Goal: Task Accomplishment & Management: Manage account settings

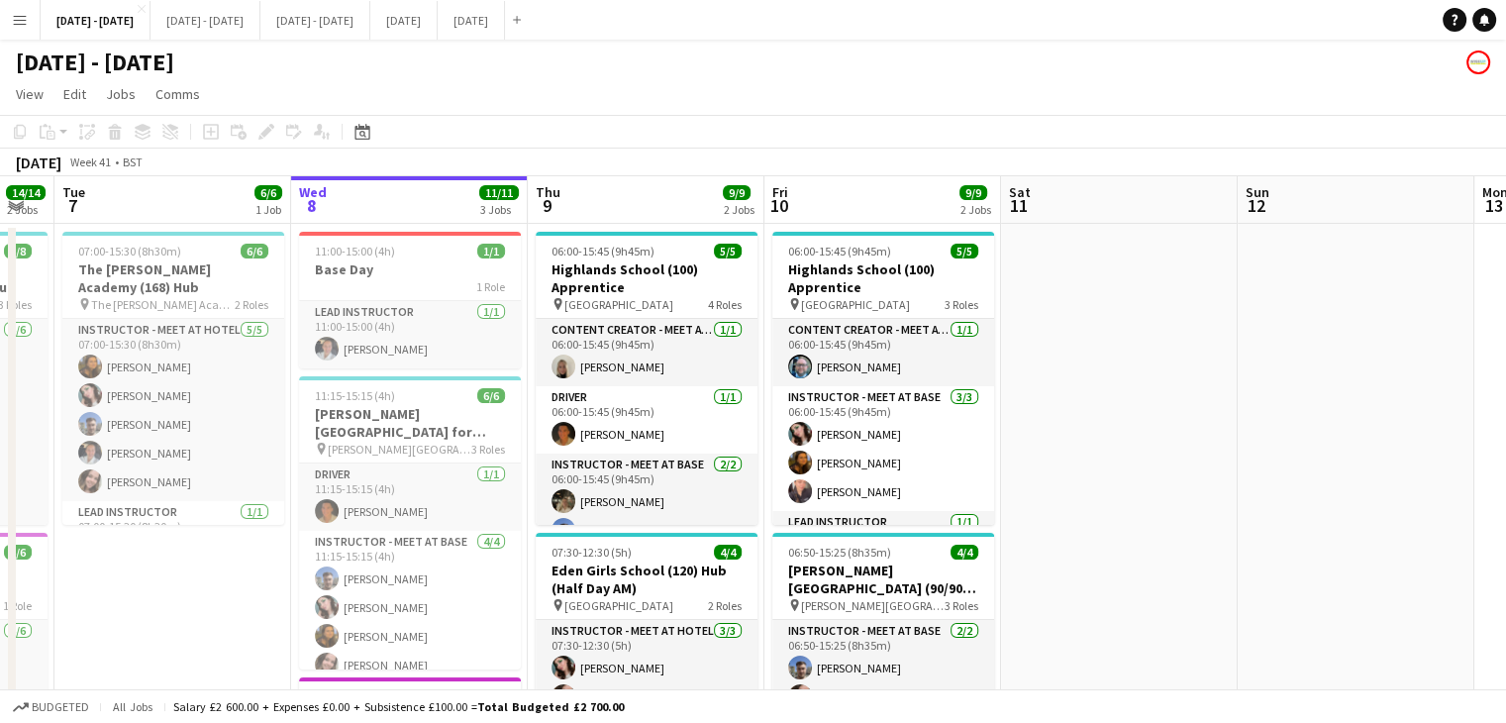
drag, startPoint x: 1002, startPoint y: 429, endPoint x: 1061, endPoint y: 419, distance: 59.3
click at [1061, 419] on app-calendar-viewport "Sun 5 Mon 6 14/14 2 Jobs Tue 7 6/6 1 Job Wed 8 11/11 3 Jobs Thu 9 9/9 2 Jobs Fr…" at bounding box center [753, 568] width 1506 height 784
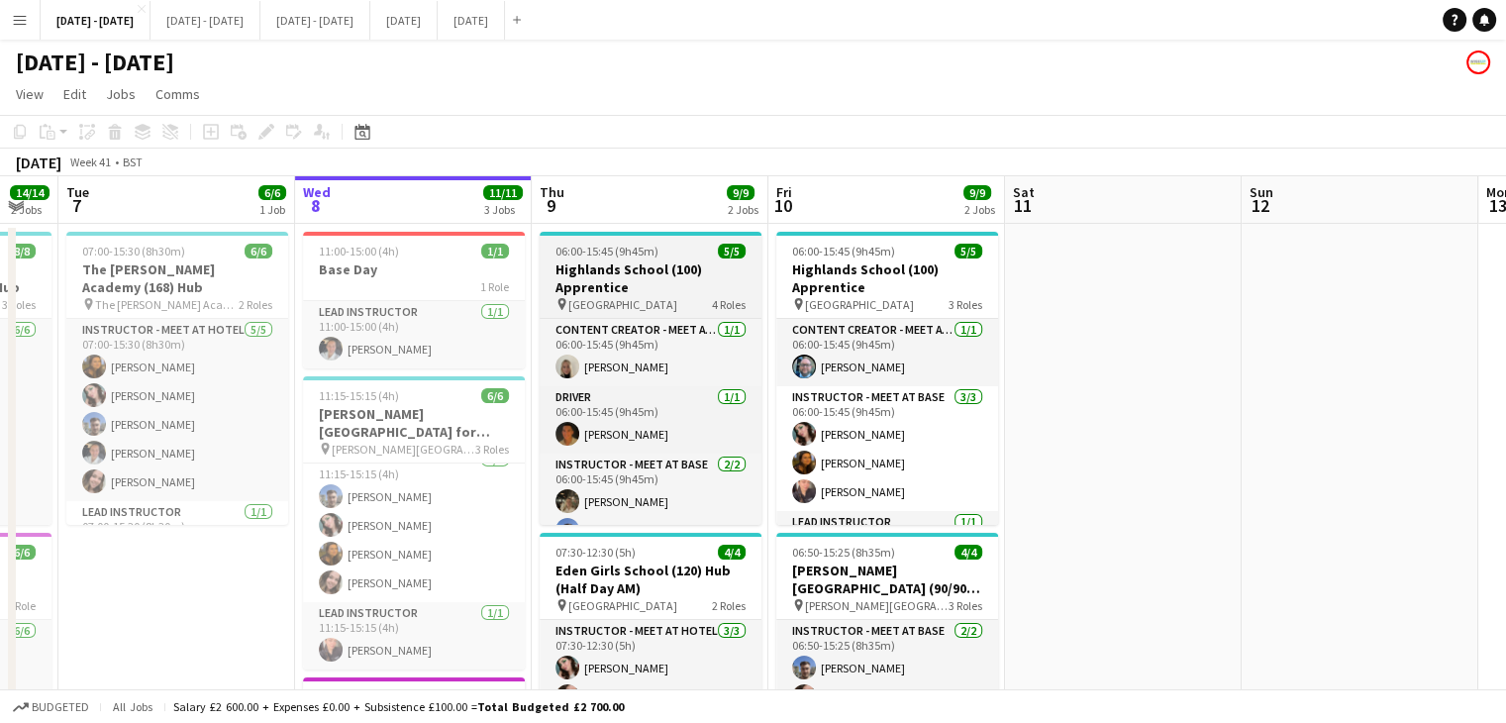
click at [605, 257] on span "06:00-15:45 (9h45m)" at bounding box center [607, 251] width 103 height 15
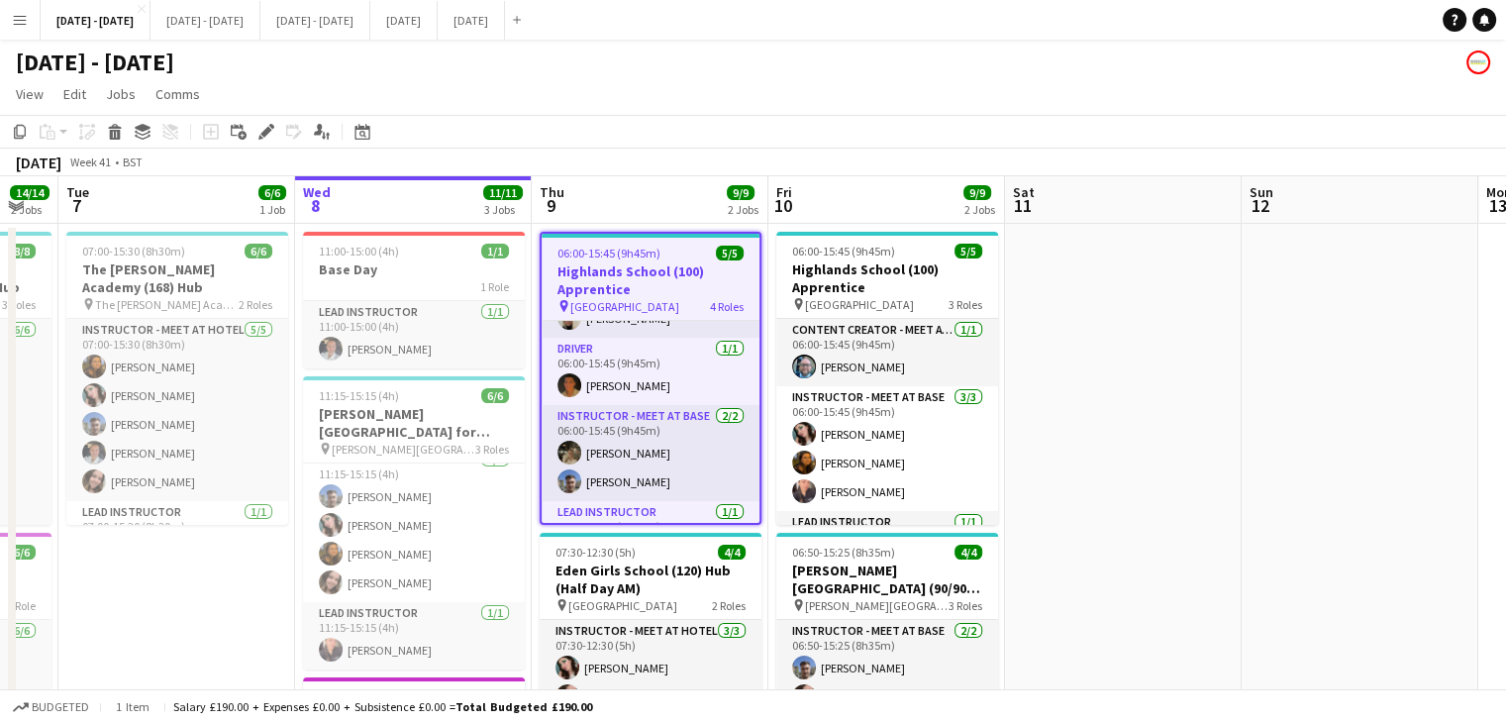
scroll to position [95, 0]
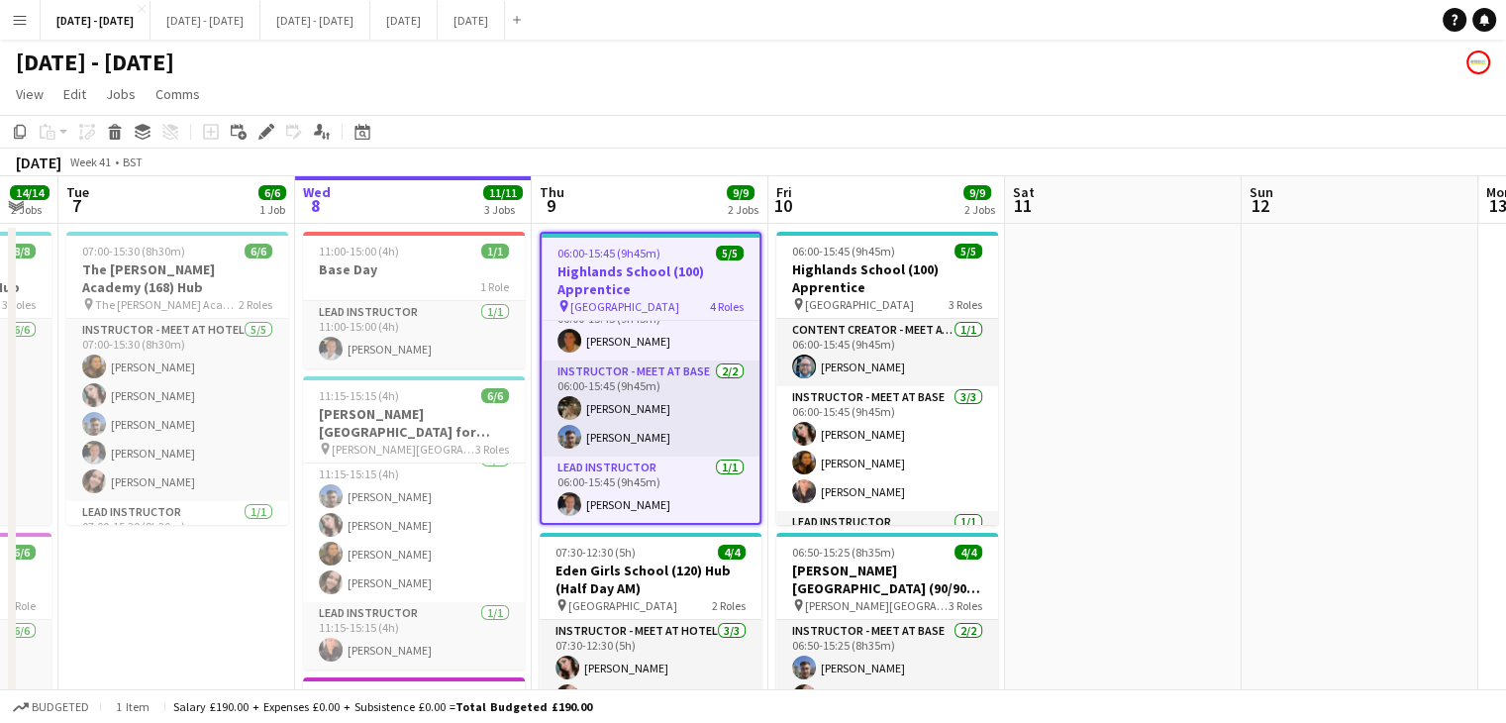
drag, startPoint x: 260, startPoint y: 134, endPoint x: 1121, endPoint y: 161, distance: 861.1
click at [261, 133] on icon at bounding box center [265, 132] width 11 height 11
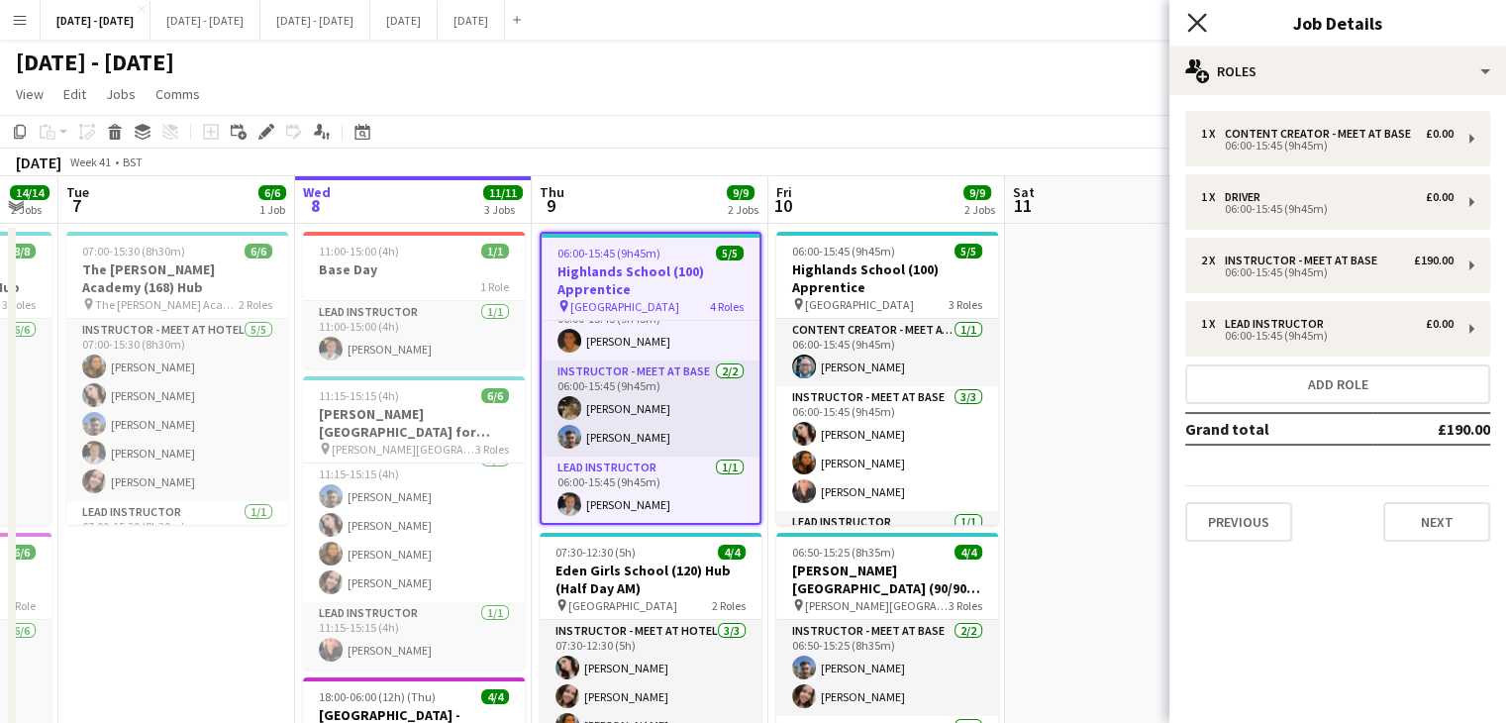
click at [1200, 15] on icon "Close pop-in" at bounding box center [1196, 22] width 19 height 19
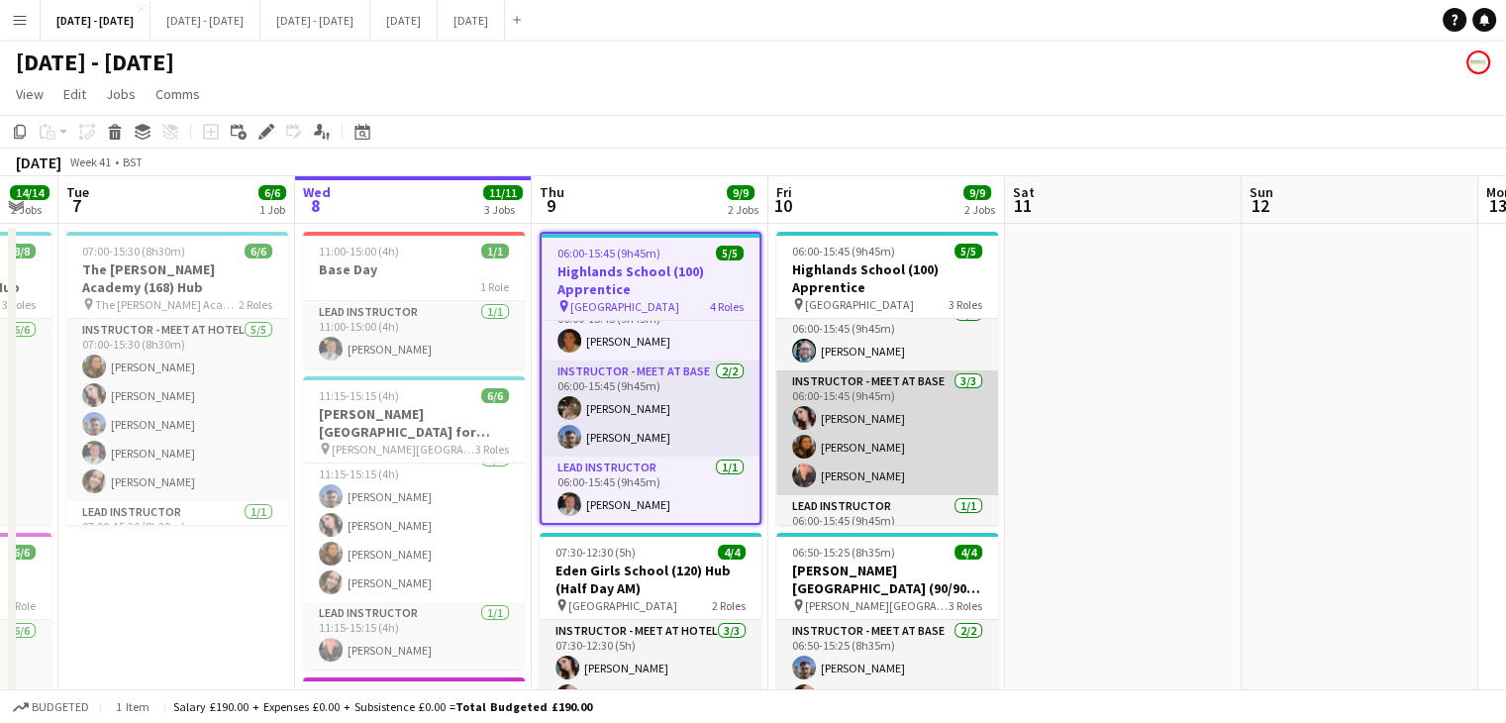
scroll to position [0, 0]
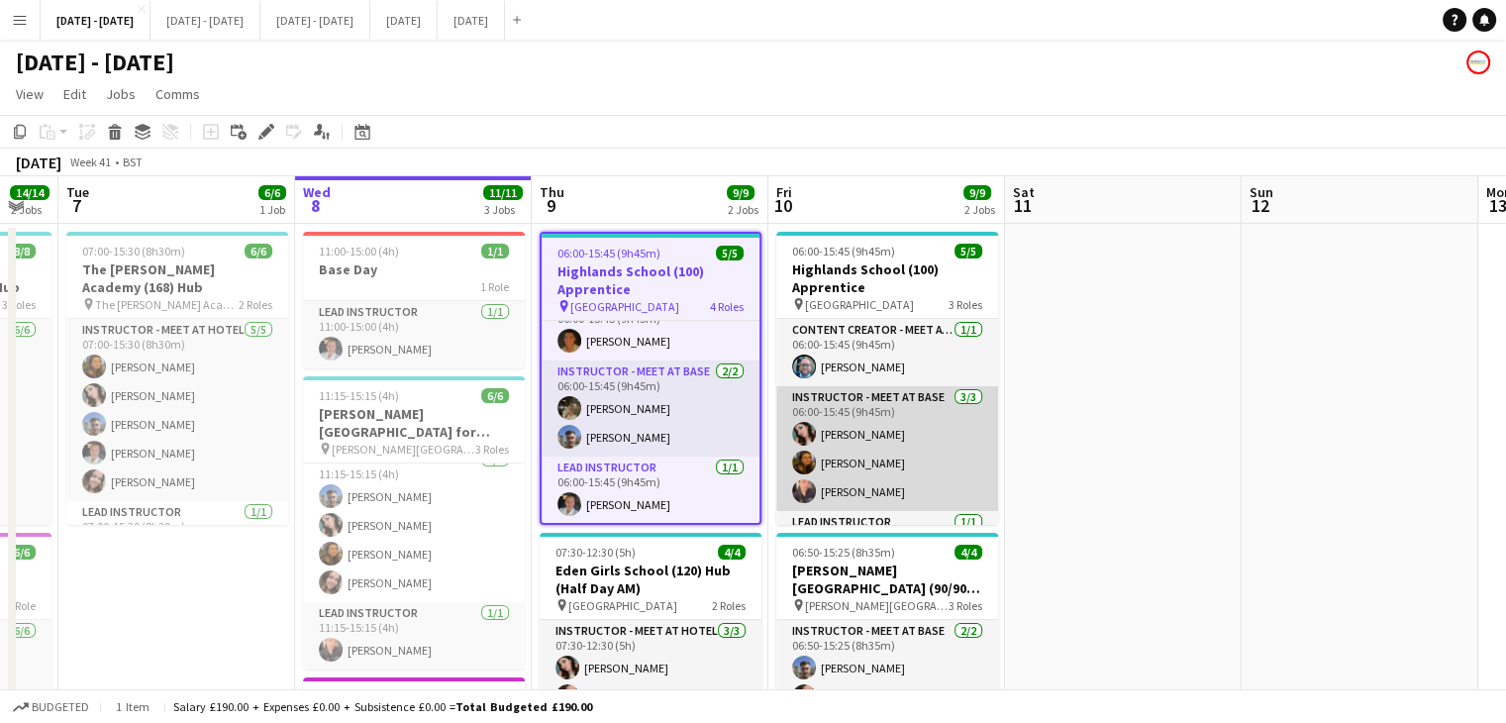
click at [889, 489] on app-card-role "Instructor - Meet at Base [DATE] 06:00-15:45 (9h45m) [PERSON_NAME] [PERSON_NAME…" at bounding box center [887, 448] width 222 height 125
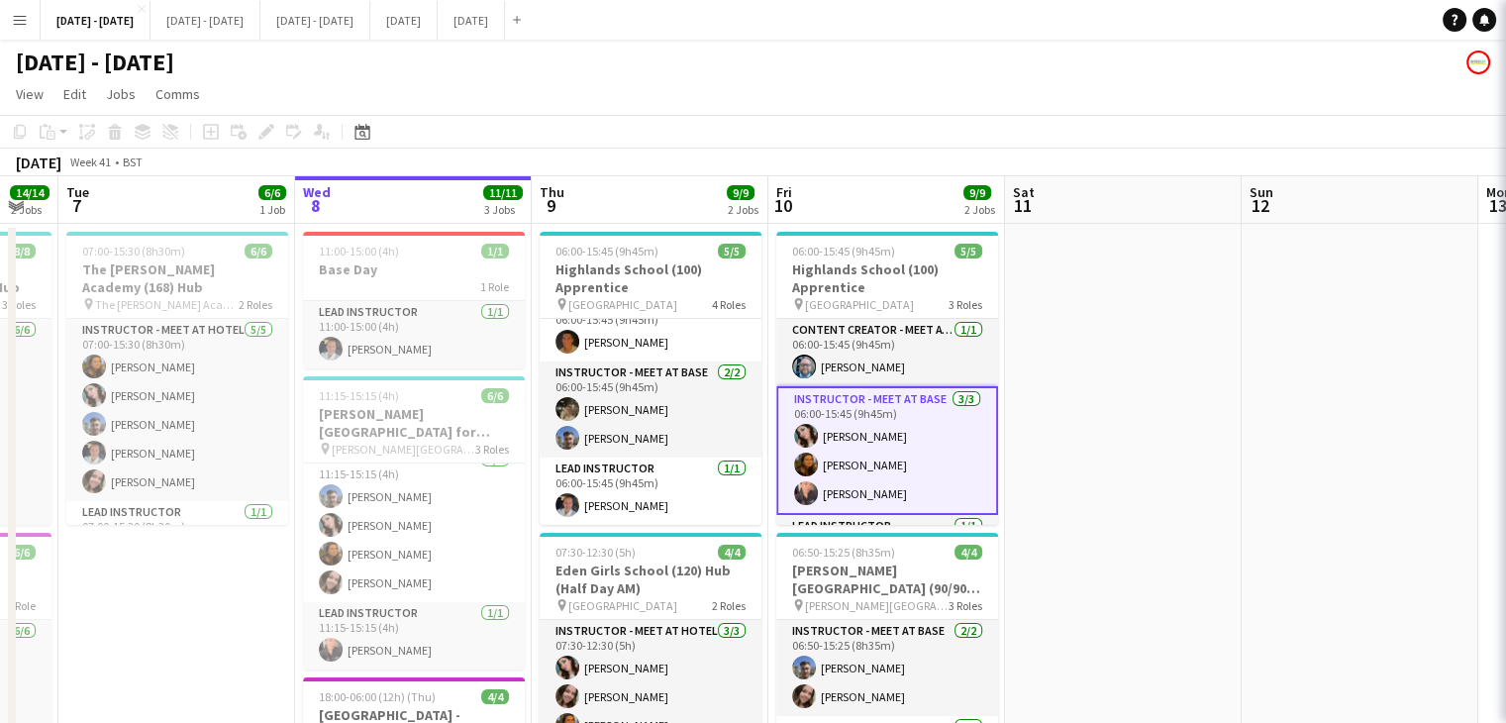
scroll to position [91, 0]
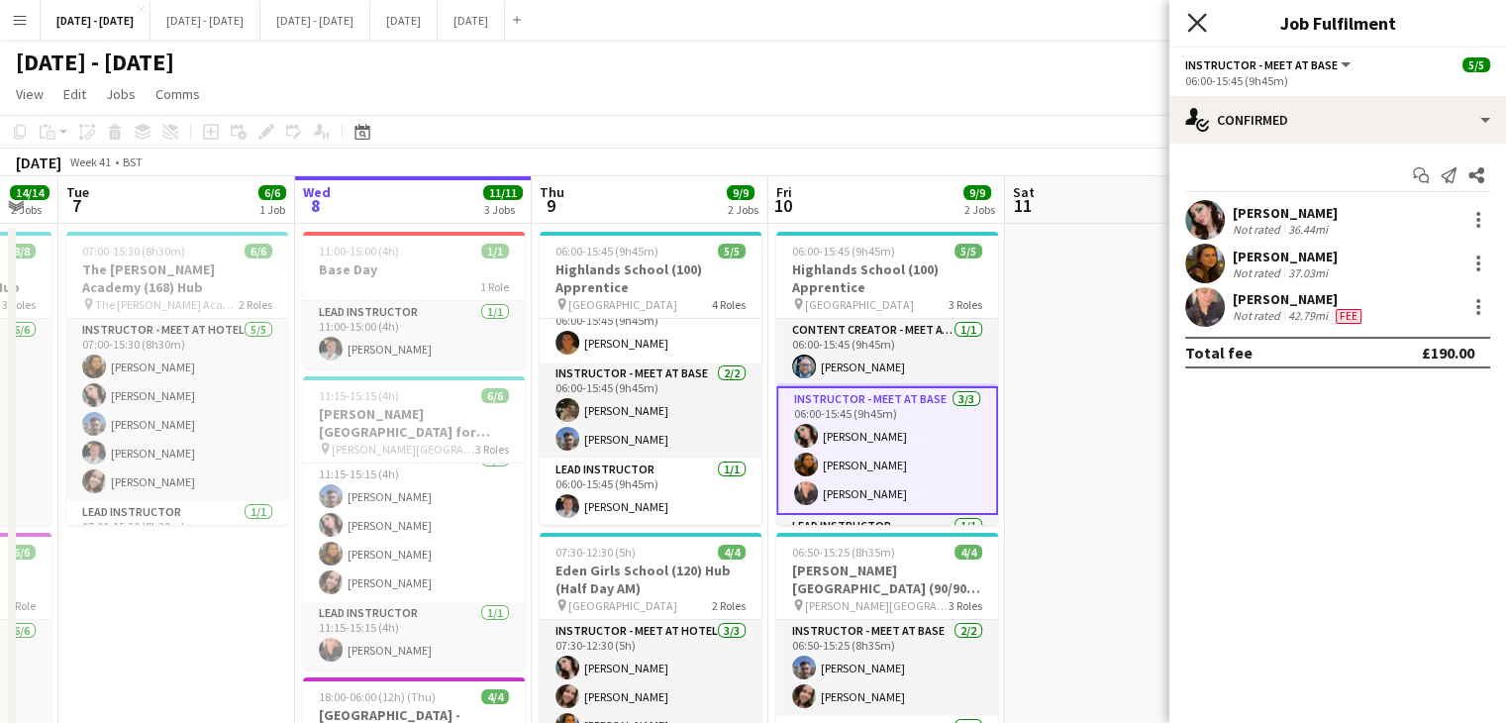
click at [1195, 21] on icon at bounding box center [1196, 22] width 19 height 19
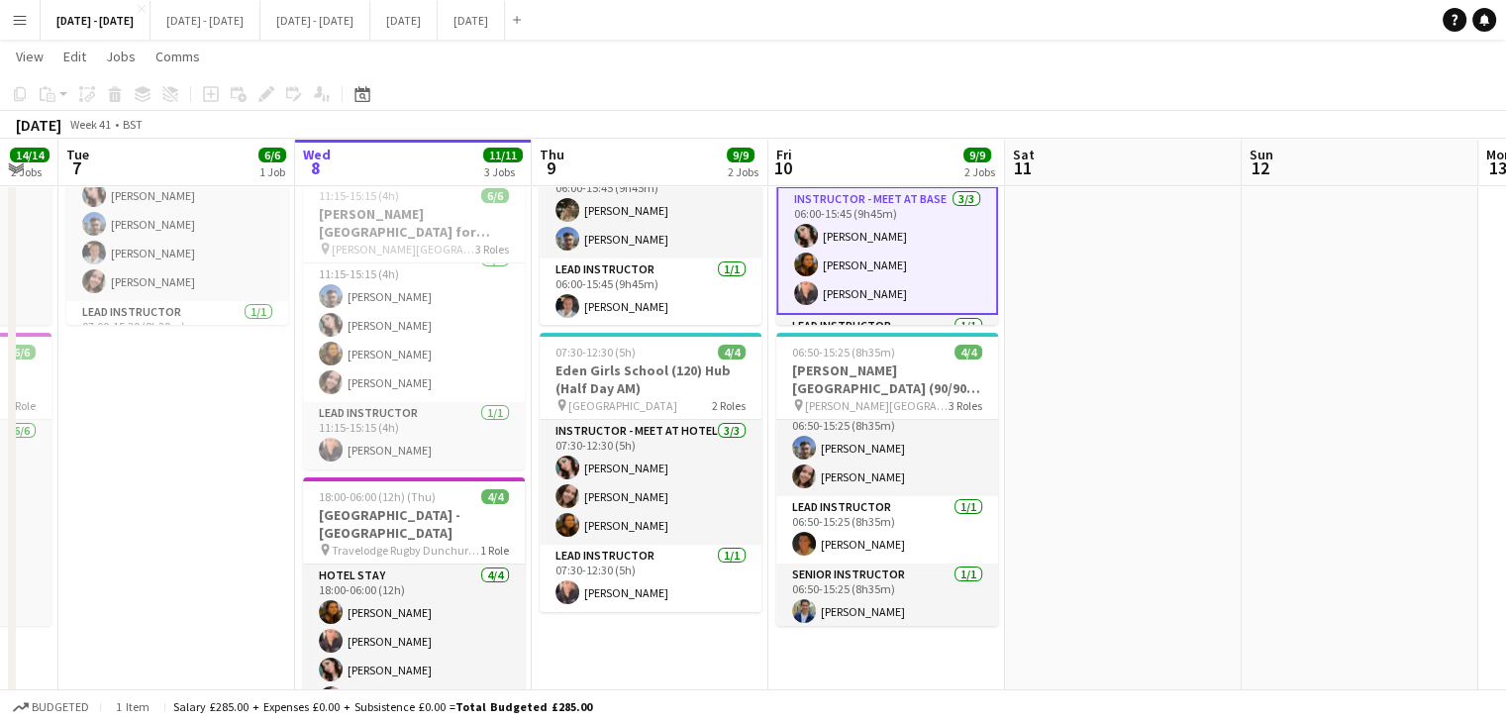
scroll to position [24, 0]
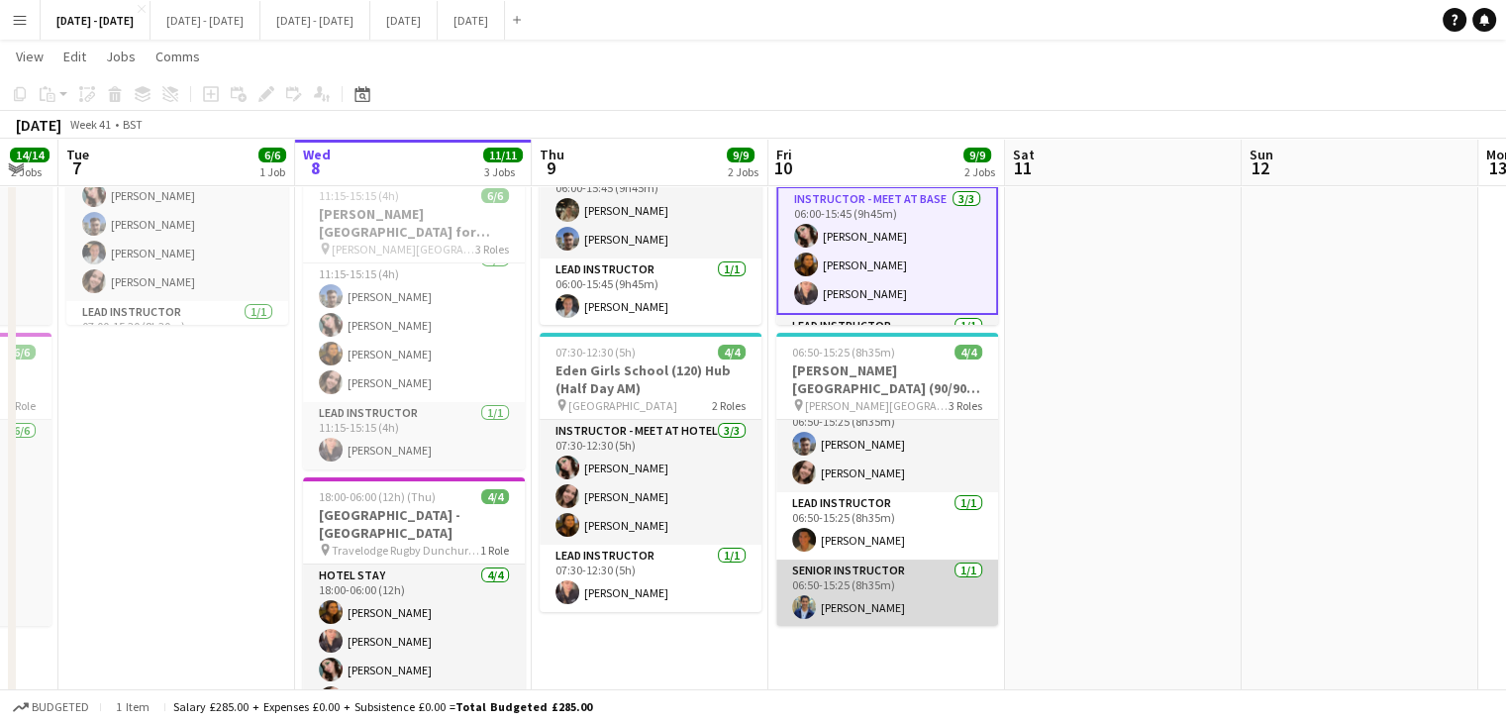
click at [894, 574] on app-card-role "Senior Instructor [DATE] 06:50-15:25 (8h35m) [PERSON_NAME]" at bounding box center [887, 593] width 222 height 67
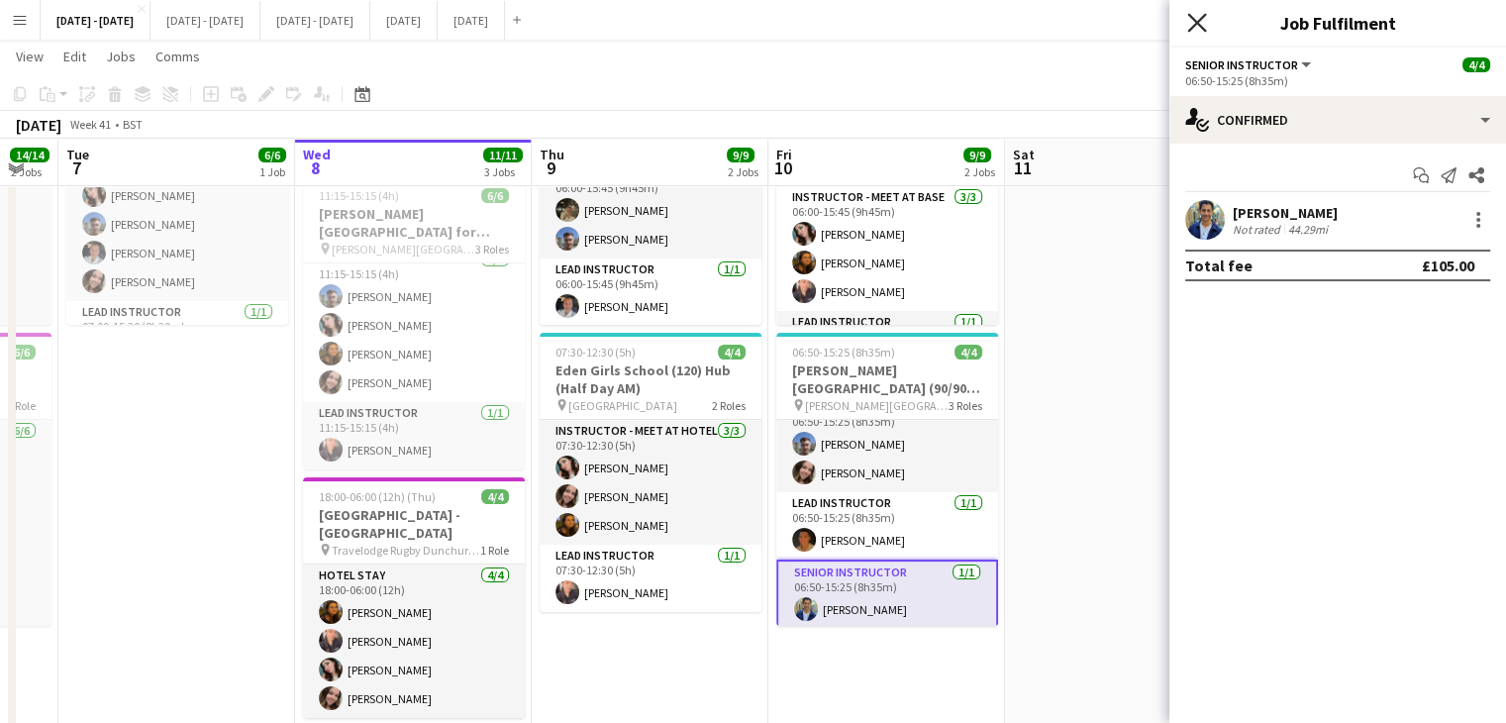
click at [1201, 23] on icon "Close pop-in" at bounding box center [1196, 22] width 19 height 19
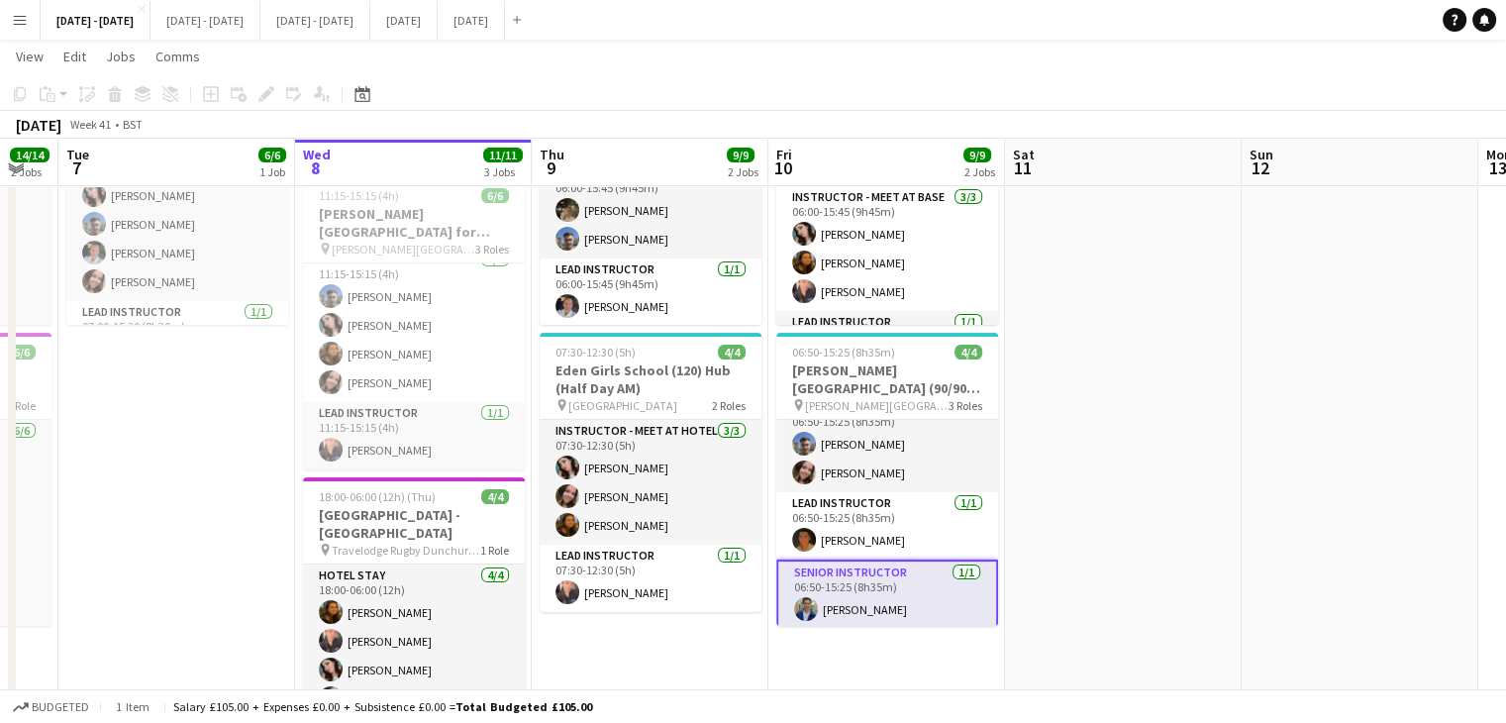
scroll to position [0, 0]
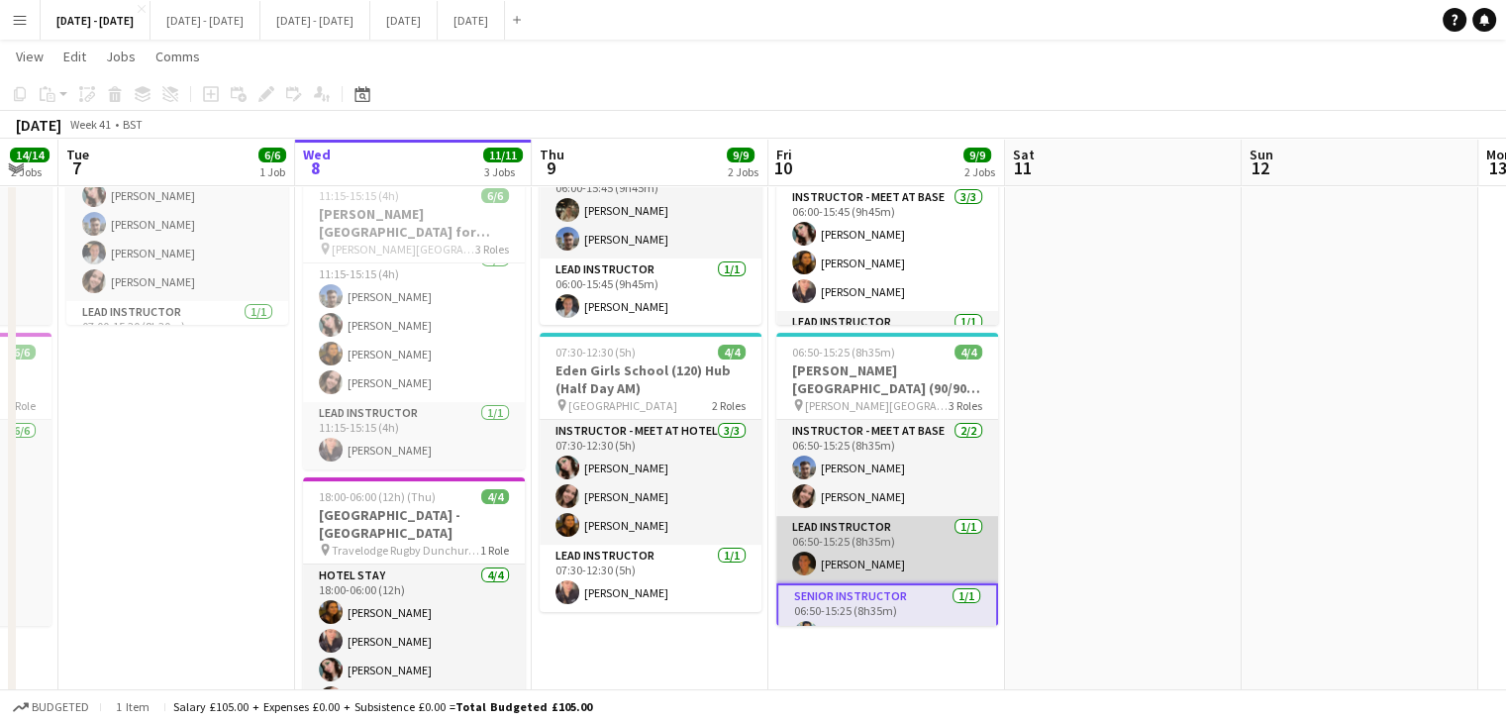
click at [848, 542] on app-card-role "Lead Instructor [DATE] 06:50-15:25 (8h35m) [PERSON_NAME]" at bounding box center [887, 549] width 222 height 67
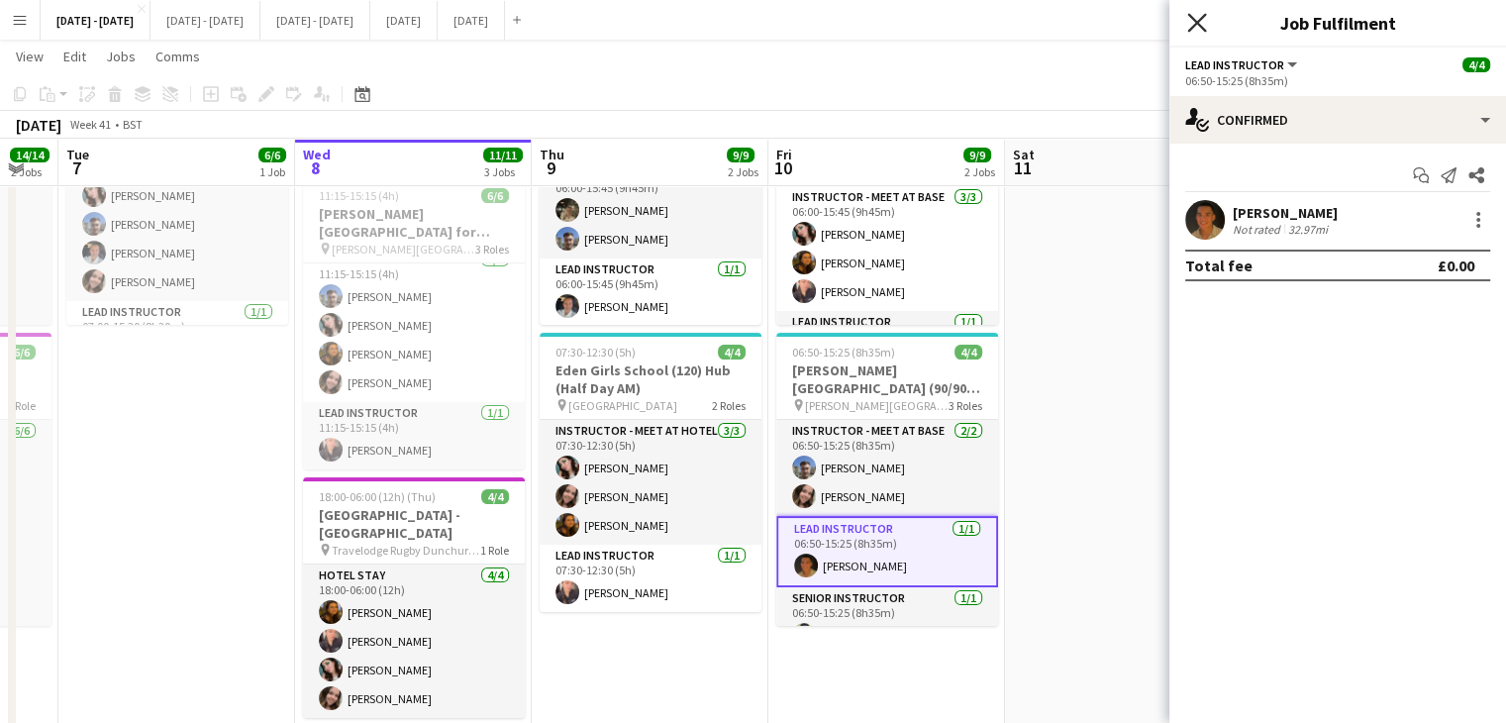
click at [1196, 18] on icon "Close pop-in" at bounding box center [1196, 22] width 19 height 19
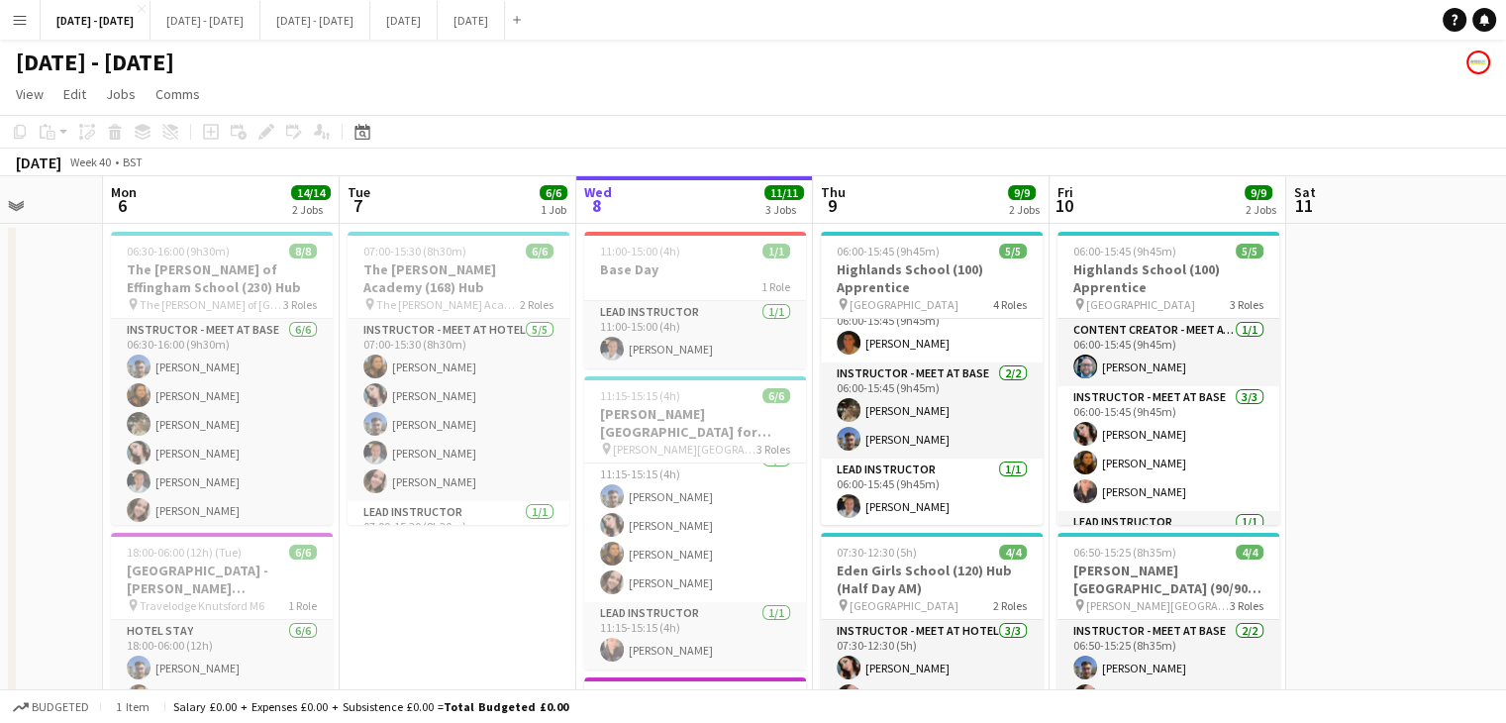
drag, startPoint x: 1180, startPoint y: 473, endPoint x: 1462, endPoint y: 456, distance: 281.8
click at [1462, 456] on app-calendar-viewport "Fri 3 Sat 4 Sun 5 Mon 6 14/14 2 Jobs Tue 7 6/6 1 Job Wed 8 11/11 3 Jobs Thu 9 9…" at bounding box center [753, 568] width 1506 height 784
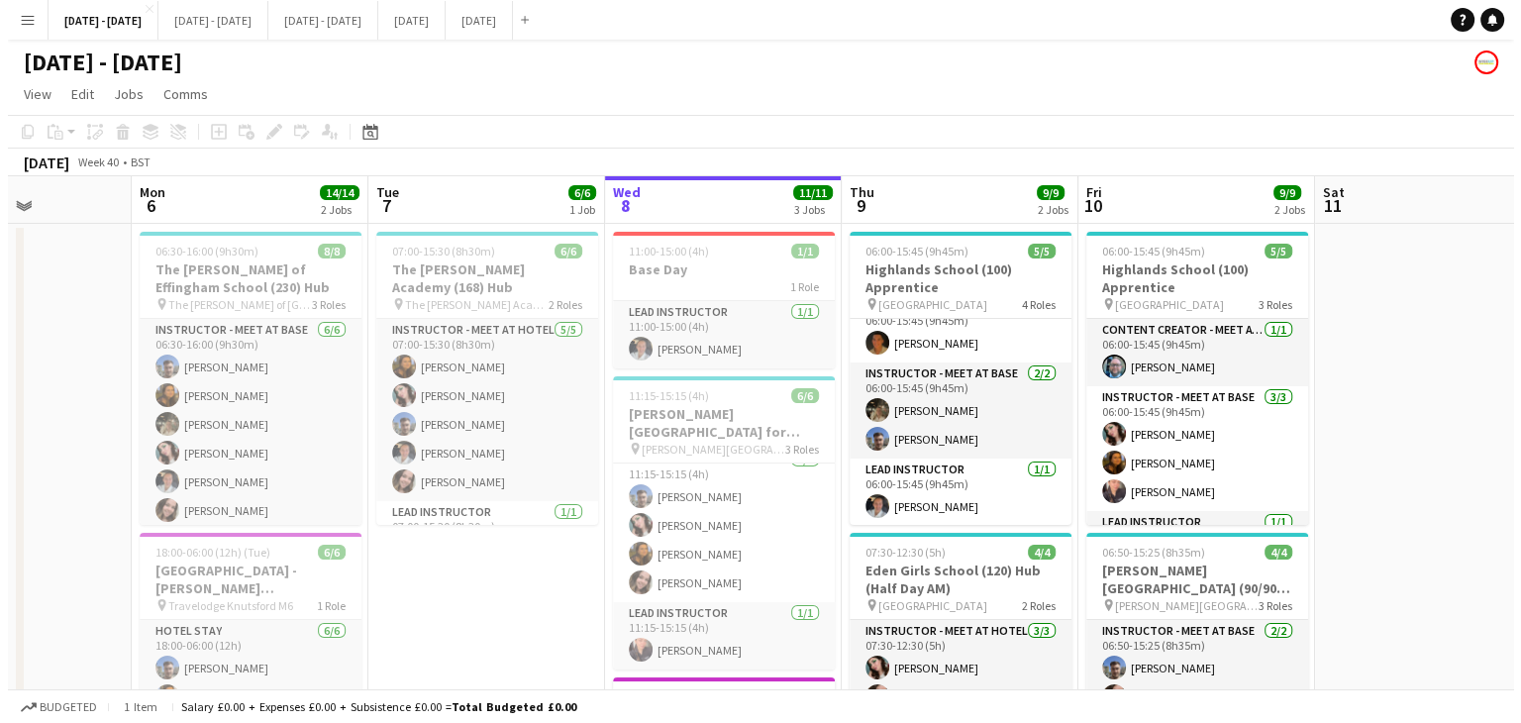
scroll to position [0, 590]
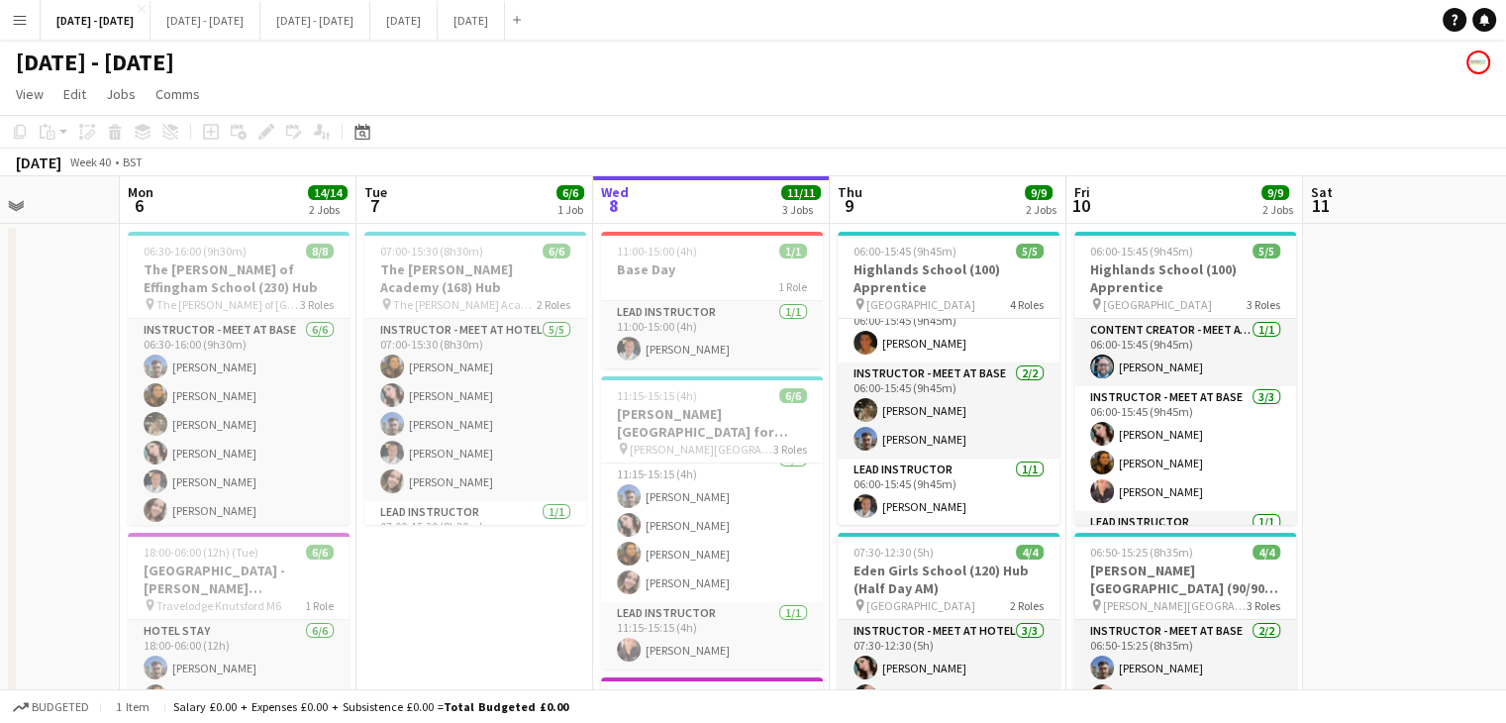
drag, startPoint x: 561, startPoint y: 587, endPoint x: 494, endPoint y: 607, distance: 69.2
click at [494, 607] on app-calendar-viewport "Fri 3 Sat 4 Sun 5 Mon 6 14/14 2 Jobs Tue 7 6/6 1 Job Wed 8 11/11 3 Jobs Thu 9 9…" at bounding box center [753, 568] width 1506 height 784
click at [202, 20] on button "[DATE] - [DATE] Close" at bounding box center [206, 20] width 110 height 39
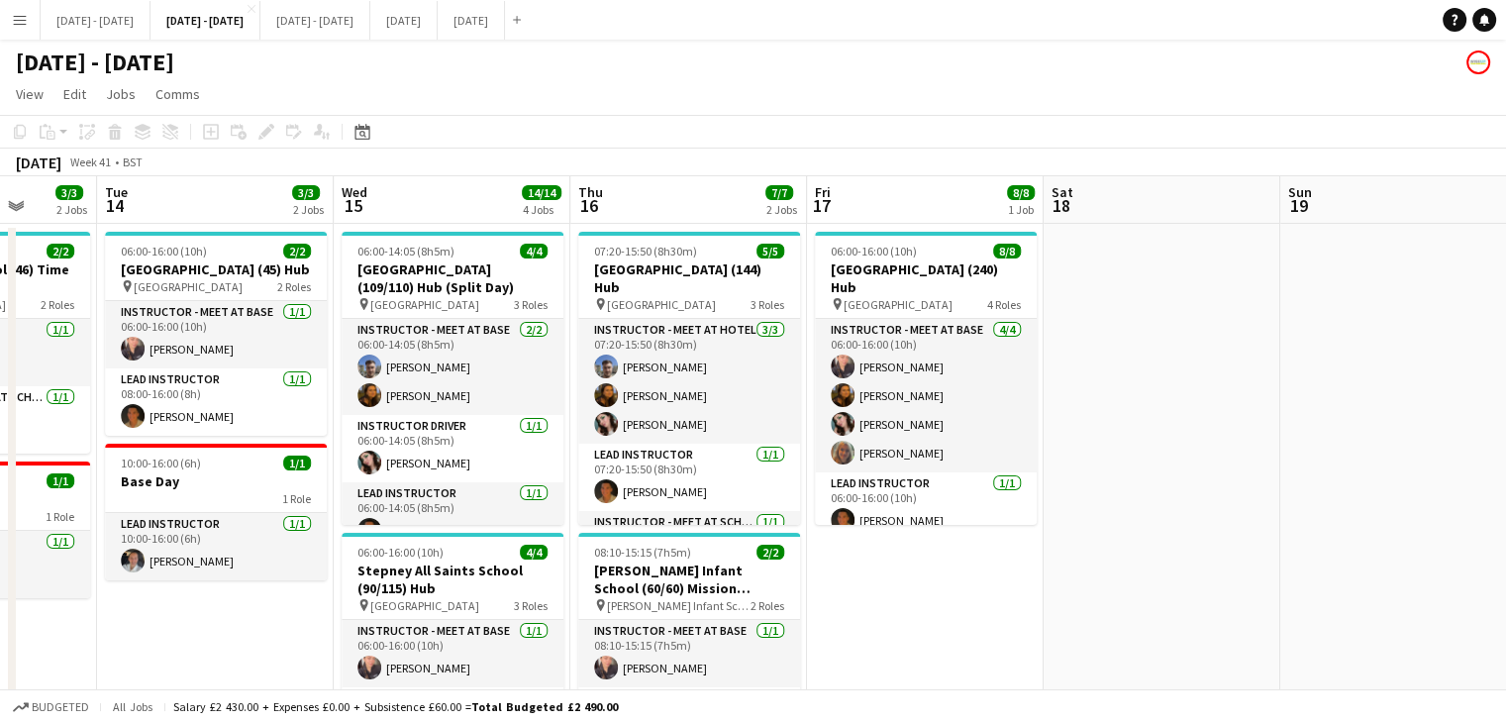
scroll to position [0, 785]
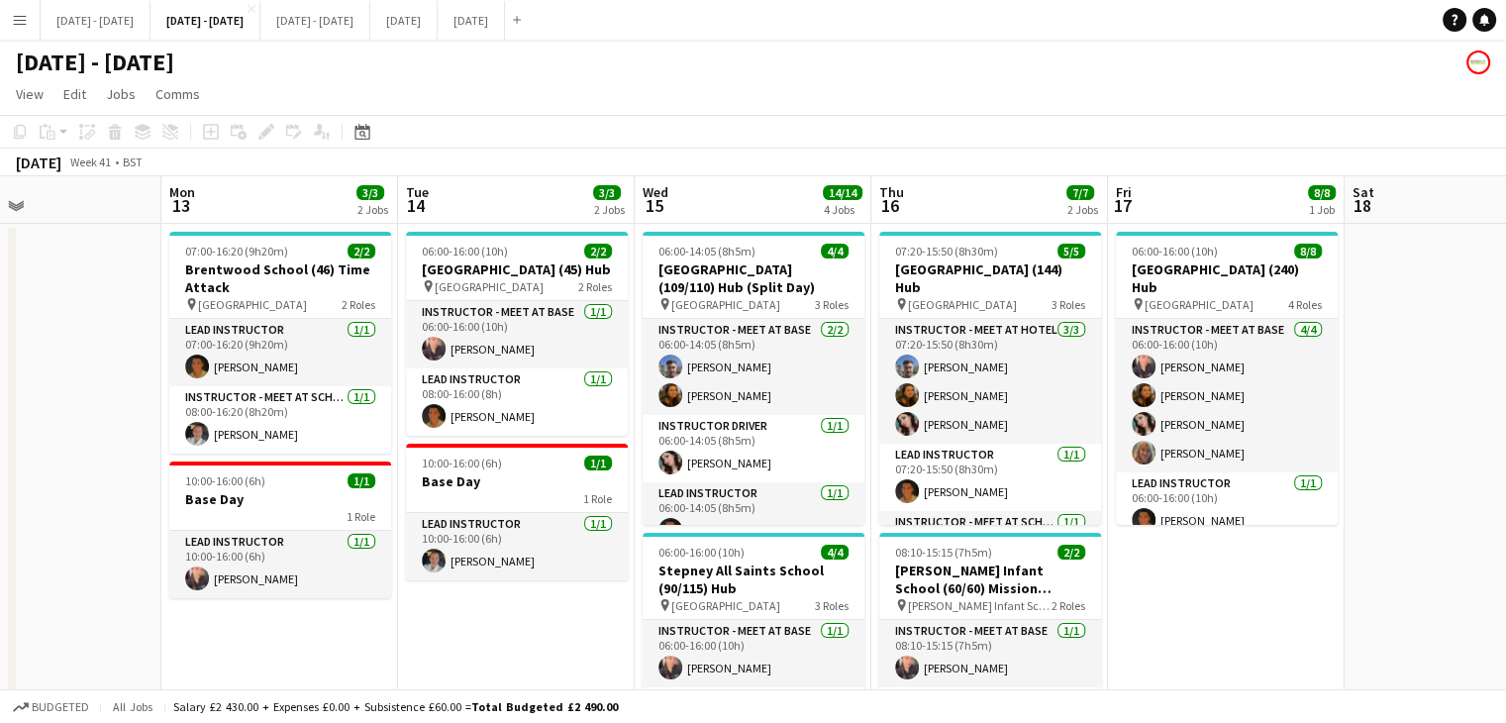
drag, startPoint x: 1259, startPoint y: 465, endPoint x: 0, endPoint y: 544, distance: 1261.2
click at [230, 57] on div "[DATE] - [DATE]" at bounding box center [753, 59] width 1506 height 38
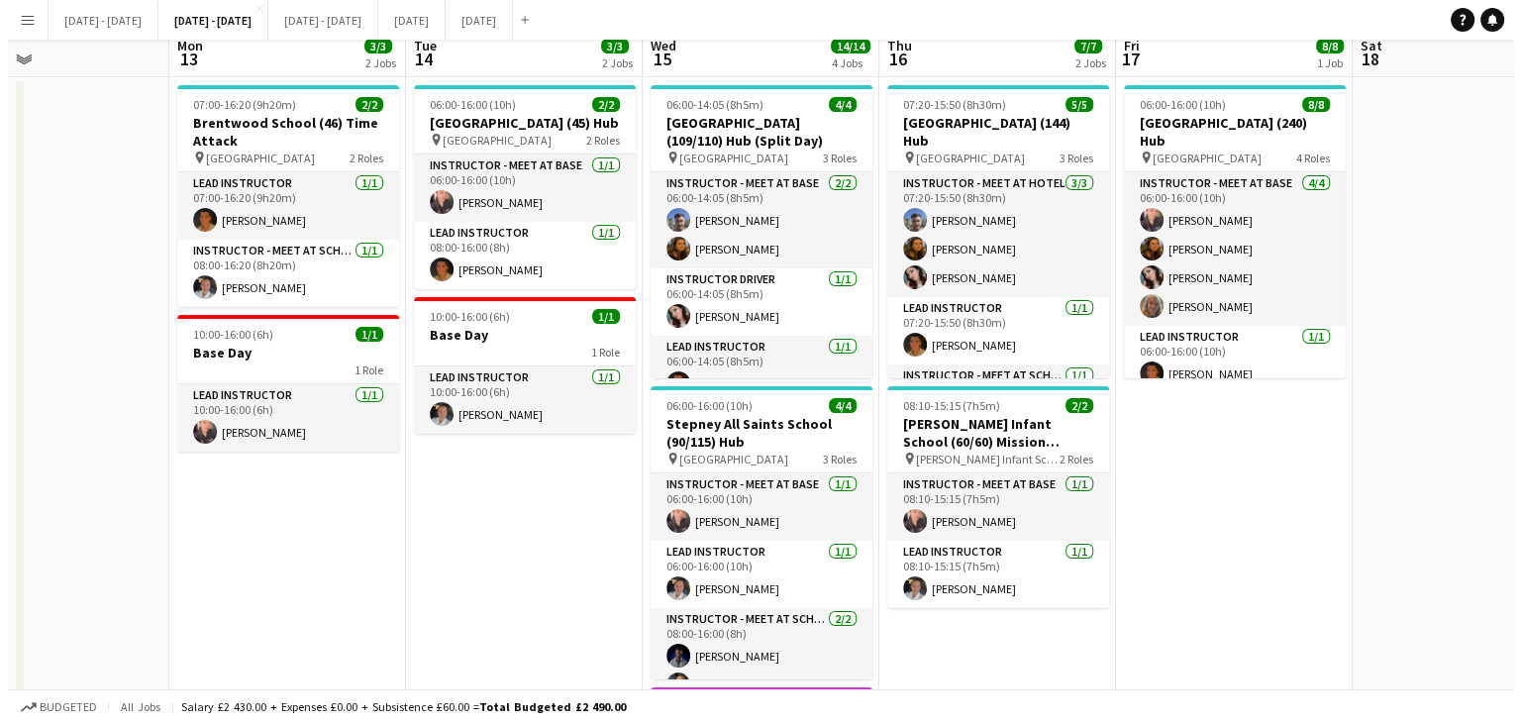
scroll to position [0, 0]
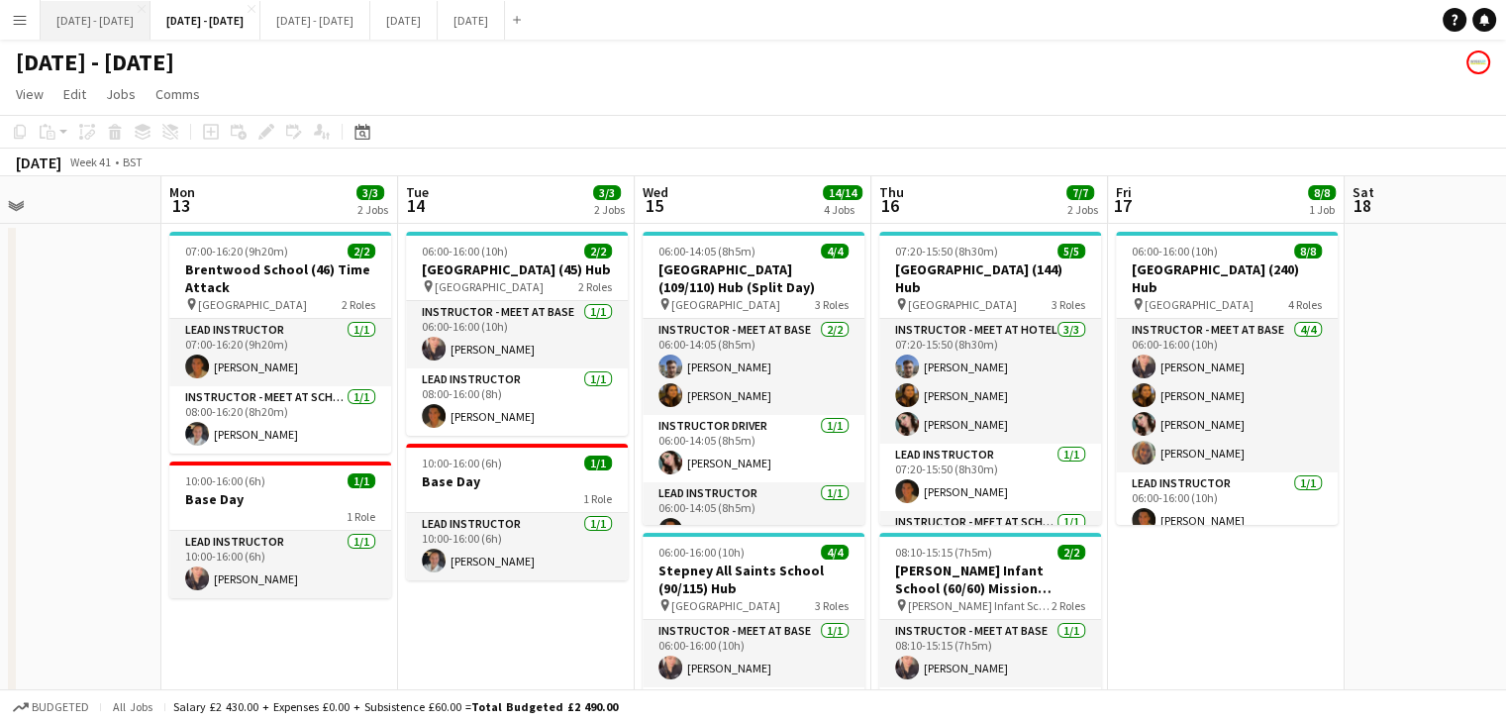
click at [104, 26] on button "[DATE] - [DATE] Close" at bounding box center [96, 20] width 110 height 39
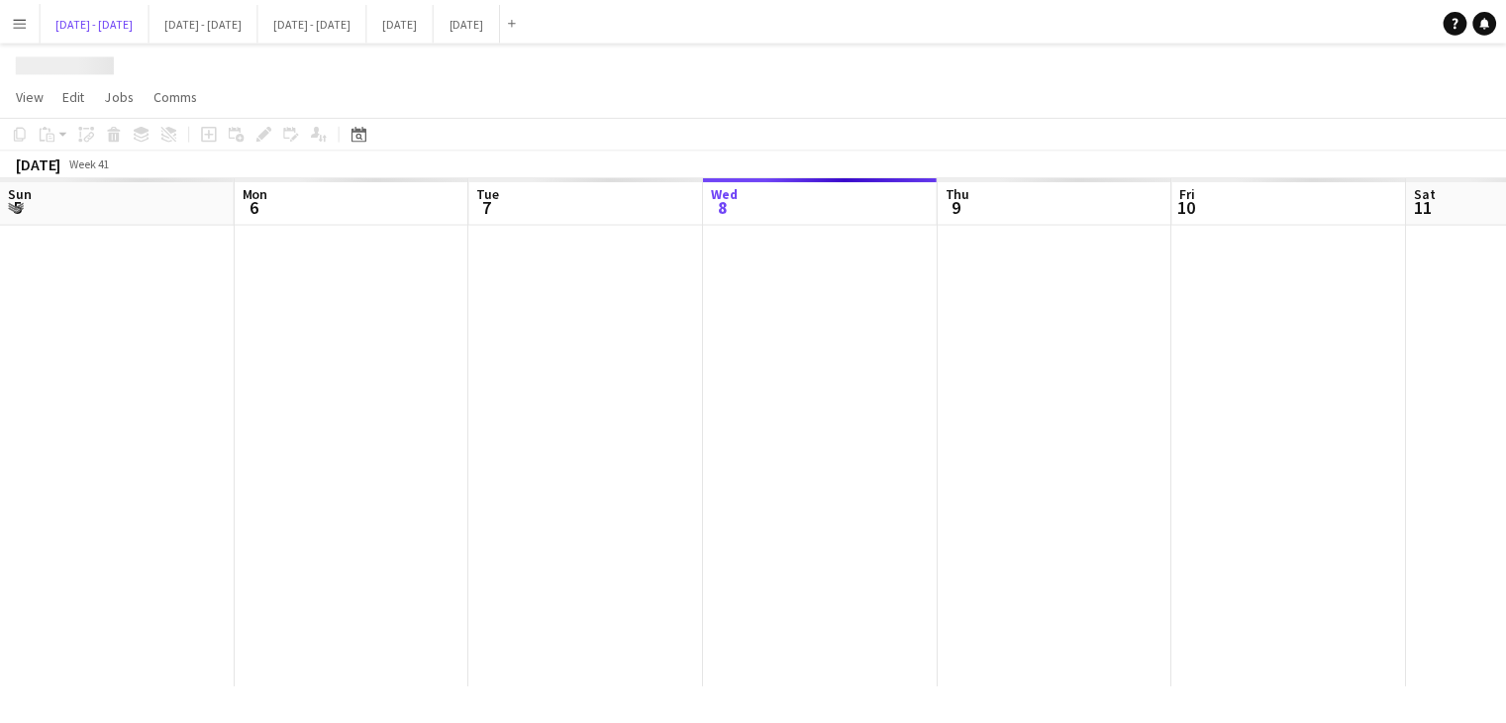
scroll to position [0, 473]
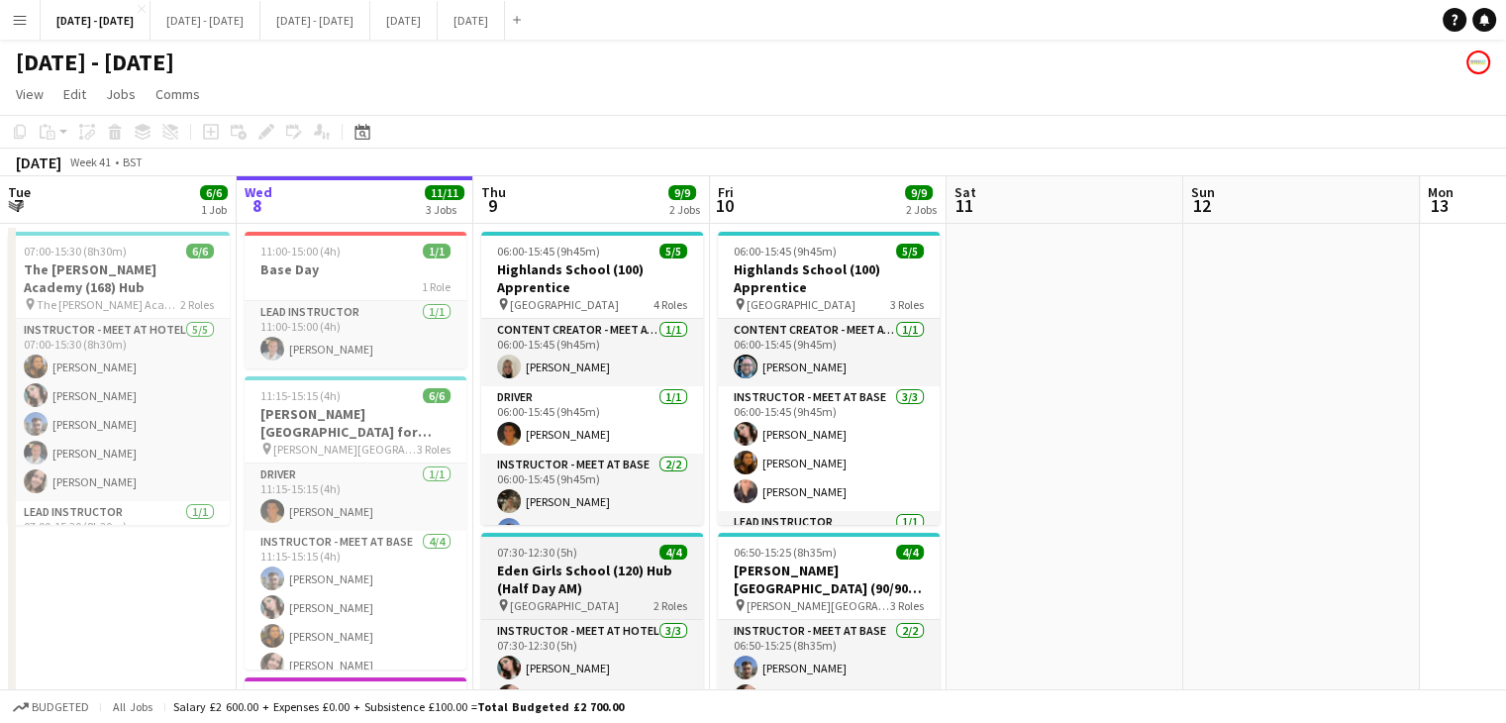
click at [573, 592] on h3 "Eden Girls School (120) Hub (Half Day AM)" at bounding box center [592, 580] width 222 height 36
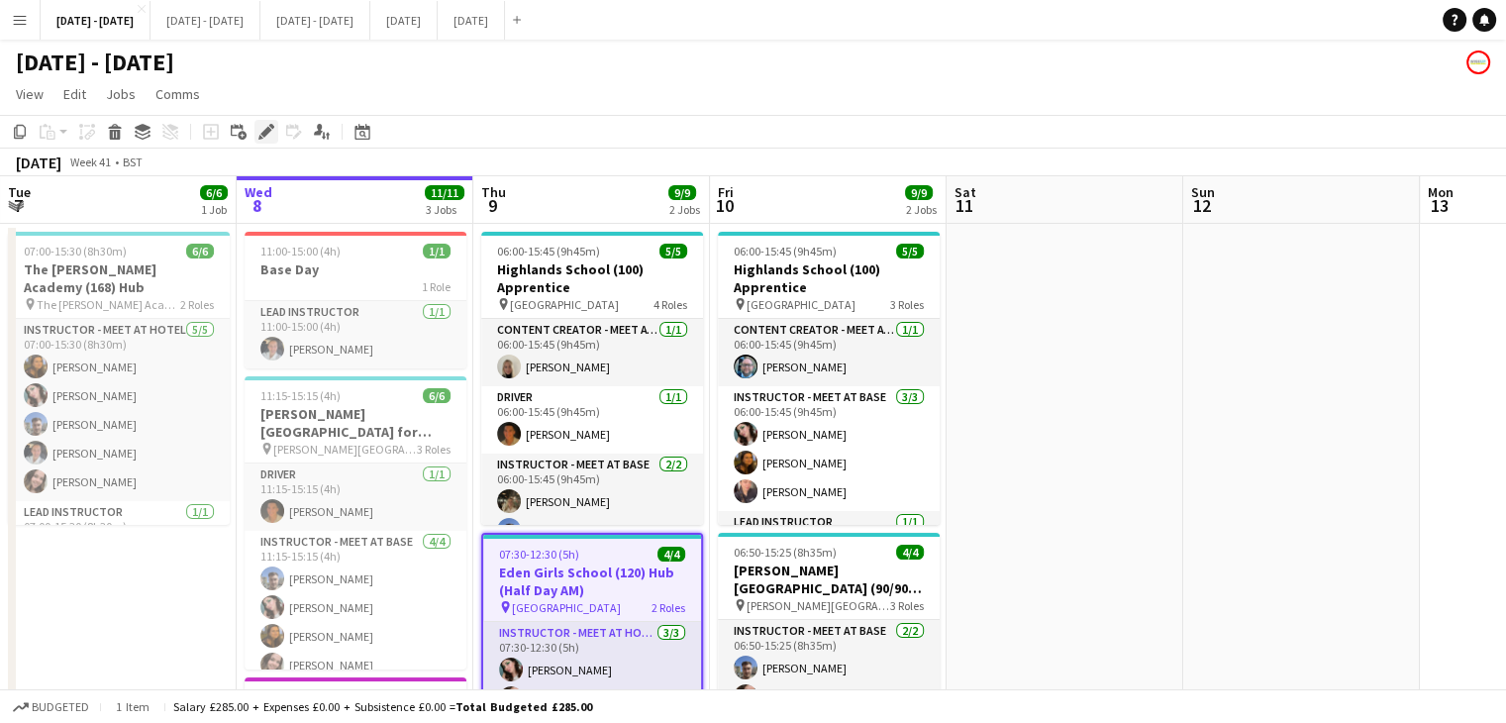
click at [265, 132] on icon at bounding box center [265, 132] width 11 height 11
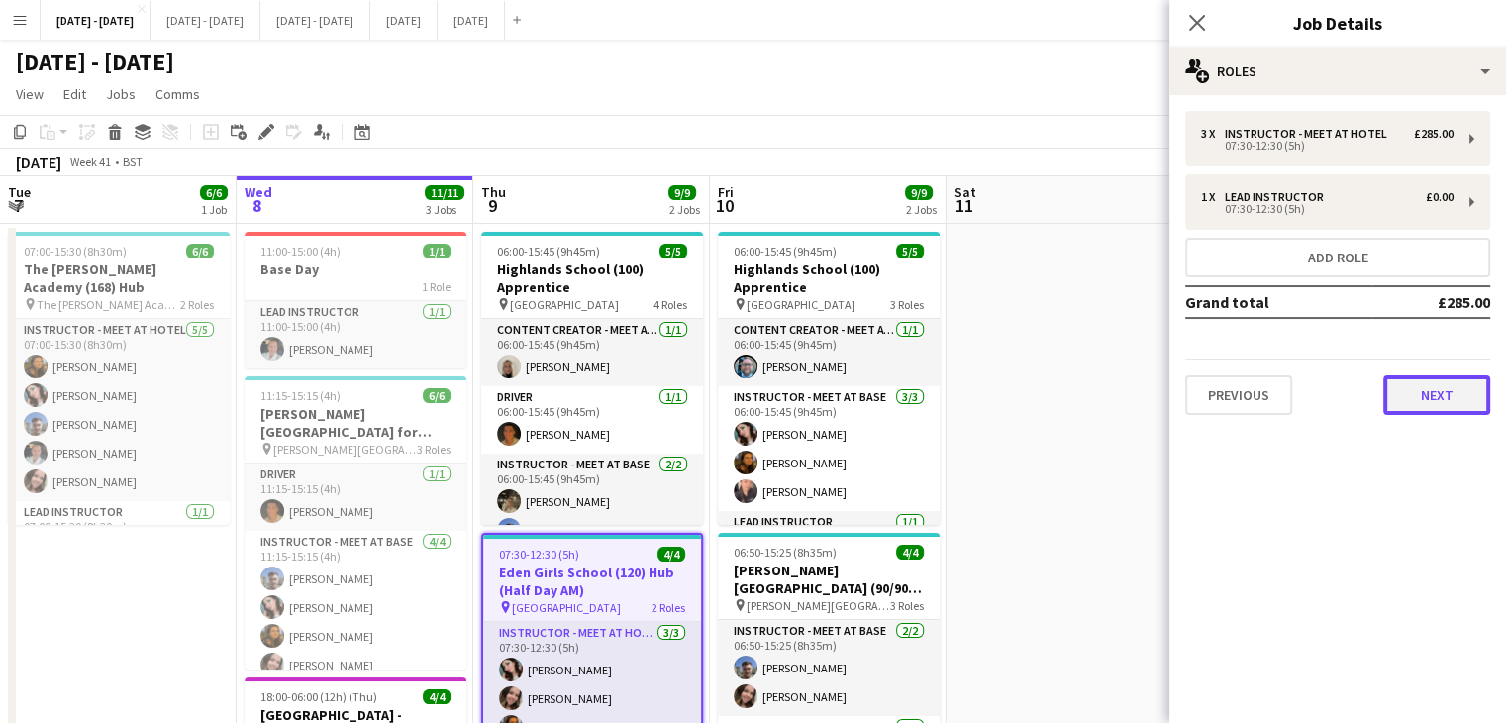
click at [1400, 404] on button "Next" at bounding box center [1437, 395] width 107 height 40
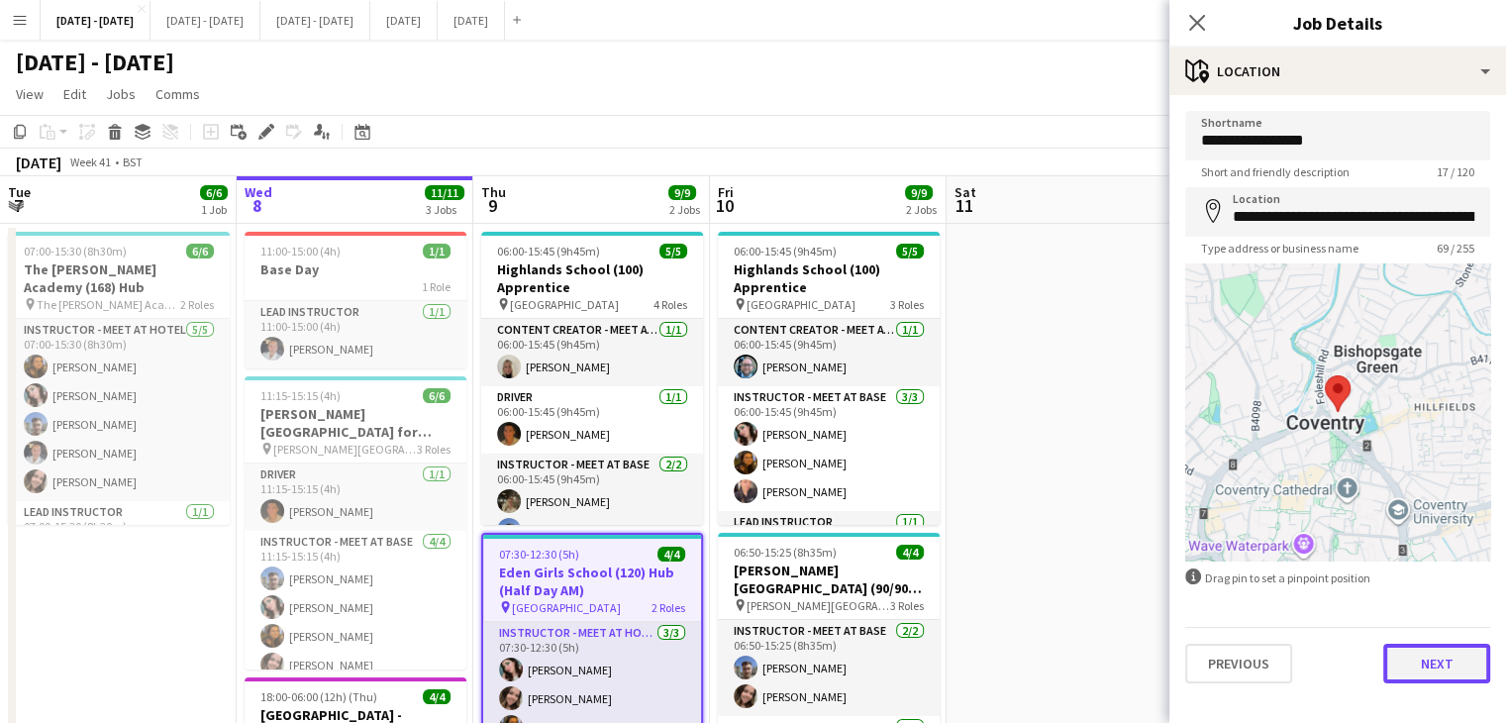
click at [1450, 656] on button "Next" at bounding box center [1437, 664] width 107 height 40
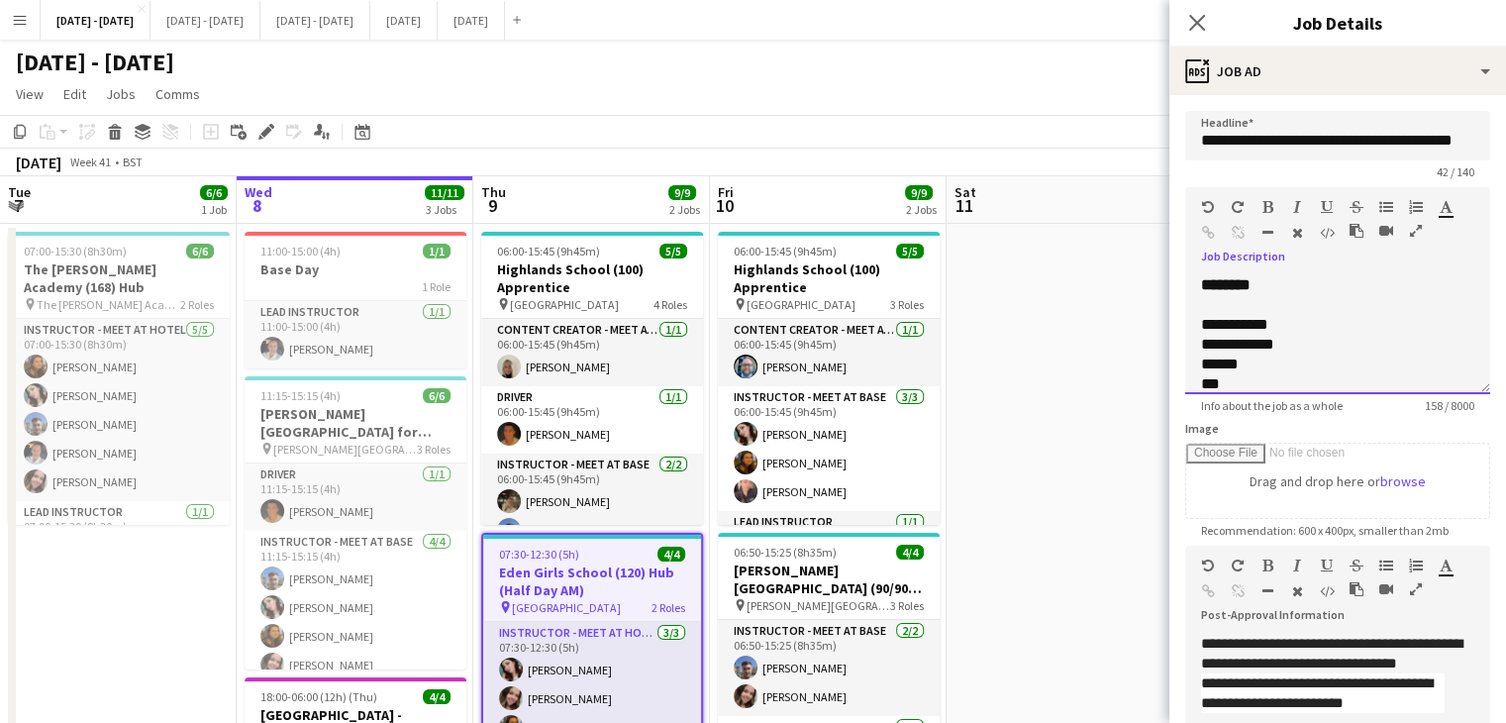
click at [1290, 292] on div "**********" at bounding box center [1337, 334] width 305 height 119
click at [1204, 19] on icon "Close pop-in" at bounding box center [1196, 22] width 19 height 19
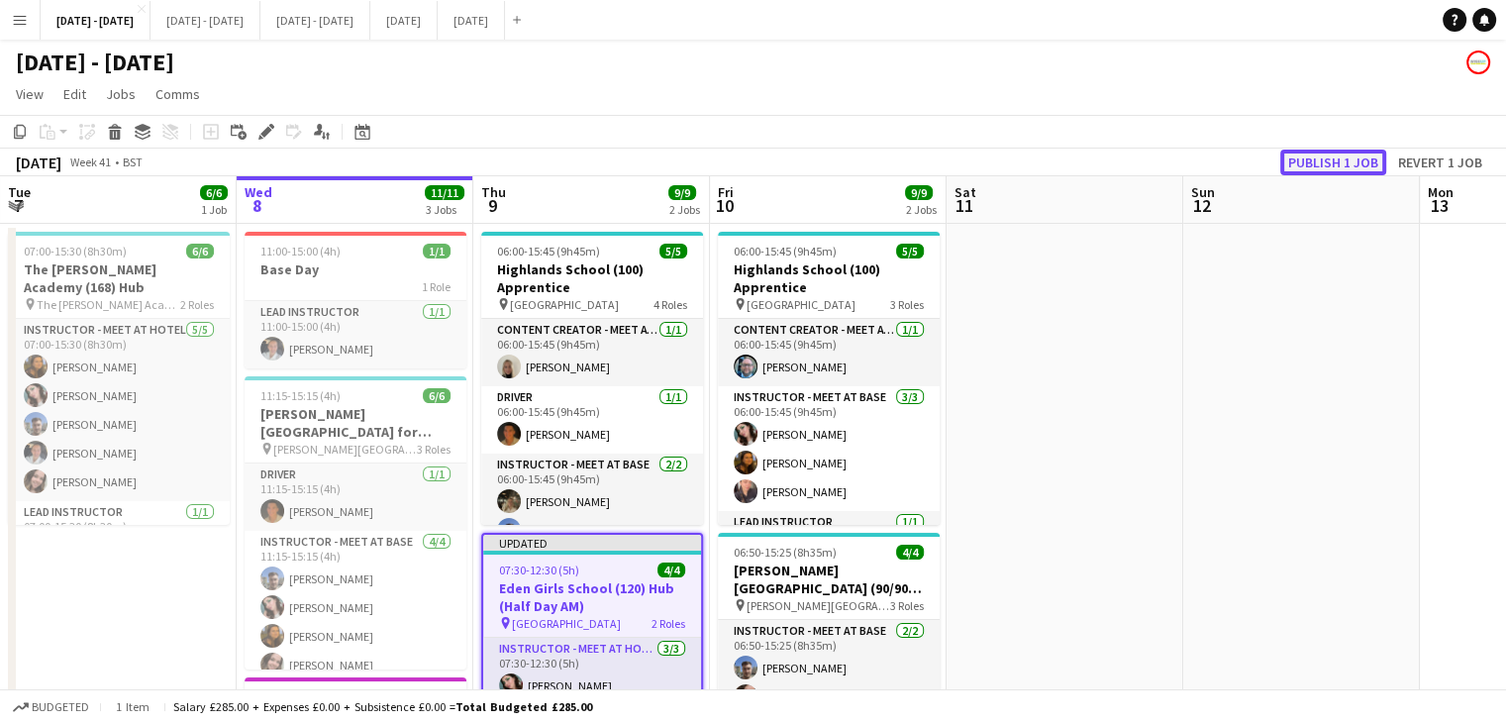
click at [1309, 163] on button "Publish 1 job" at bounding box center [1334, 163] width 106 height 26
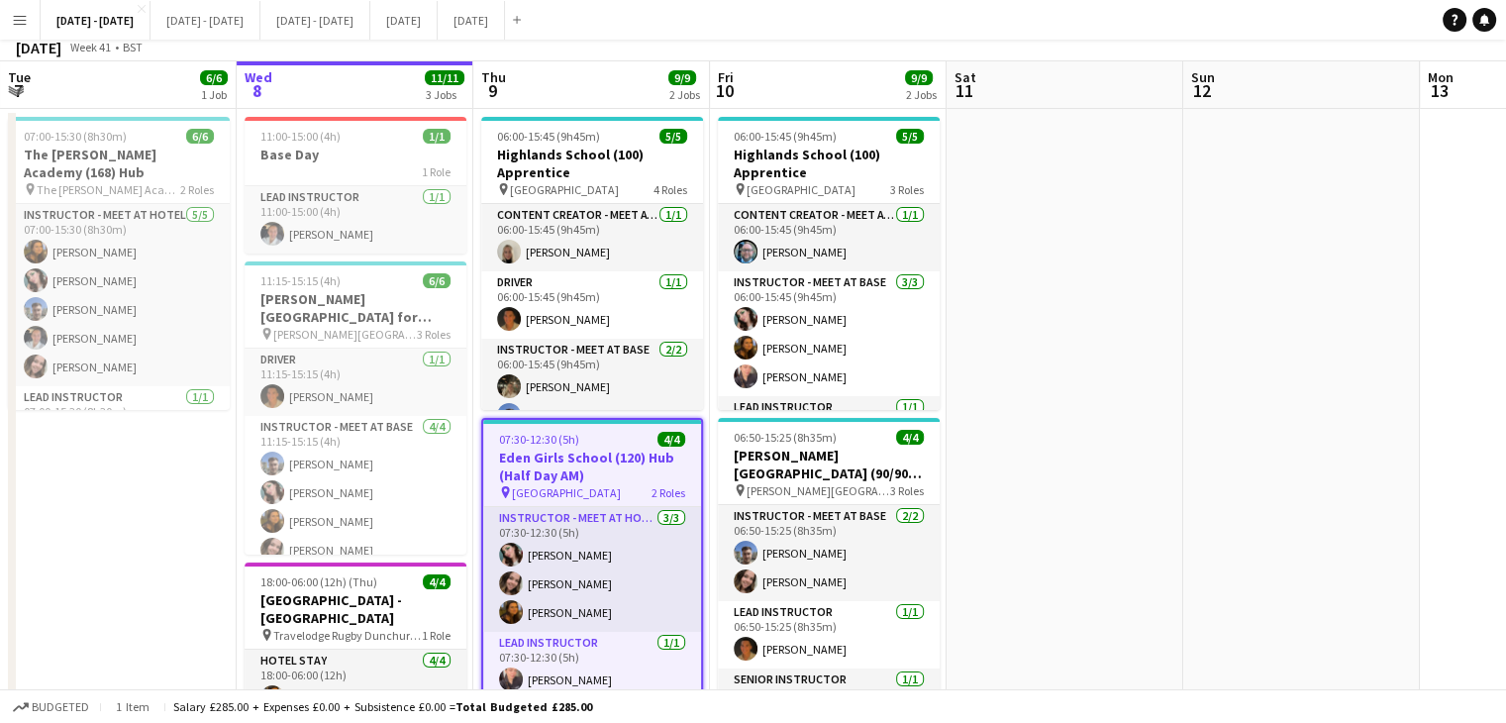
scroll to position [0, 0]
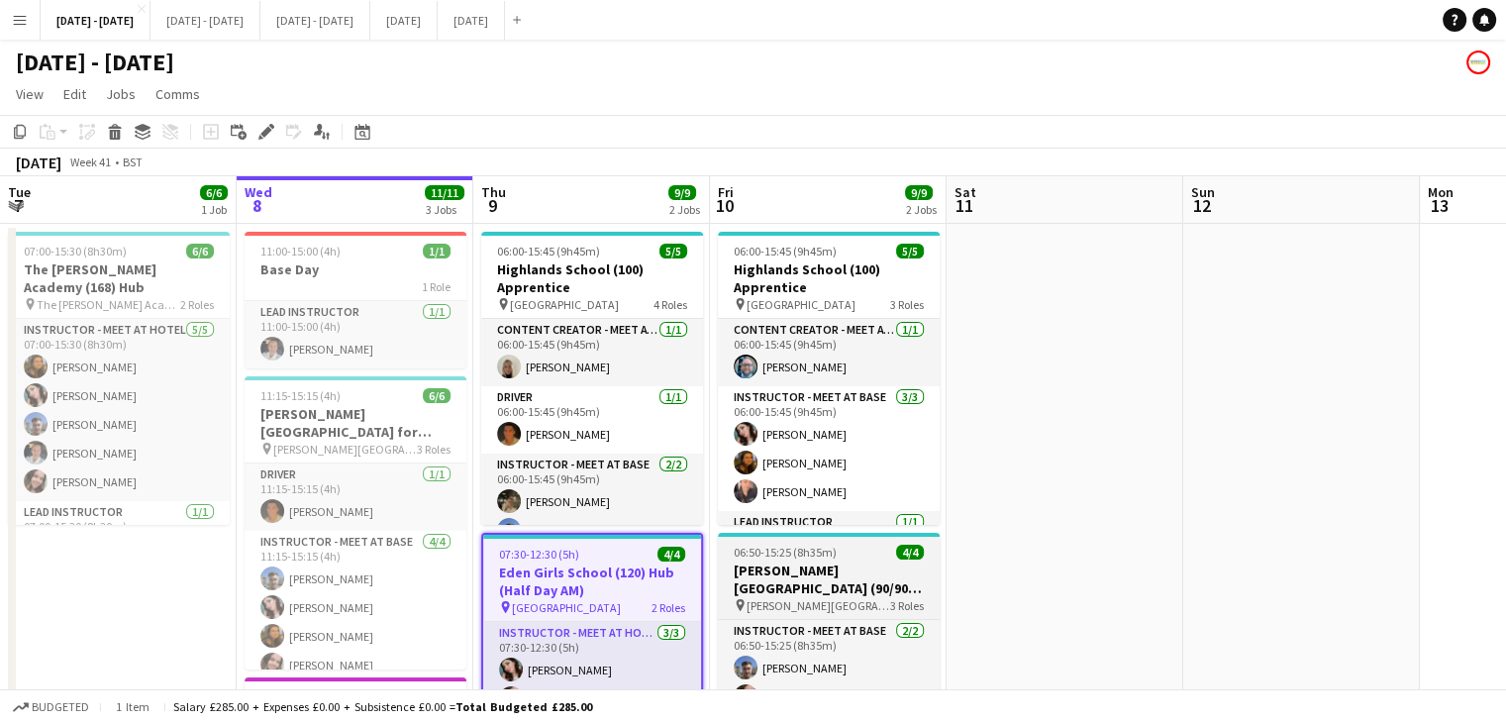
click at [840, 564] on h3 "[PERSON_NAME][GEOGRAPHIC_DATA] (90/90) Time Attack (Split Day)" at bounding box center [829, 580] width 222 height 36
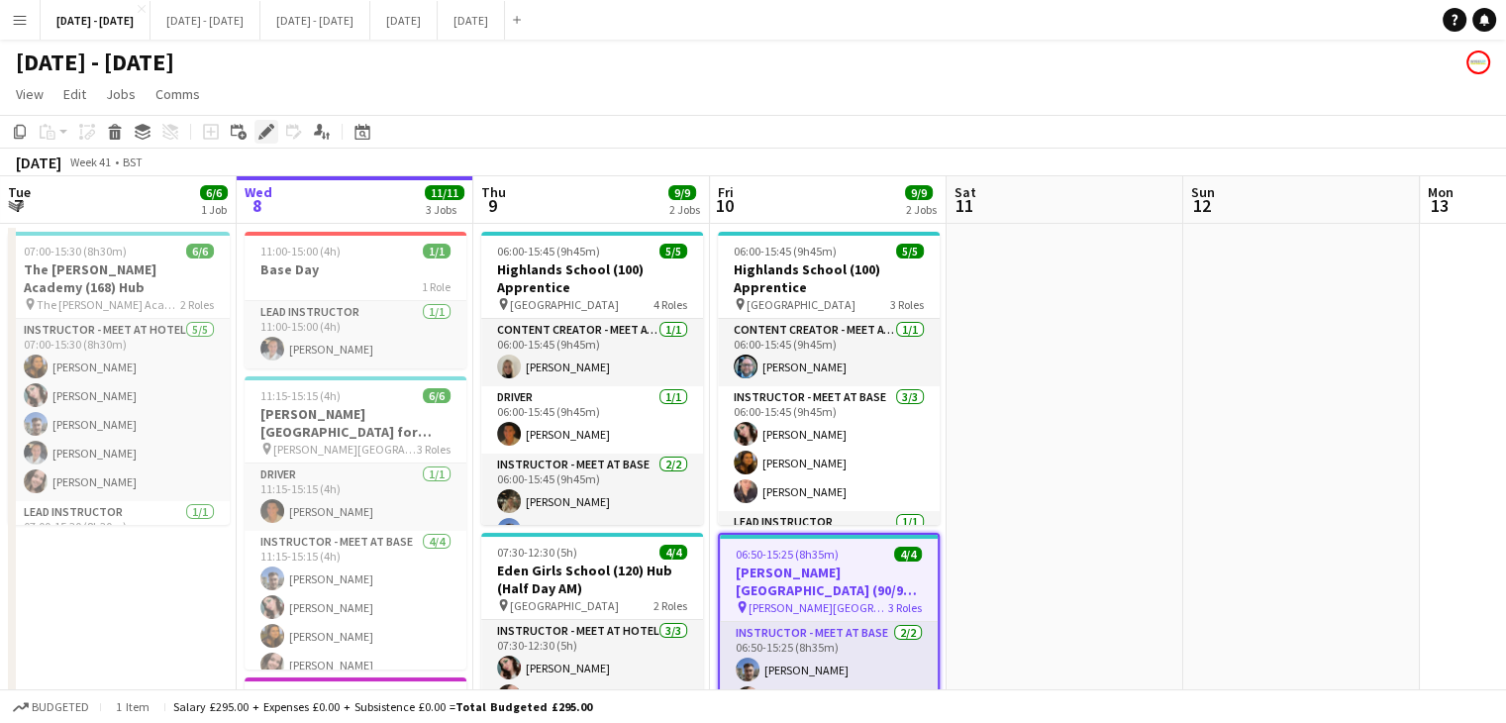
click at [257, 136] on div "Edit" at bounding box center [267, 132] width 24 height 24
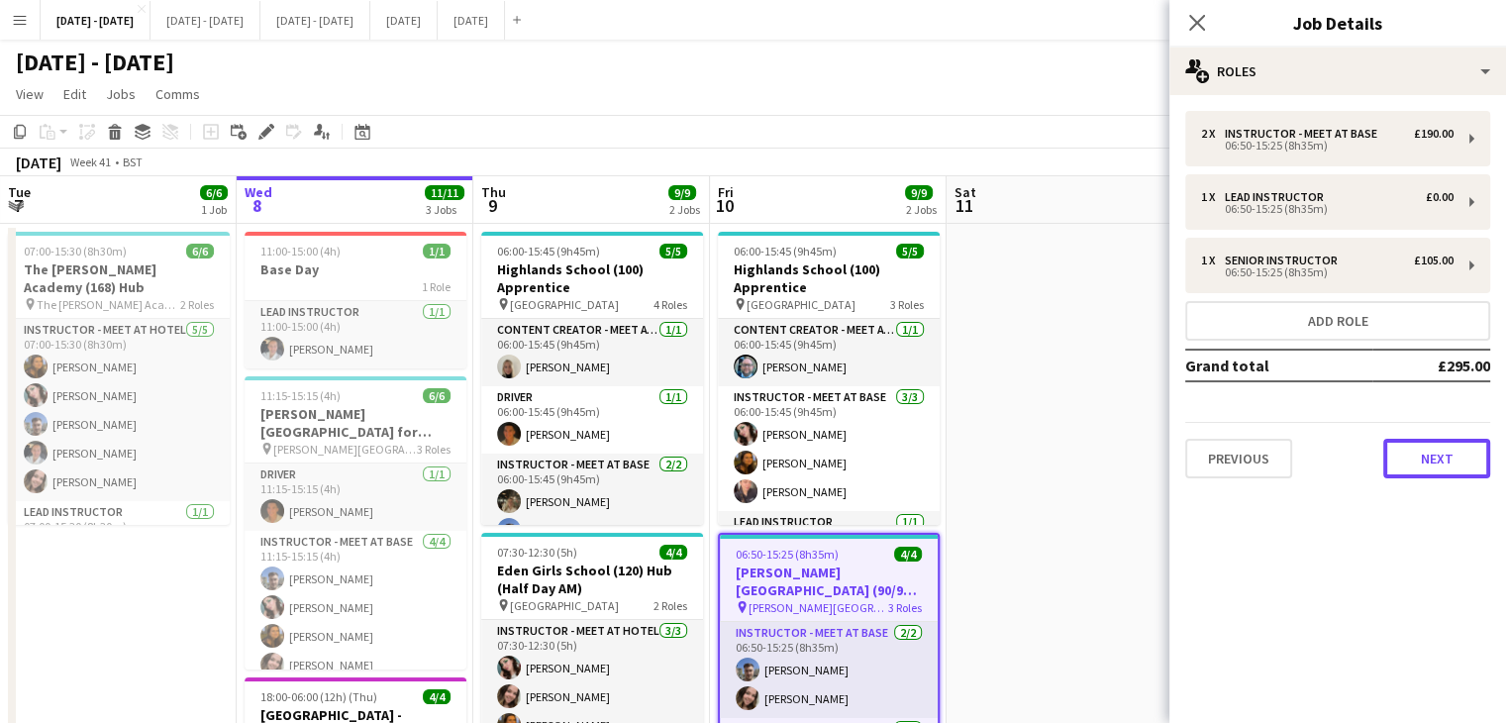
click at [1447, 457] on button "Next" at bounding box center [1437, 459] width 107 height 40
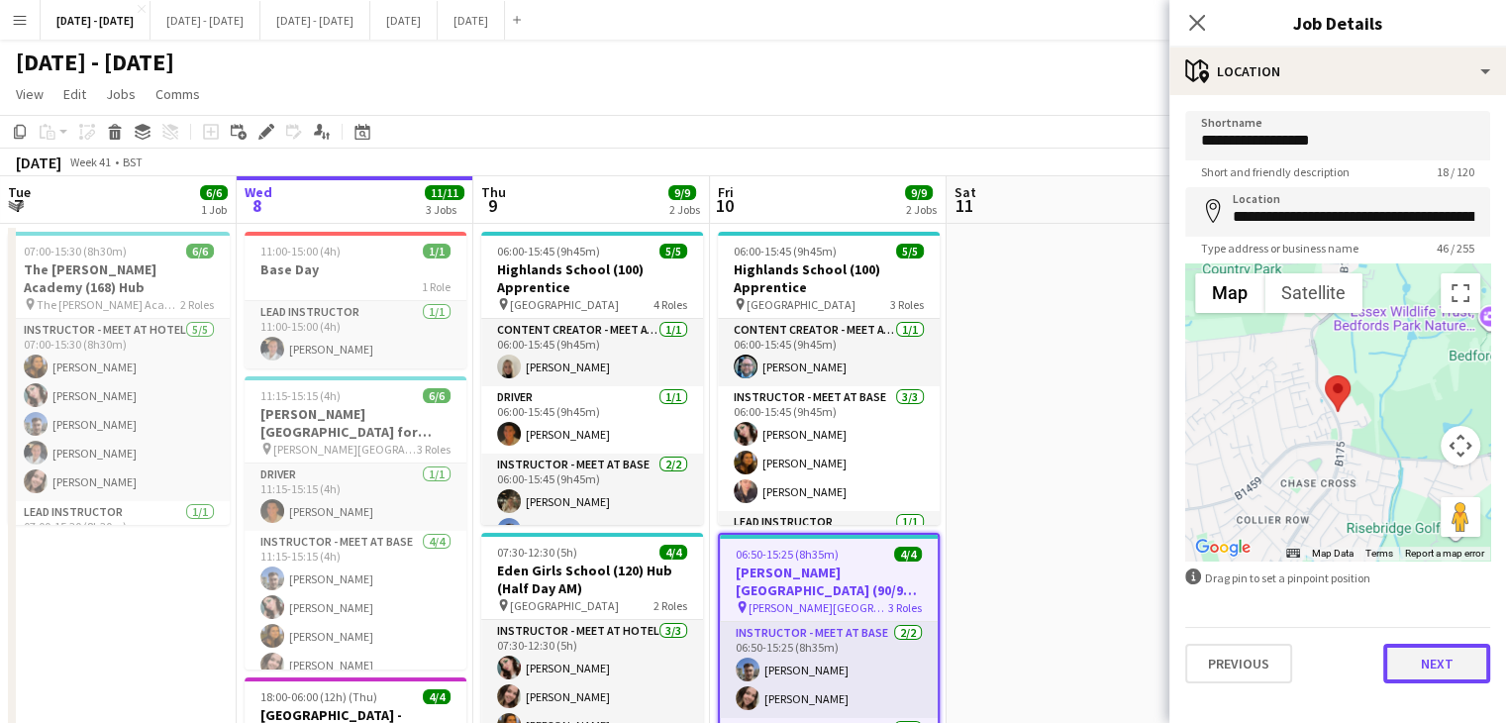
click at [1446, 659] on button "Next" at bounding box center [1437, 664] width 107 height 40
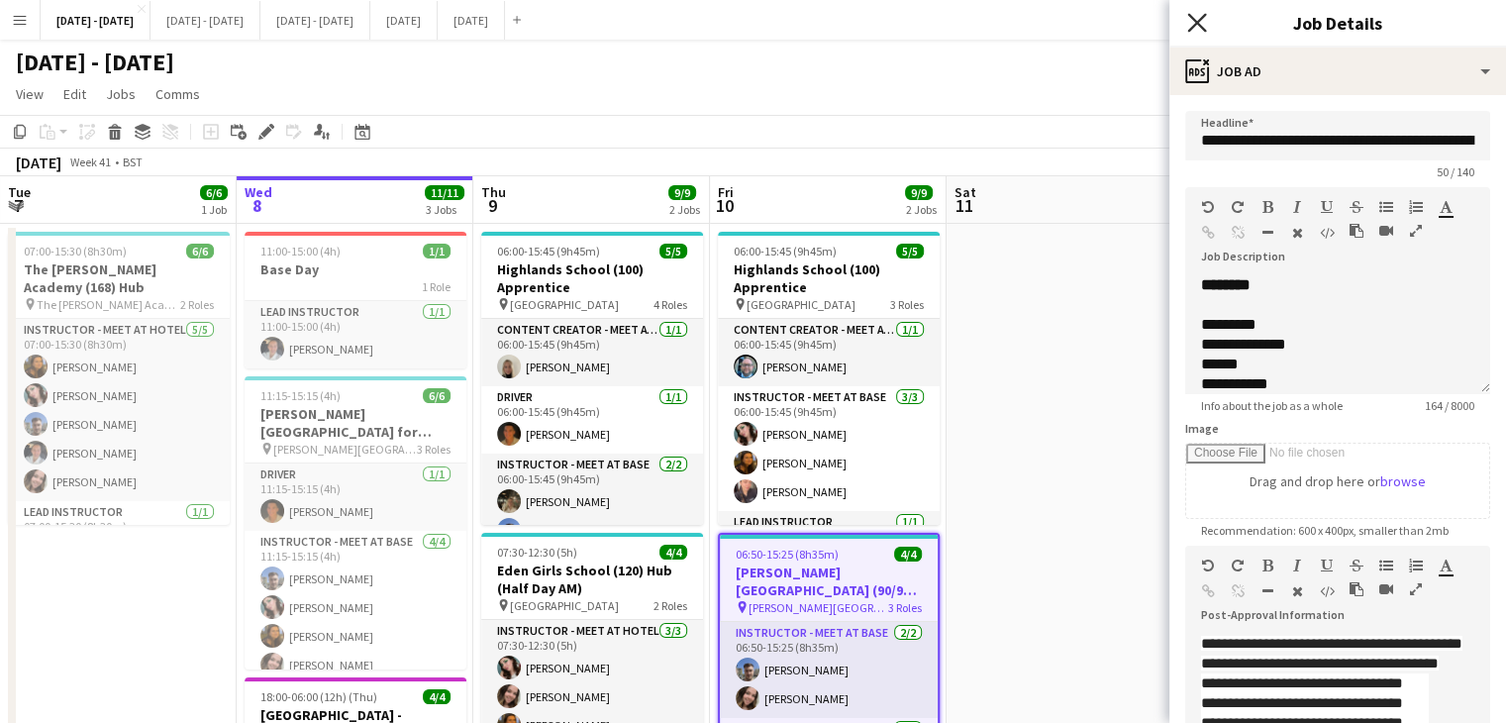
click at [1200, 20] on icon at bounding box center [1196, 22] width 19 height 19
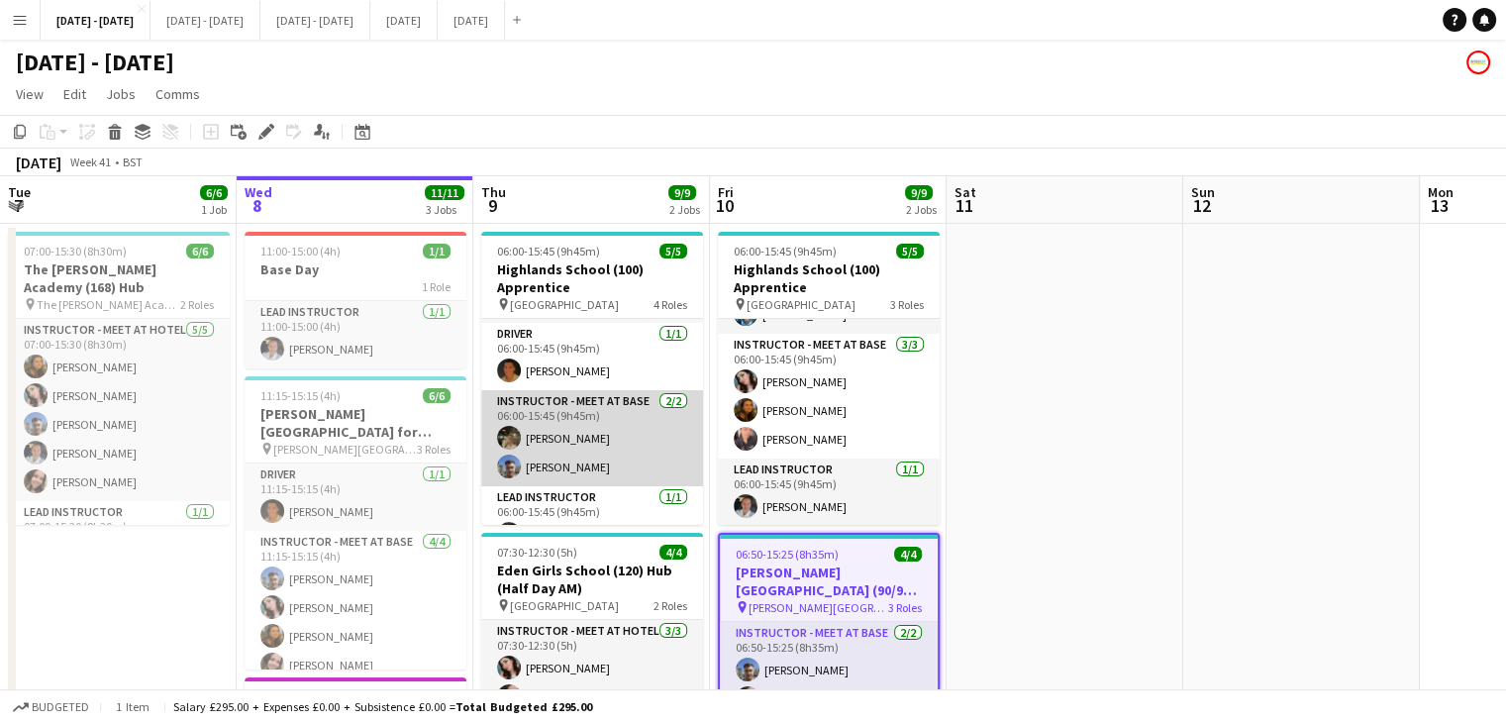
scroll to position [91, 0]
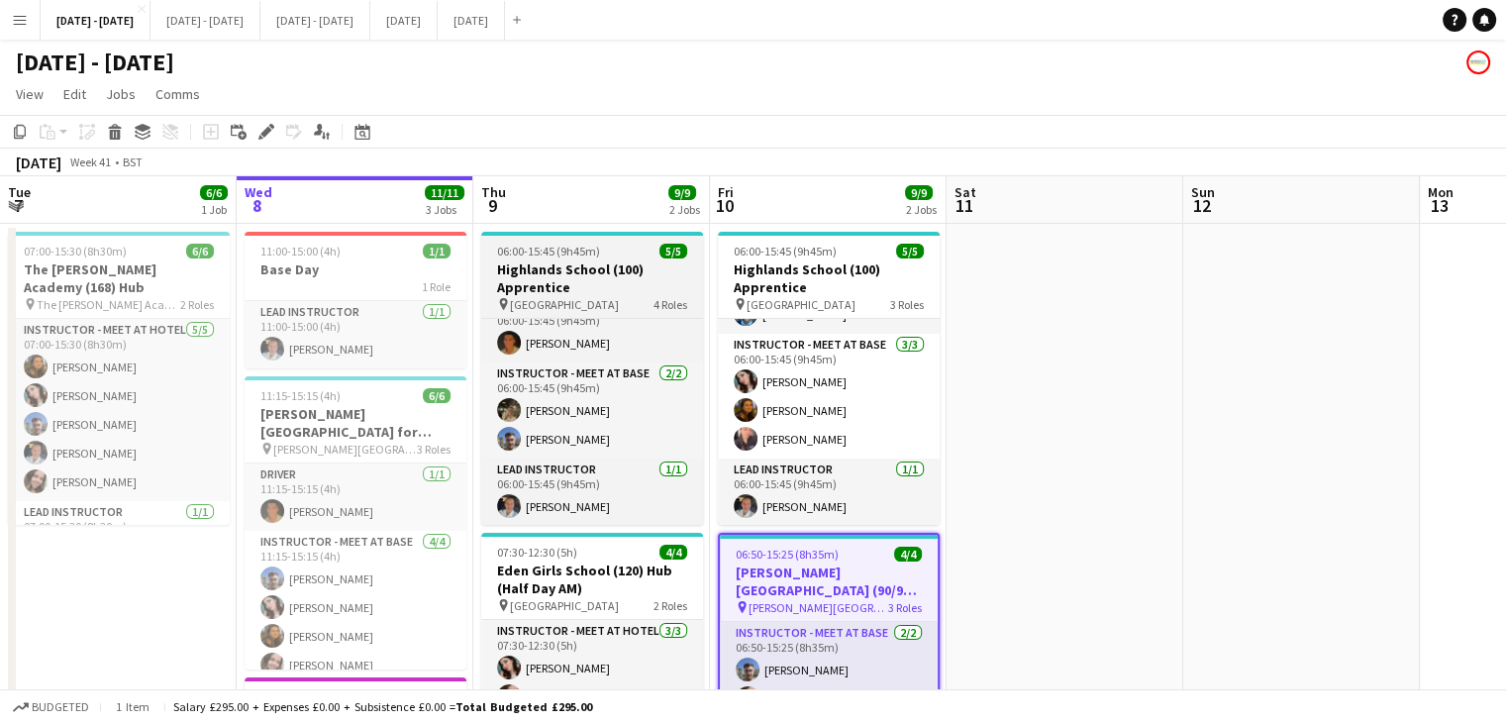
click at [580, 270] on h3 "Highlands School (100) Apprentice" at bounding box center [592, 278] width 222 height 36
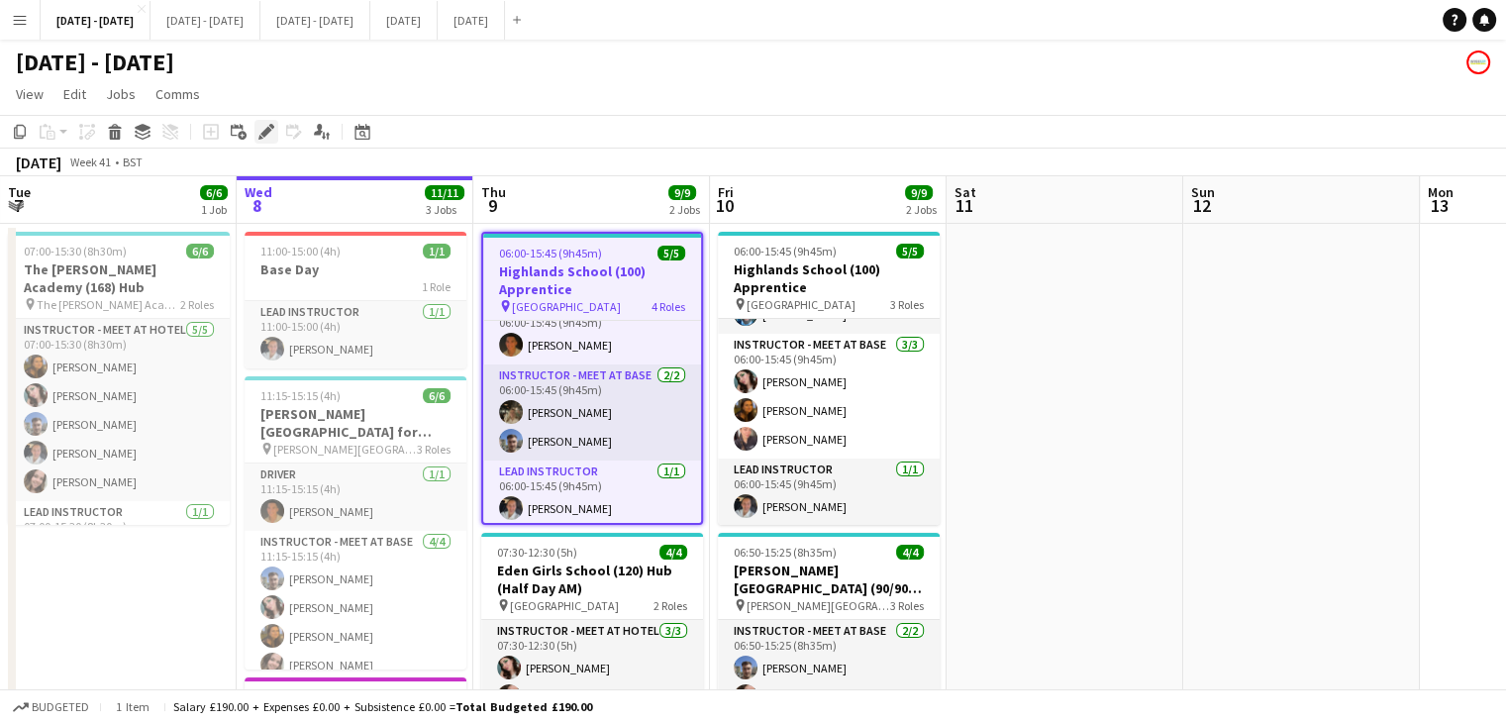
click at [260, 128] on icon "Edit" at bounding box center [266, 132] width 16 height 16
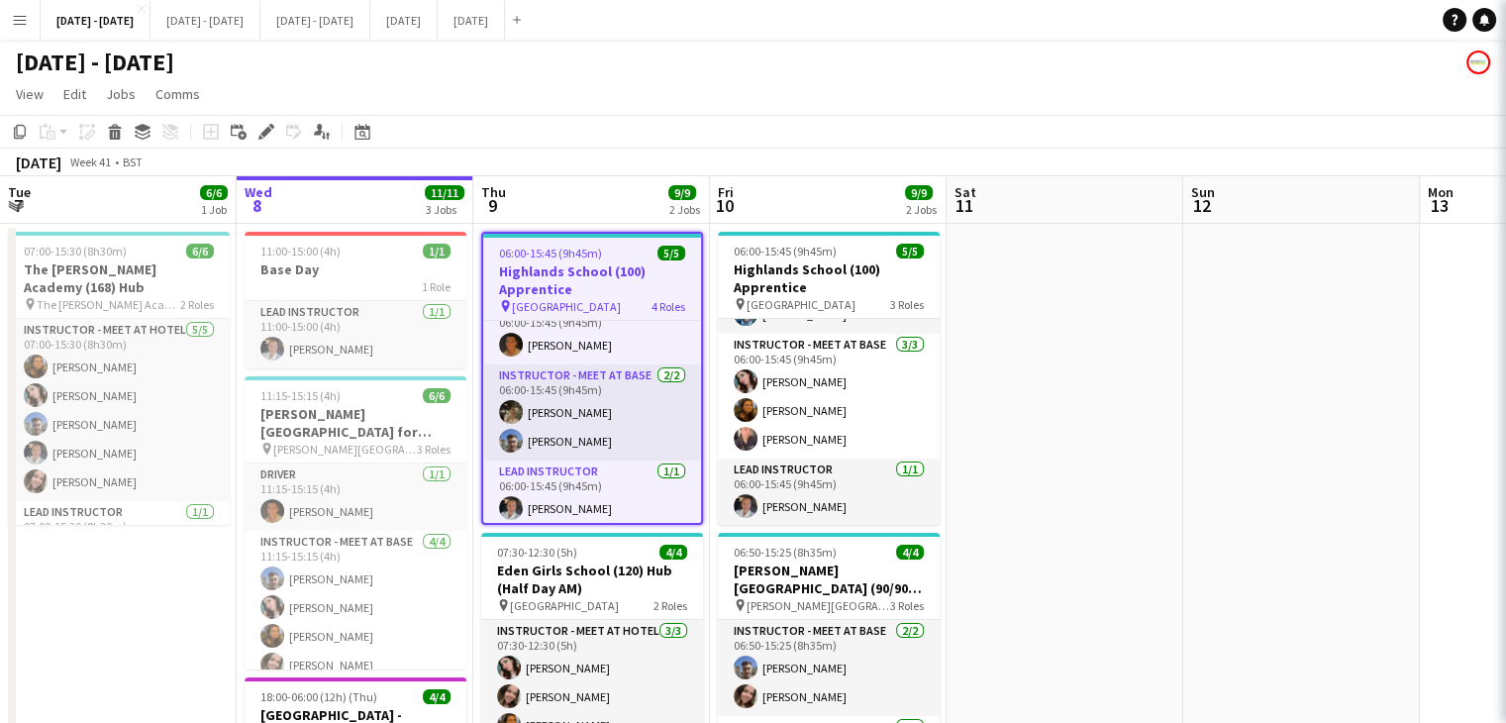
type input "**********"
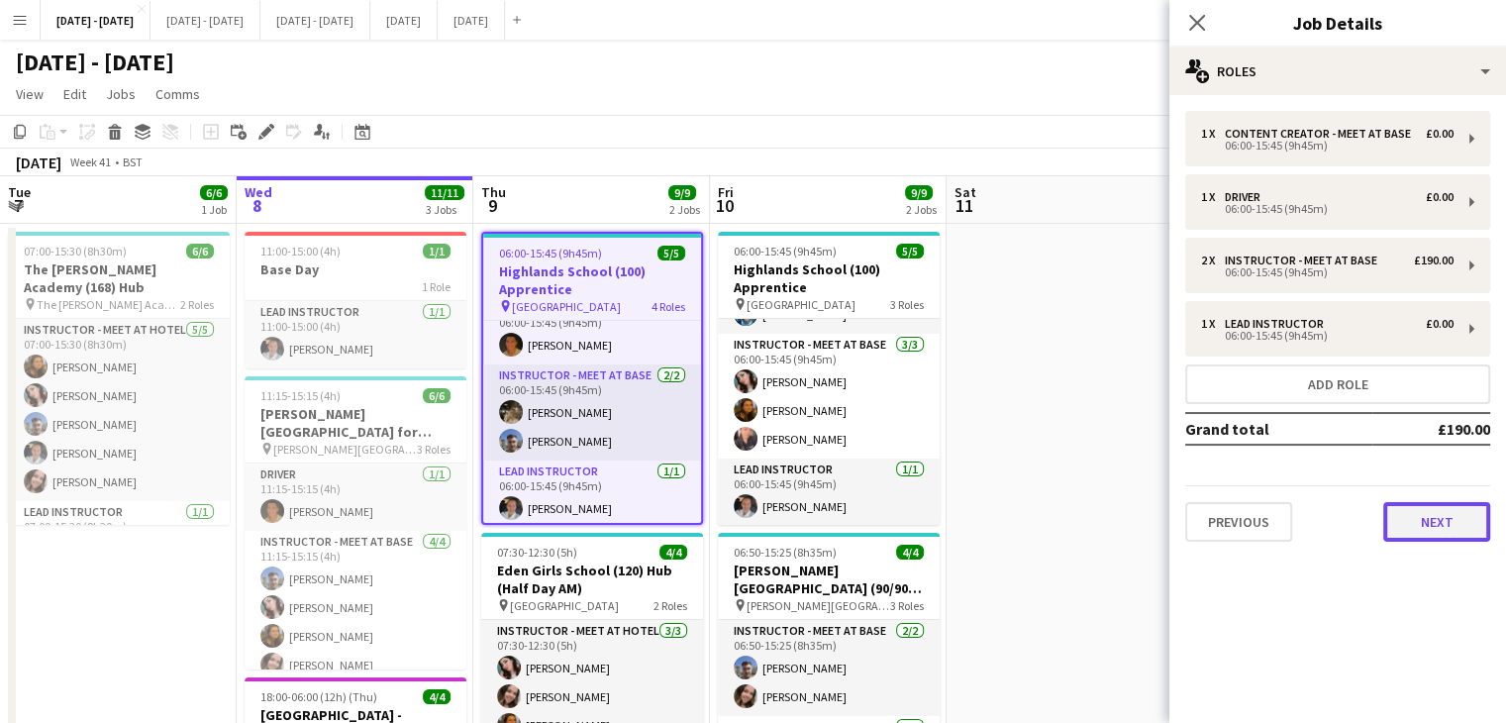
click at [1416, 529] on button "Next" at bounding box center [1437, 522] width 107 height 40
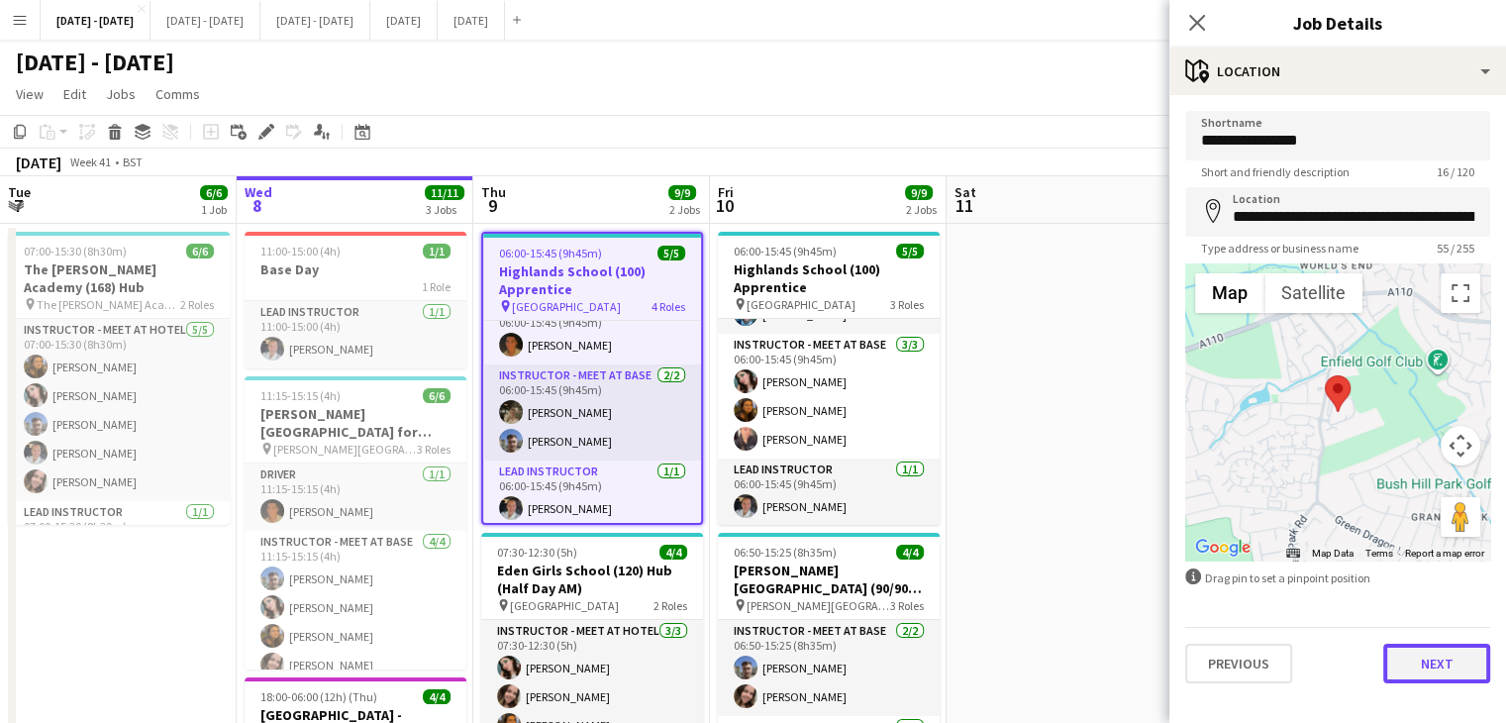
click at [1437, 669] on button "Next" at bounding box center [1437, 664] width 107 height 40
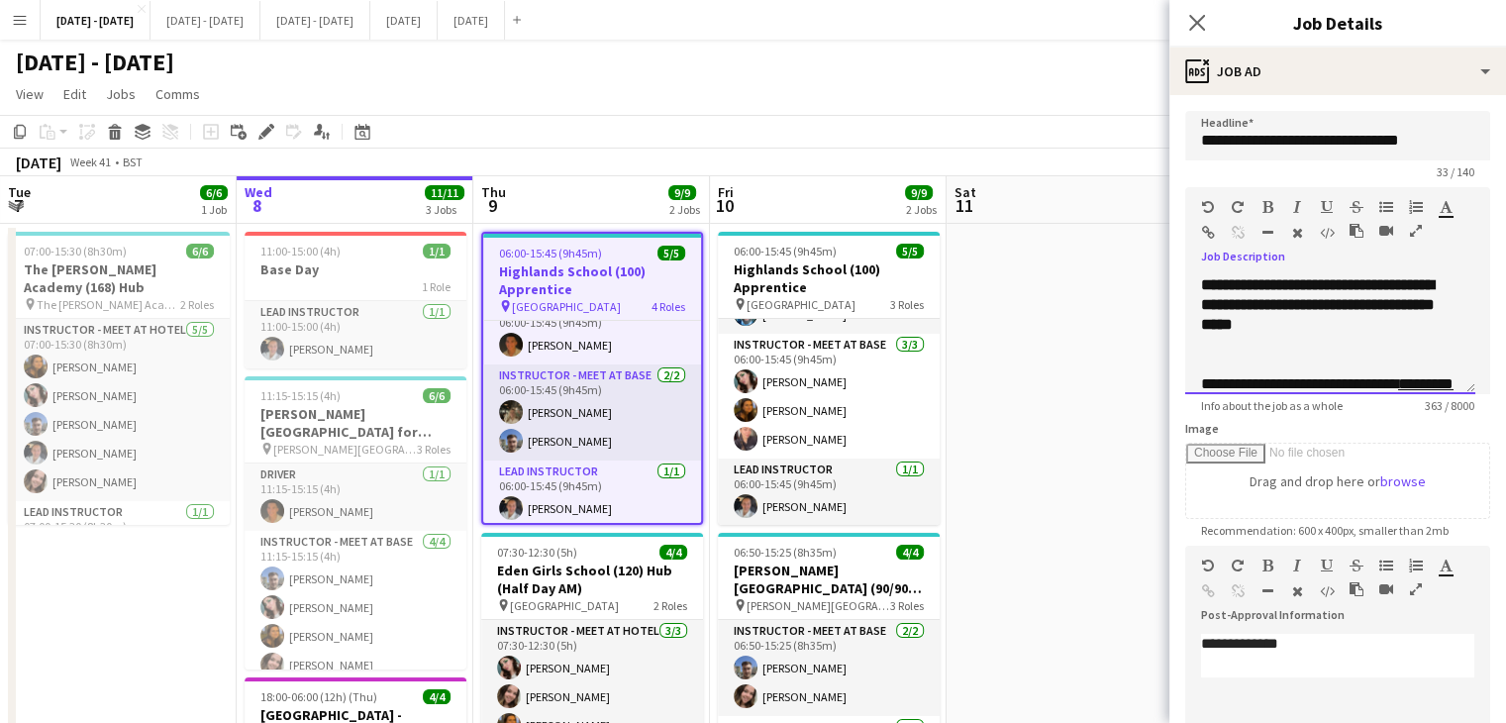
scroll to position [299, 0]
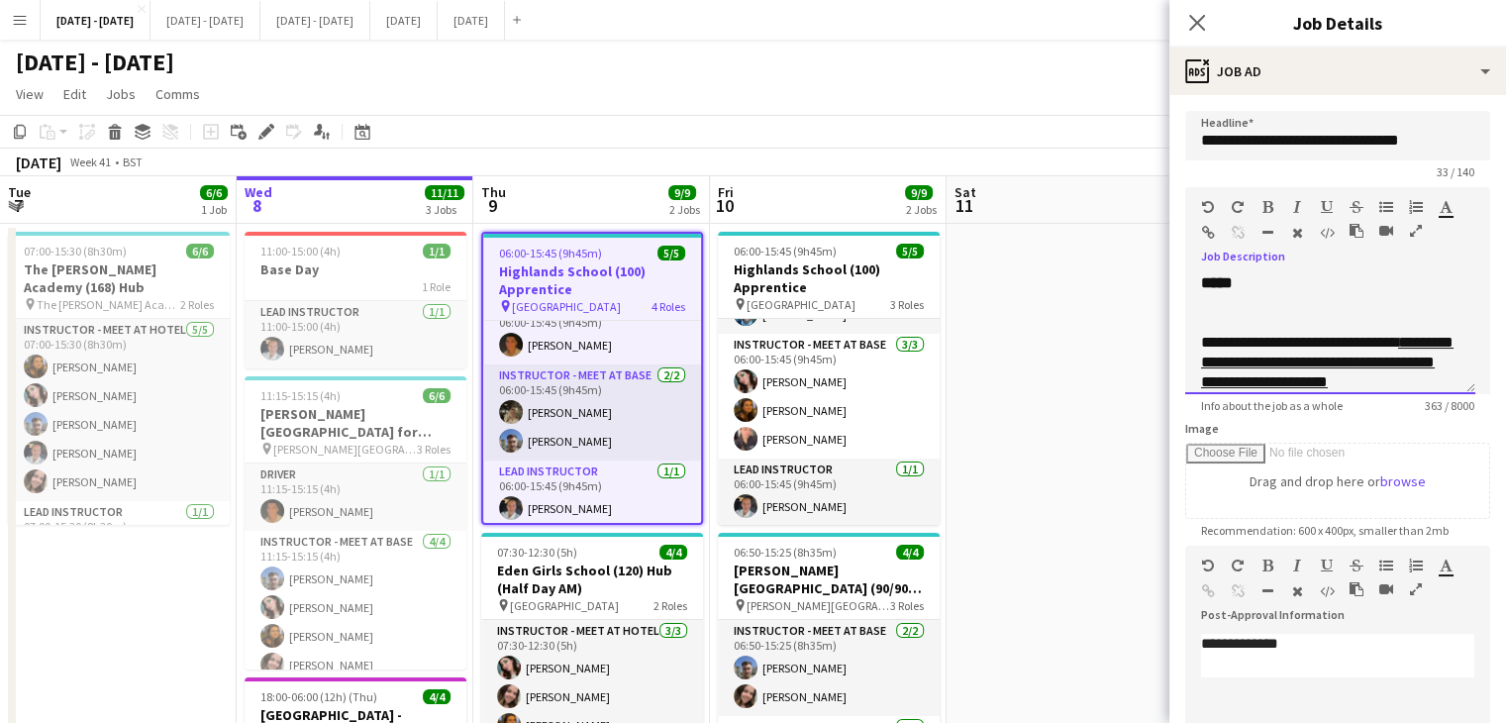
drag, startPoint x: 1207, startPoint y: 349, endPoint x: 1427, endPoint y: 314, distance: 222.6
click at [1427, 314] on div "**********" at bounding box center [1330, 223] width 258 height 337
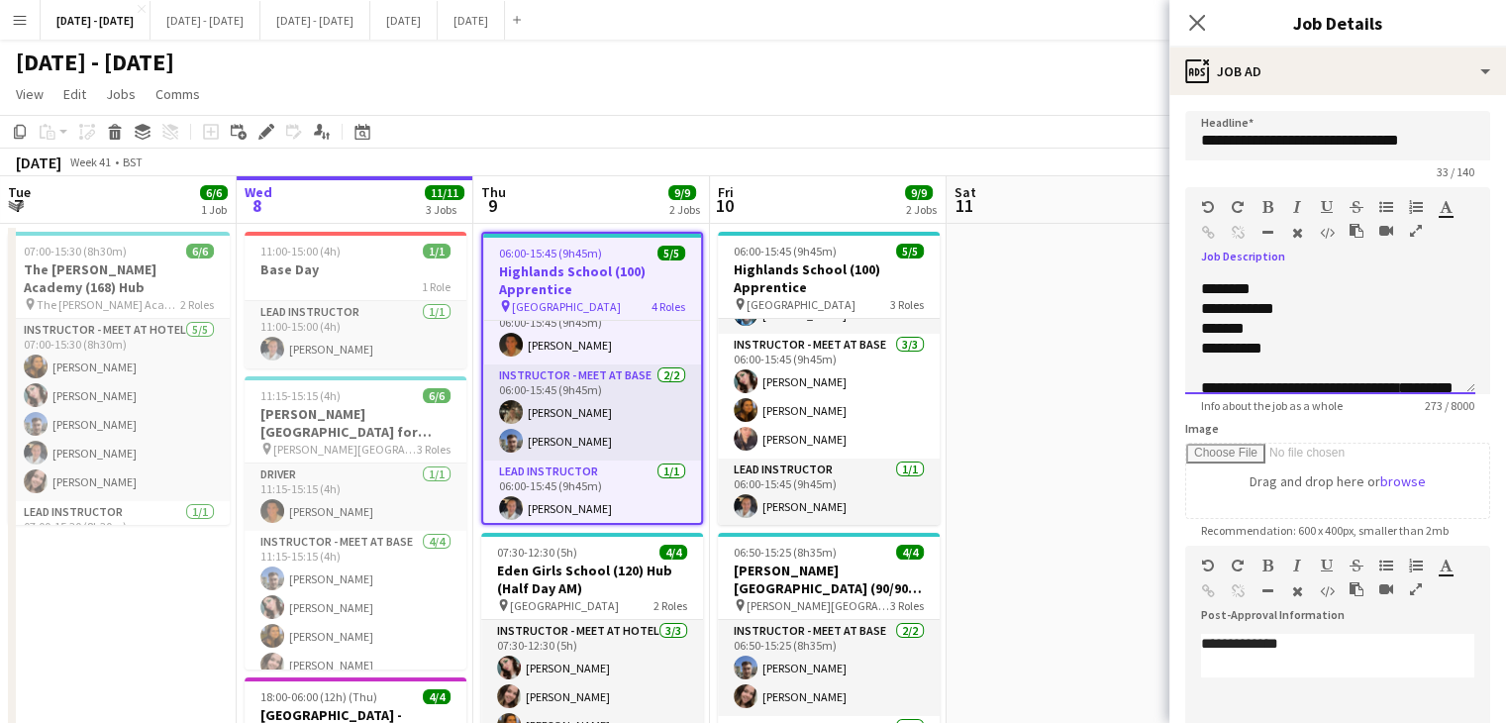
scroll to position [160, 0]
drag, startPoint x: 1199, startPoint y: 21, endPoint x: 1070, endPoint y: 81, distance: 143.1
click at [1198, 24] on icon at bounding box center [1197, 23] width 16 height 16
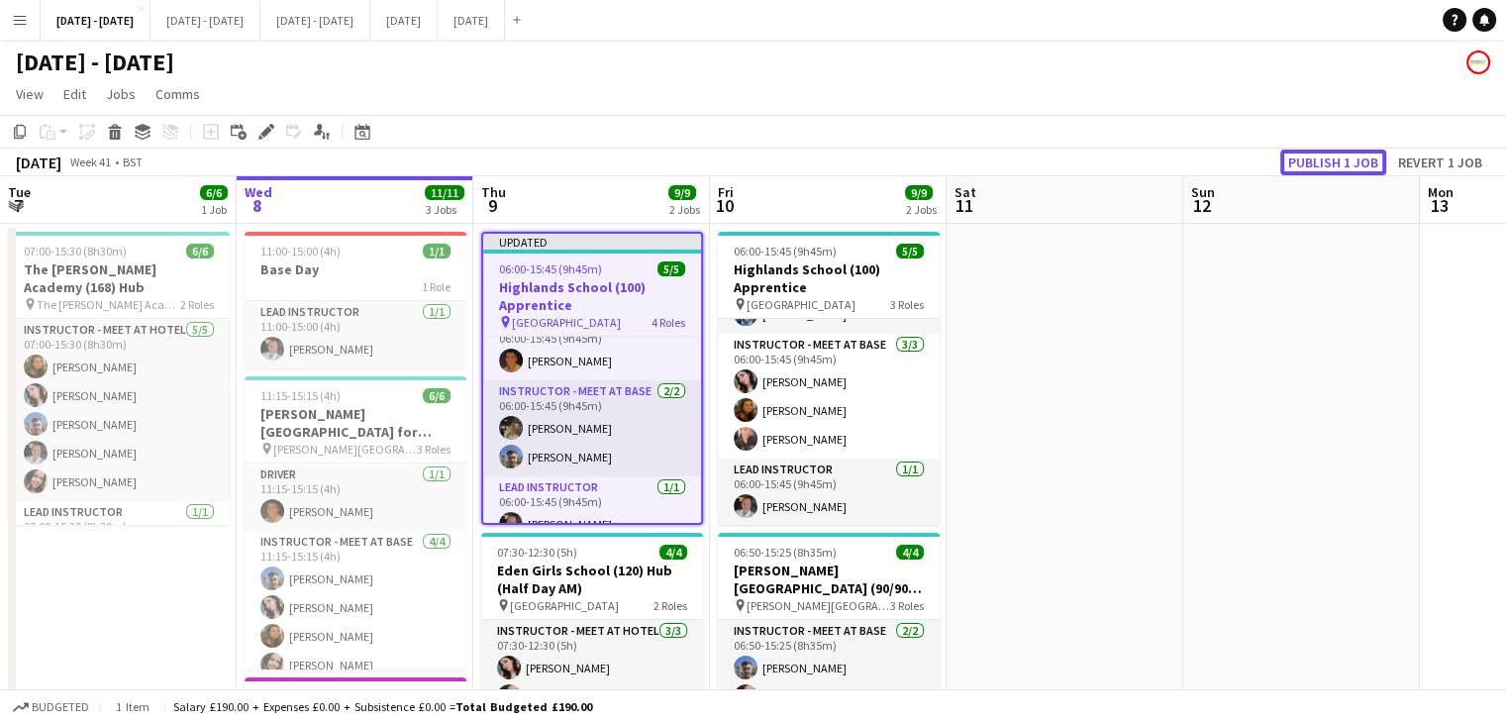
click at [1304, 154] on button "Publish 1 job" at bounding box center [1334, 163] width 106 height 26
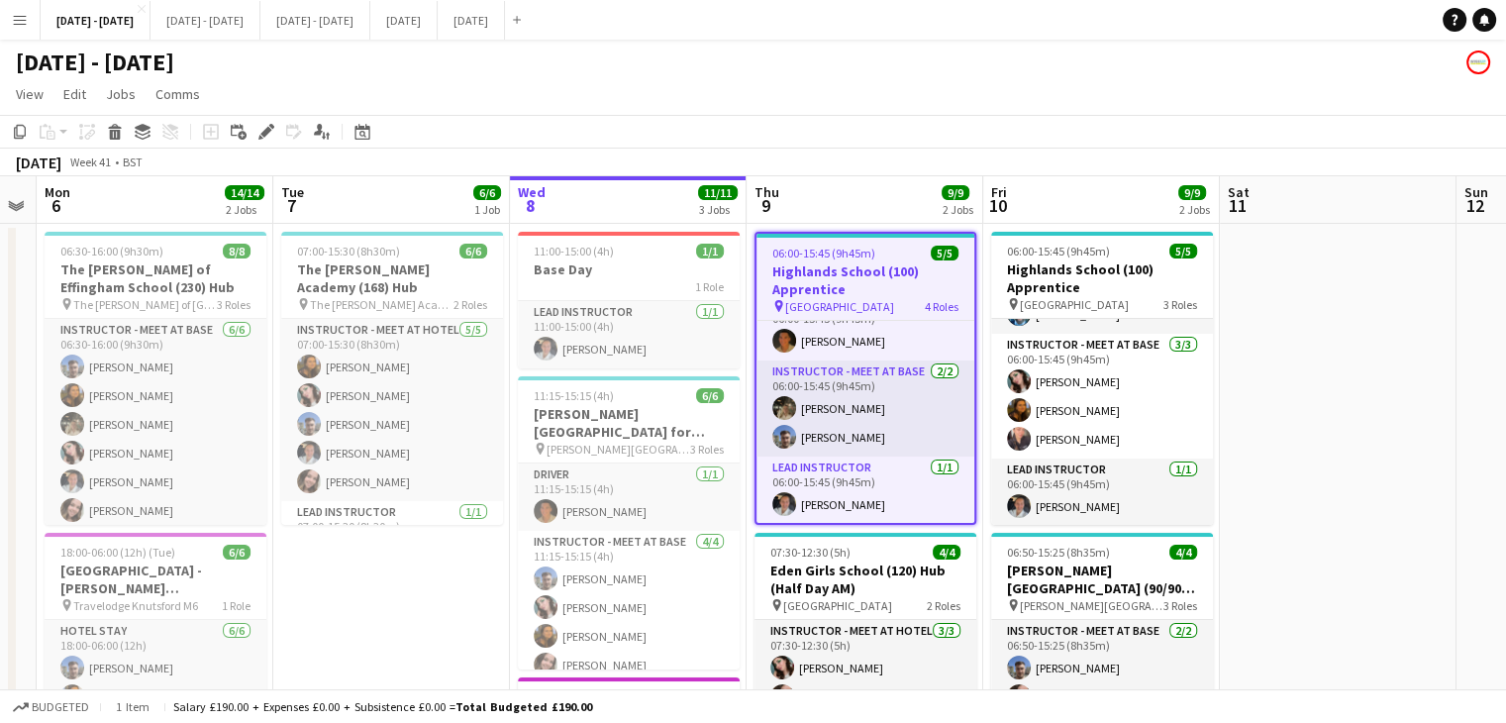
scroll to position [0, 411]
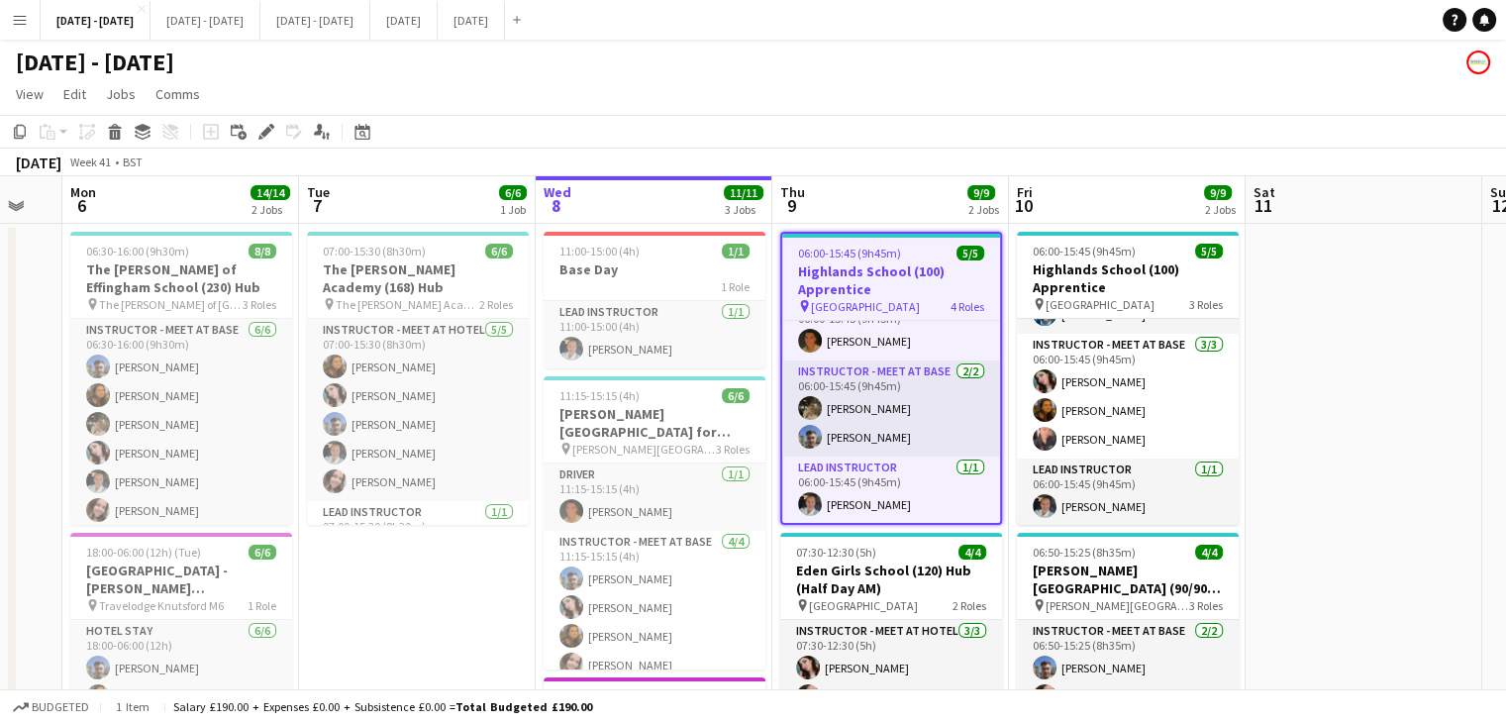
drag, startPoint x: 1176, startPoint y: 618, endPoint x: 1329, endPoint y: 614, distance: 153.6
click at [1329, 614] on app-calendar-viewport "Sat 4 Sun 5 Mon 6 14/14 2 Jobs Tue 7 6/6 1 Job Wed 8 11/11 3 Jobs Thu 9 9/9 2 J…" at bounding box center [753, 568] width 1506 height 784
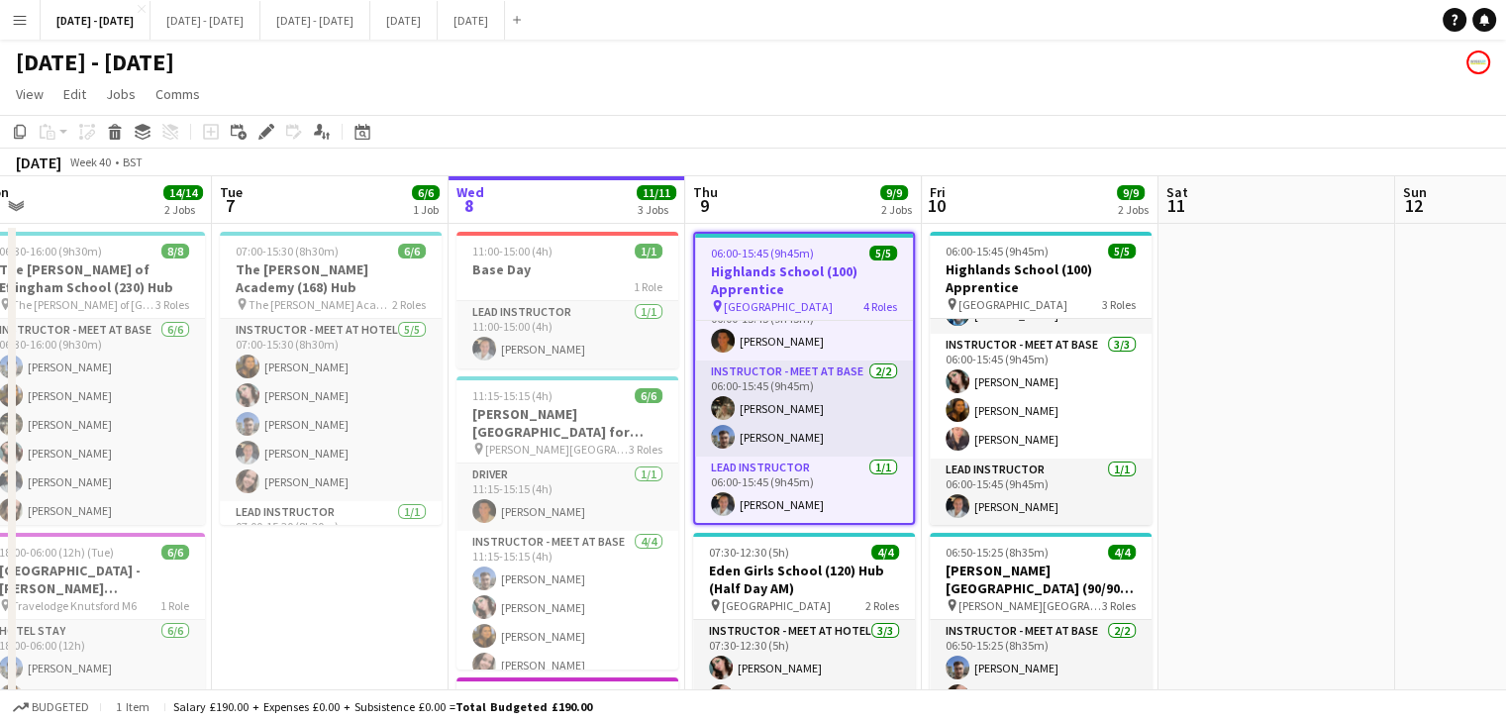
drag, startPoint x: 1305, startPoint y: 626, endPoint x: 1217, endPoint y: 647, distance: 90.6
click at [1217, 647] on app-calendar-viewport "Sat 4 Sun 5 Mon 6 14/14 2 Jobs Tue 7 6/6 1 Job Wed 8 11/11 3 Jobs Thu 9 9/9 2 J…" at bounding box center [753, 568] width 1506 height 784
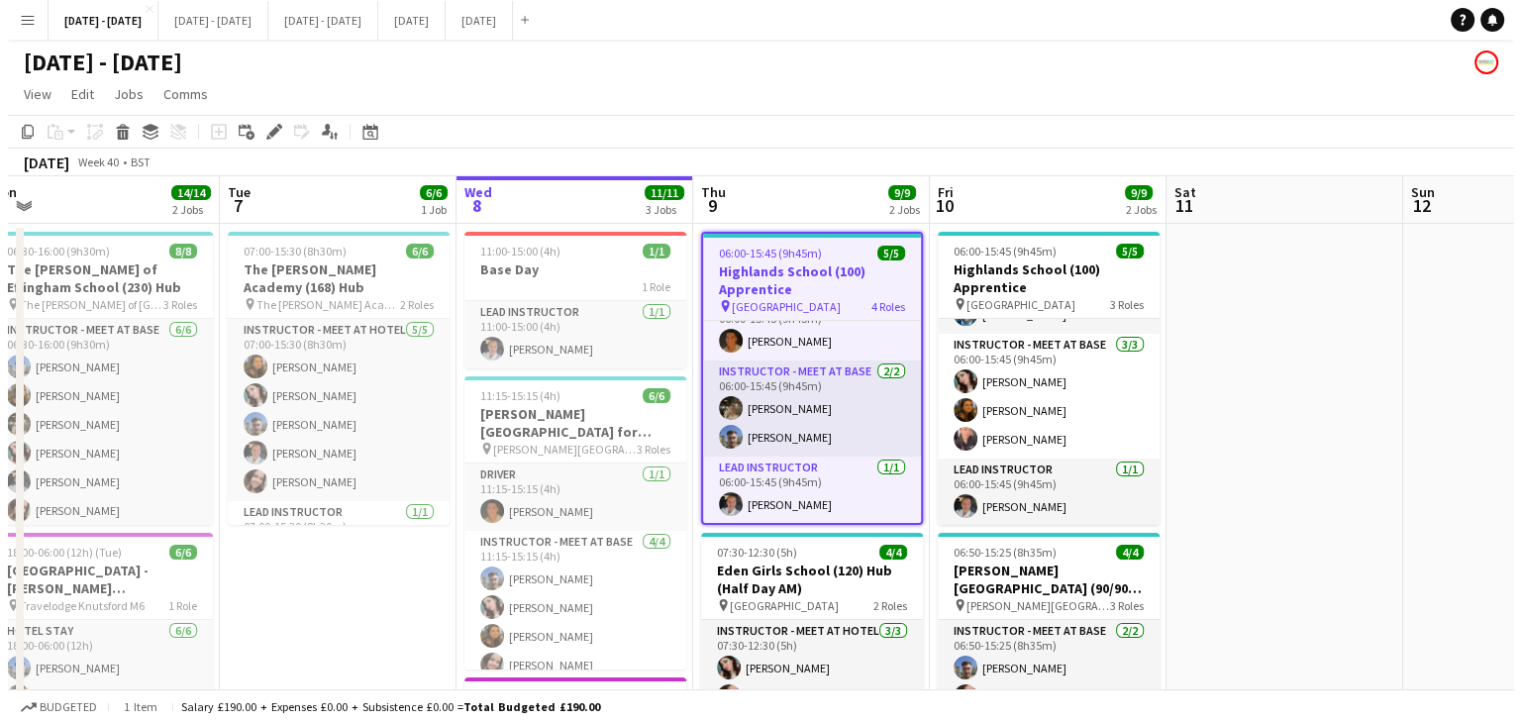
scroll to position [0, 499]
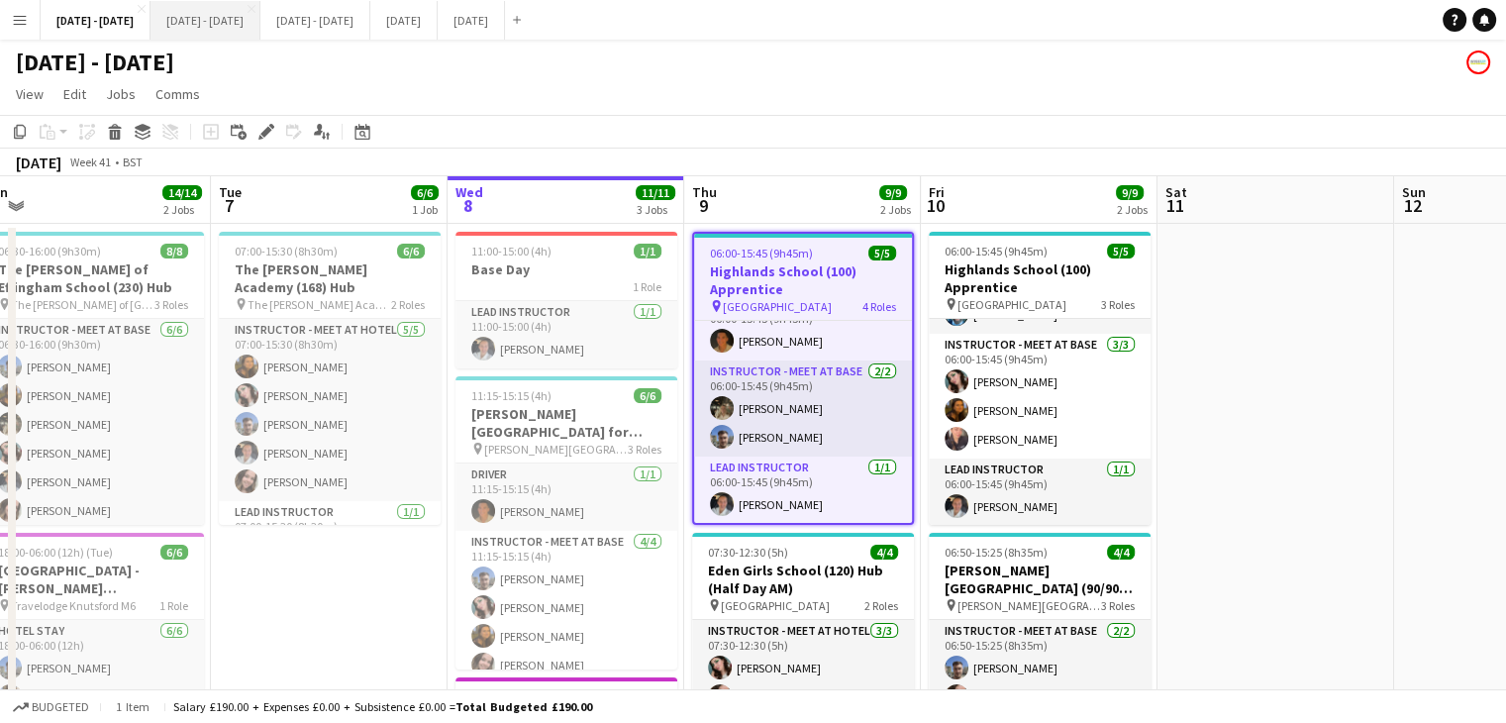
click at [255, 33] on button "[DATE] - [DATE] Close" at bounding box center [206, 20] width 110 height 39
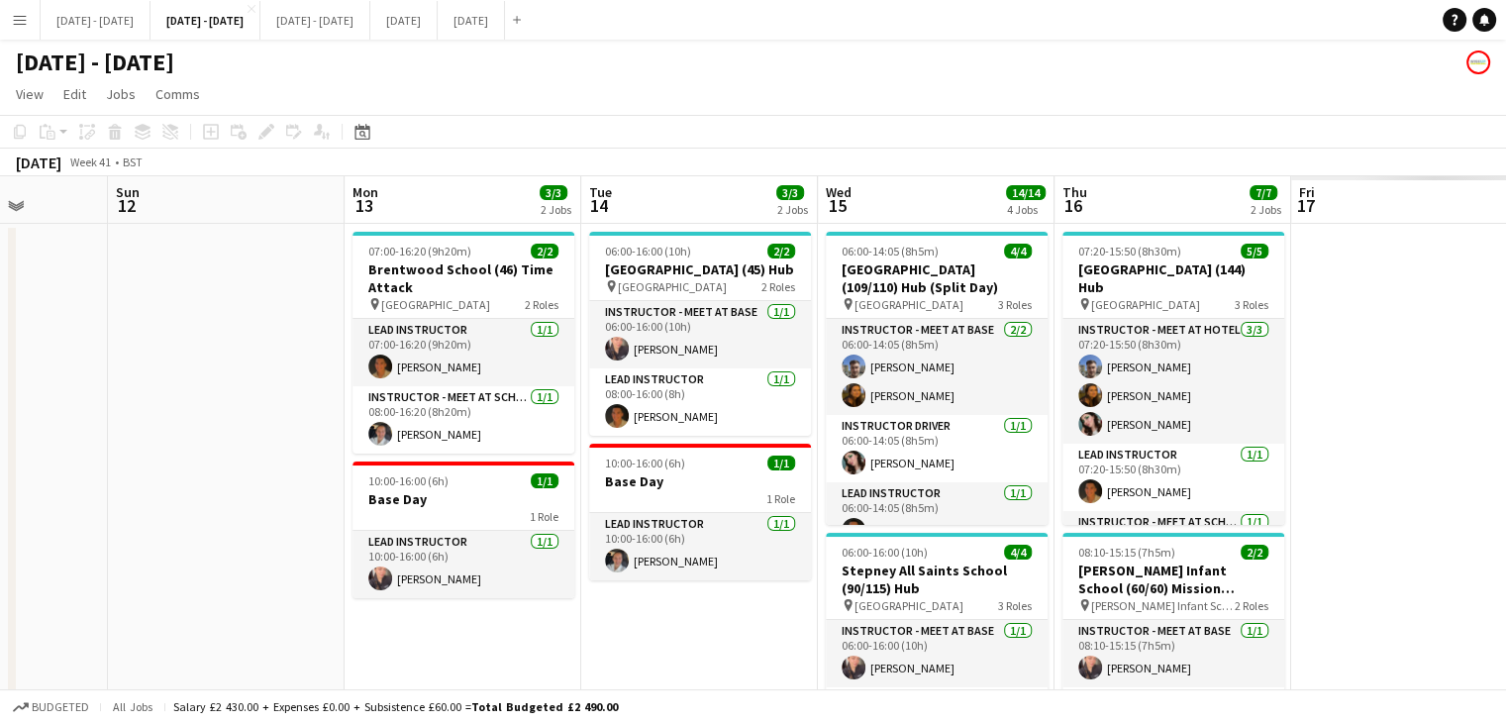
scroll to position [0, 844]
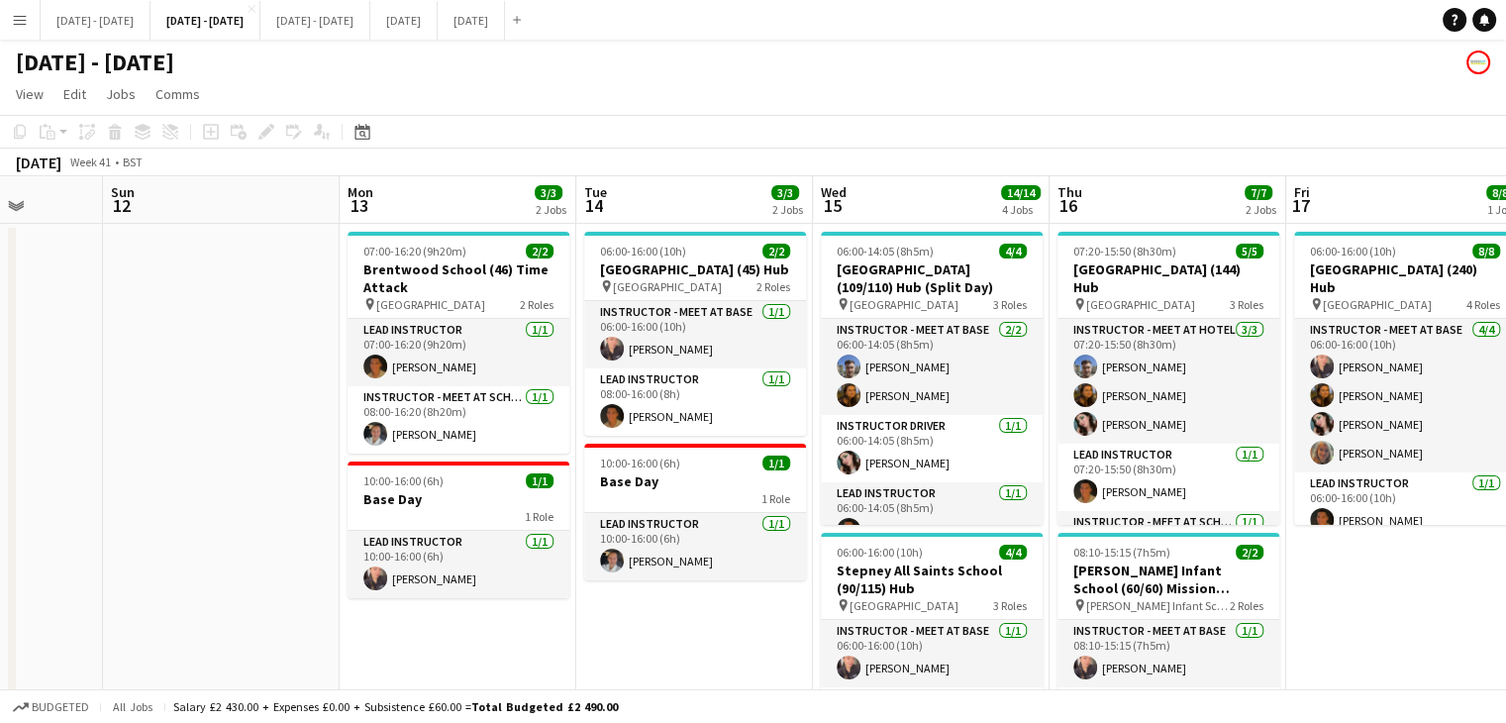
drag, startPoint x: 1080, startPoint y: 454, endPoint x: 0, endPoint y: 435, distance: 1080.6
click at [174, 57] on h1 "[DATE] - [DATE]" at bounding box center [95, 63] width 158 height 30
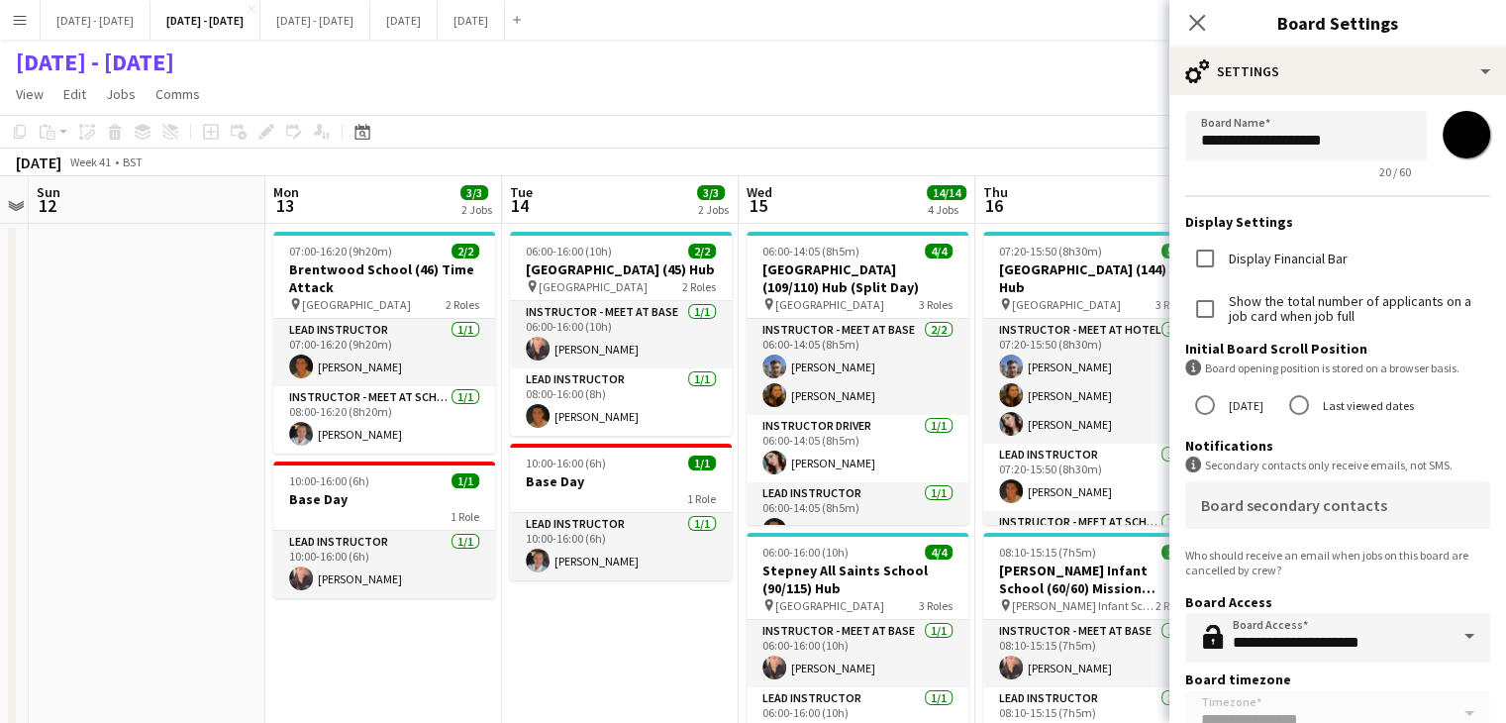
scroll to position [0, 926]
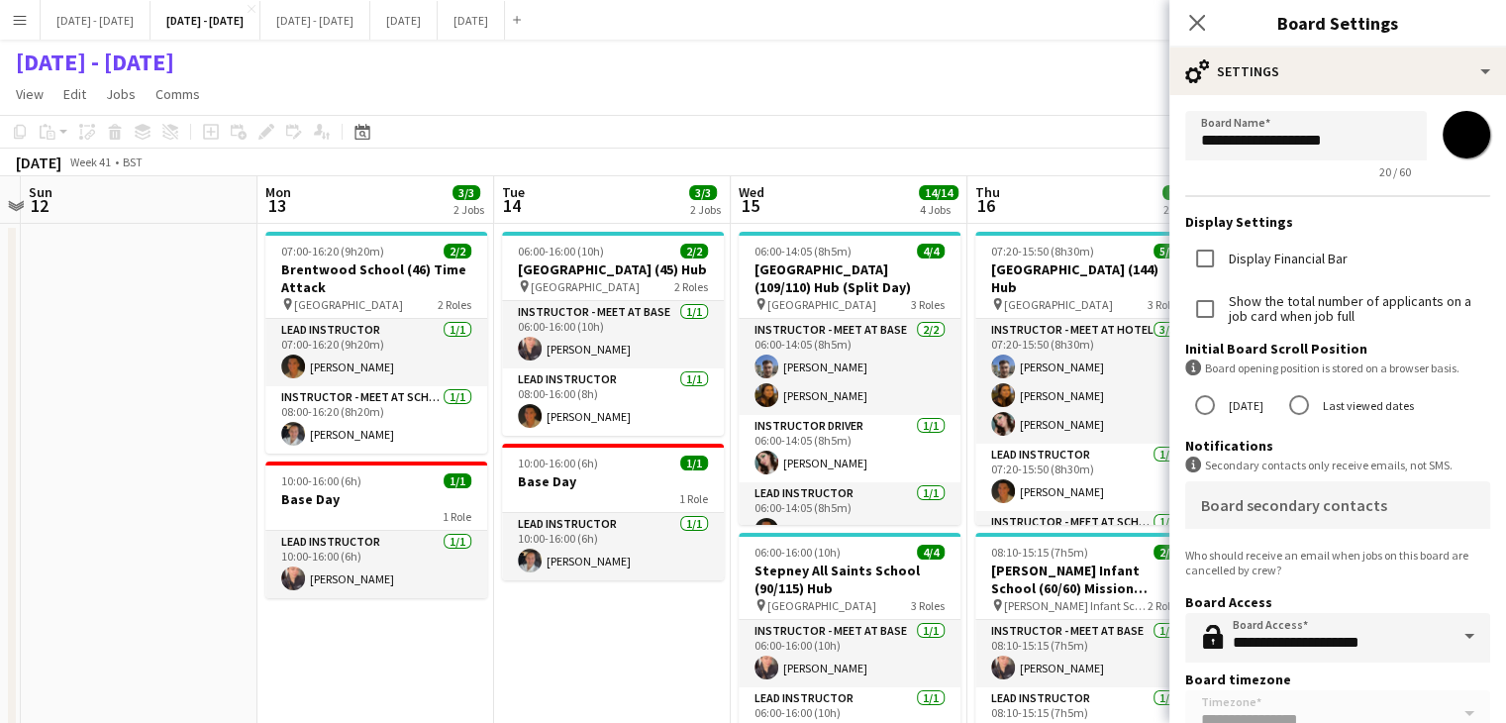
drag, startPoint x: 710, startPoint y: 655, endPoint x: 764, endPoint y: 540, distance: 126.7
click at [1189, 18] on icon "Close pop-in" at bounding box center [1196, 22] width 19 height 19
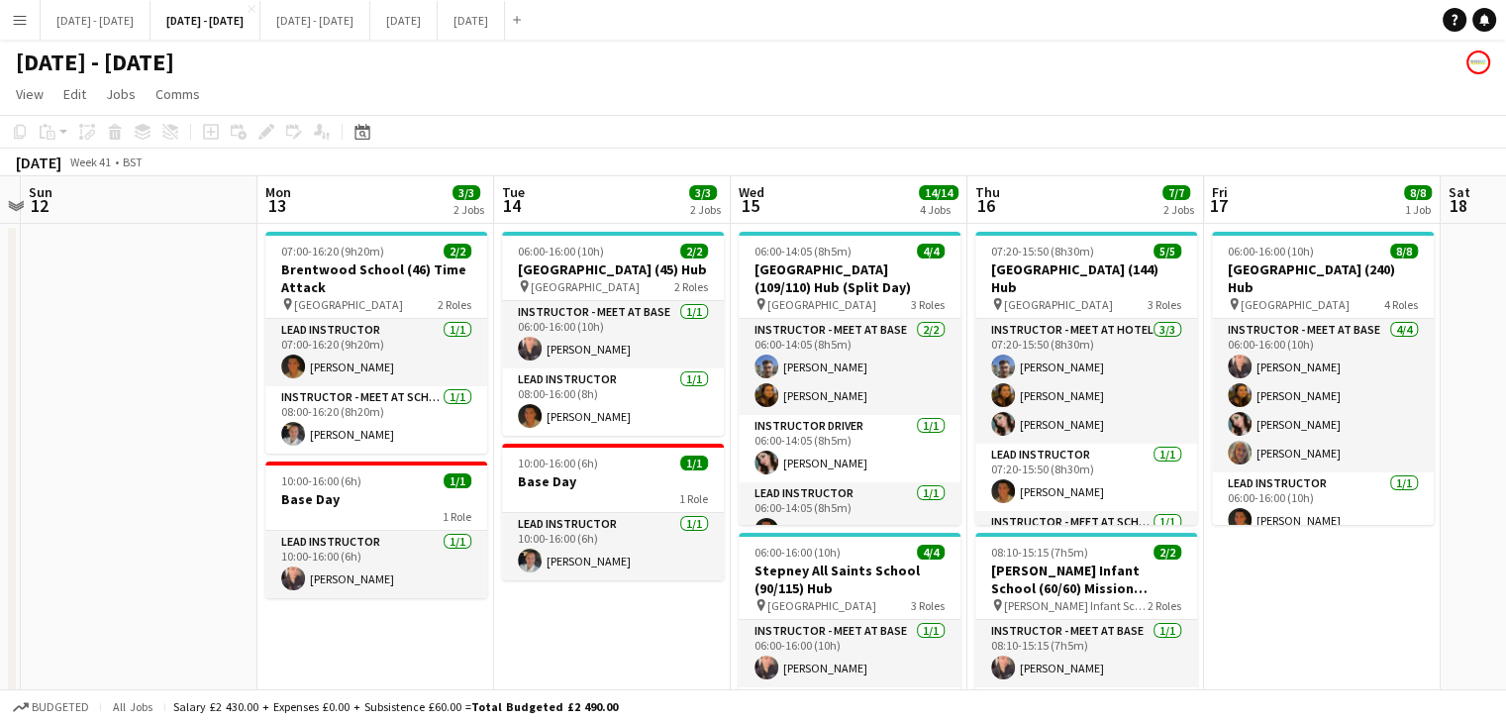
scroll to position [0, 934]
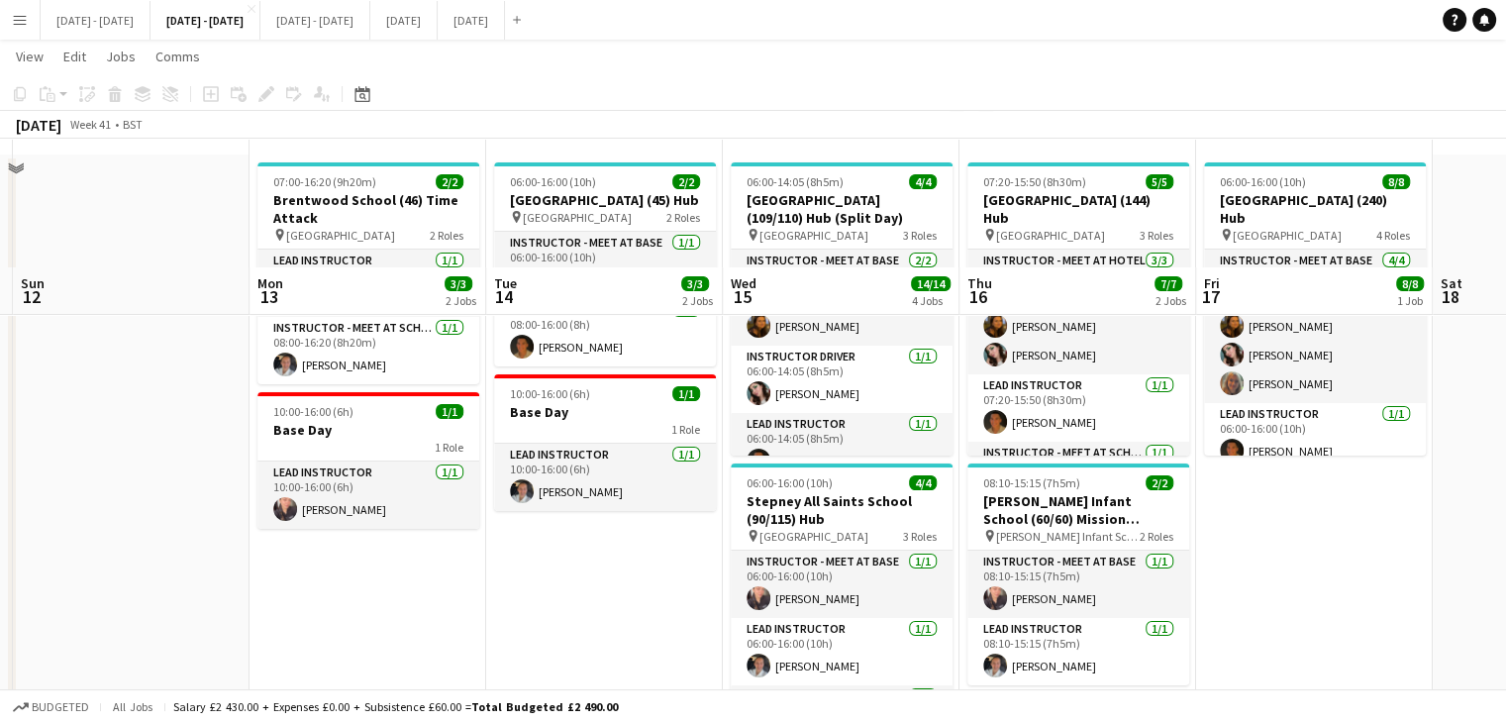
scroll to position [0, 0]
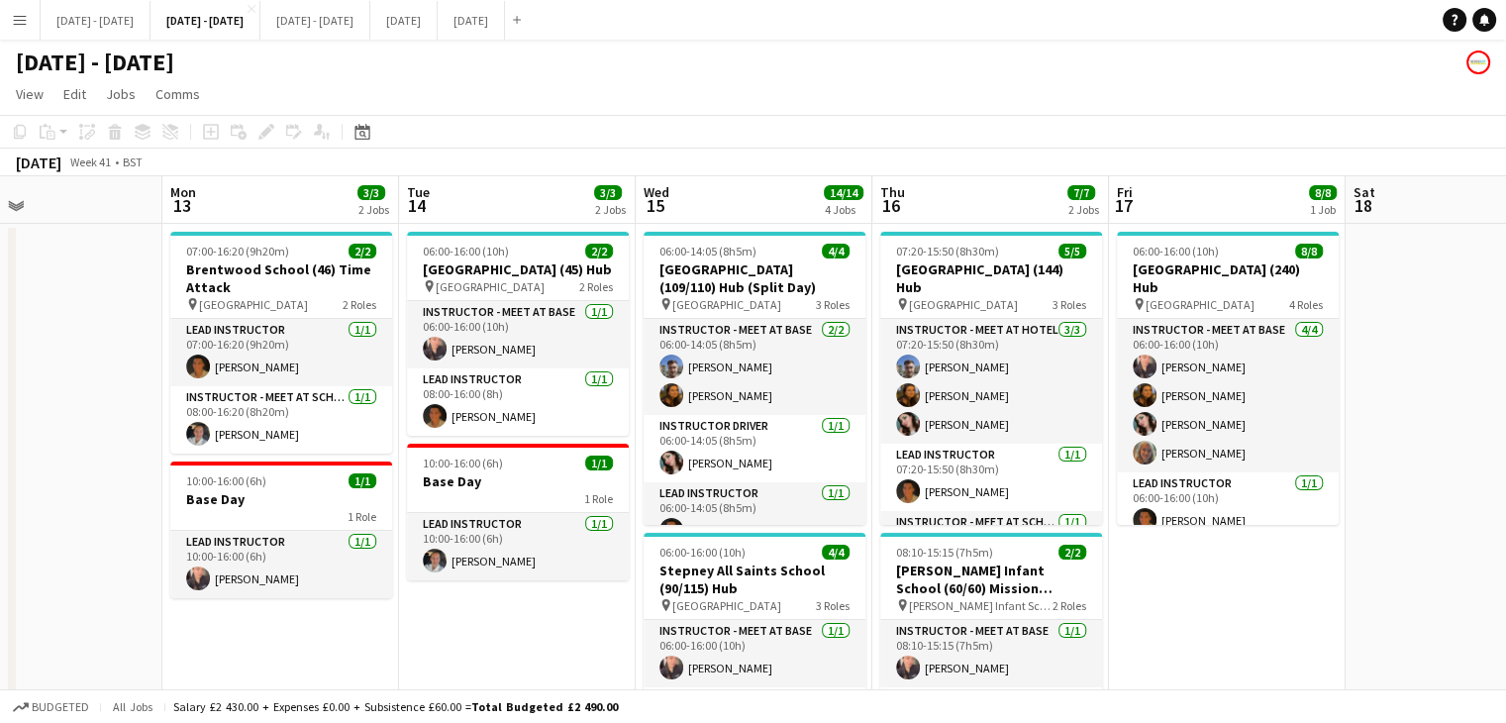
drag, startPoint x: 1343, startPoint y: 622, endPoint x: 1242, endPoint y: 631, distance: 101.4
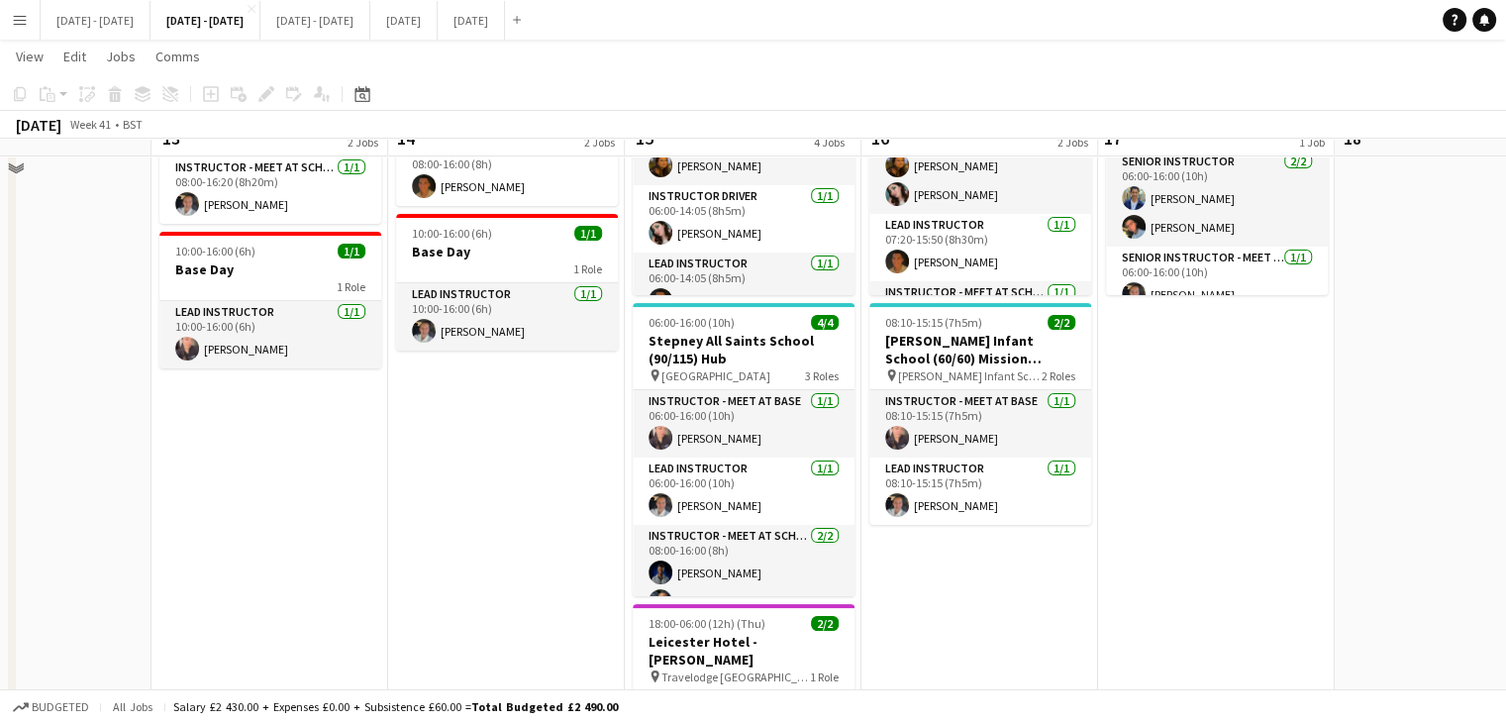
scroll to position [198, 0]
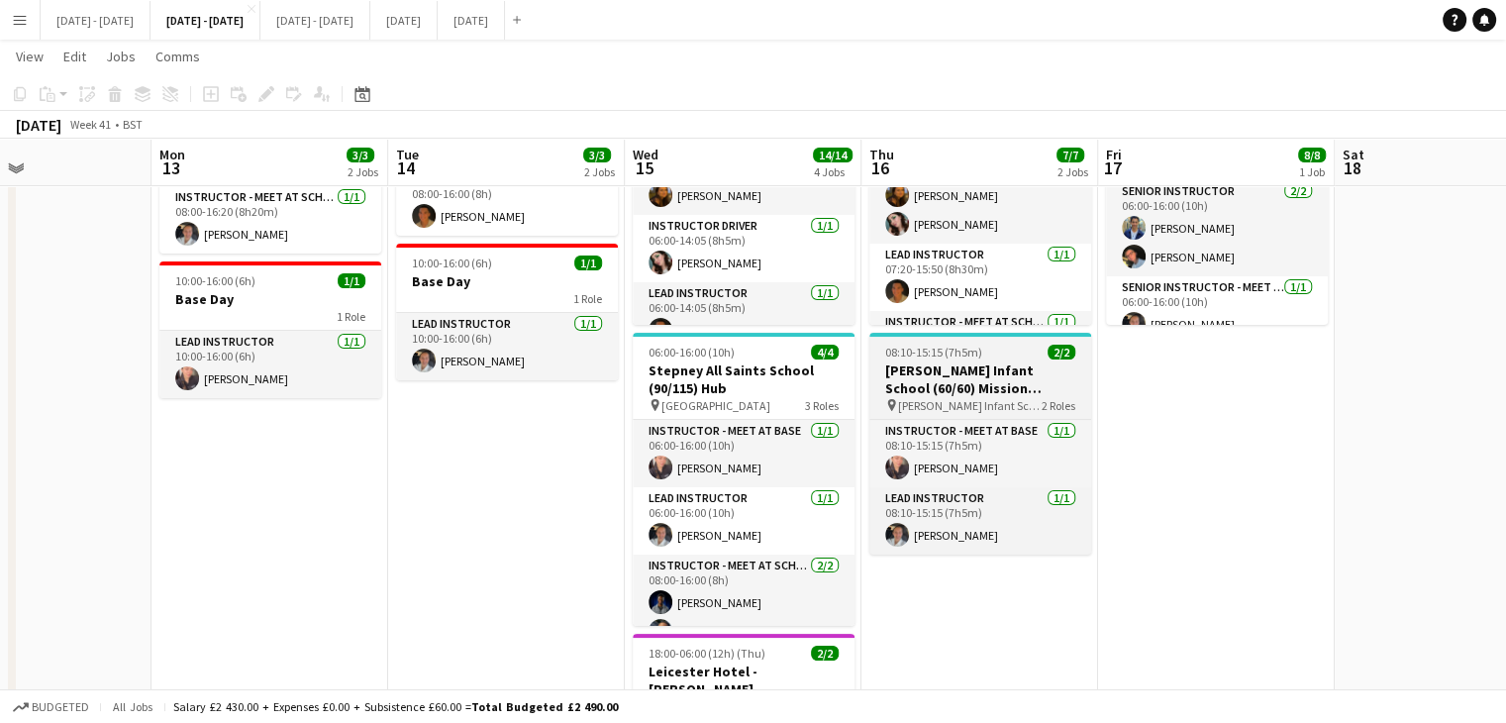
click at [954, 362] on h3 "[PERSON_NAME] Infant School (60/60) Mission Possible" at bounding box center [981, 379] width 222 height 36
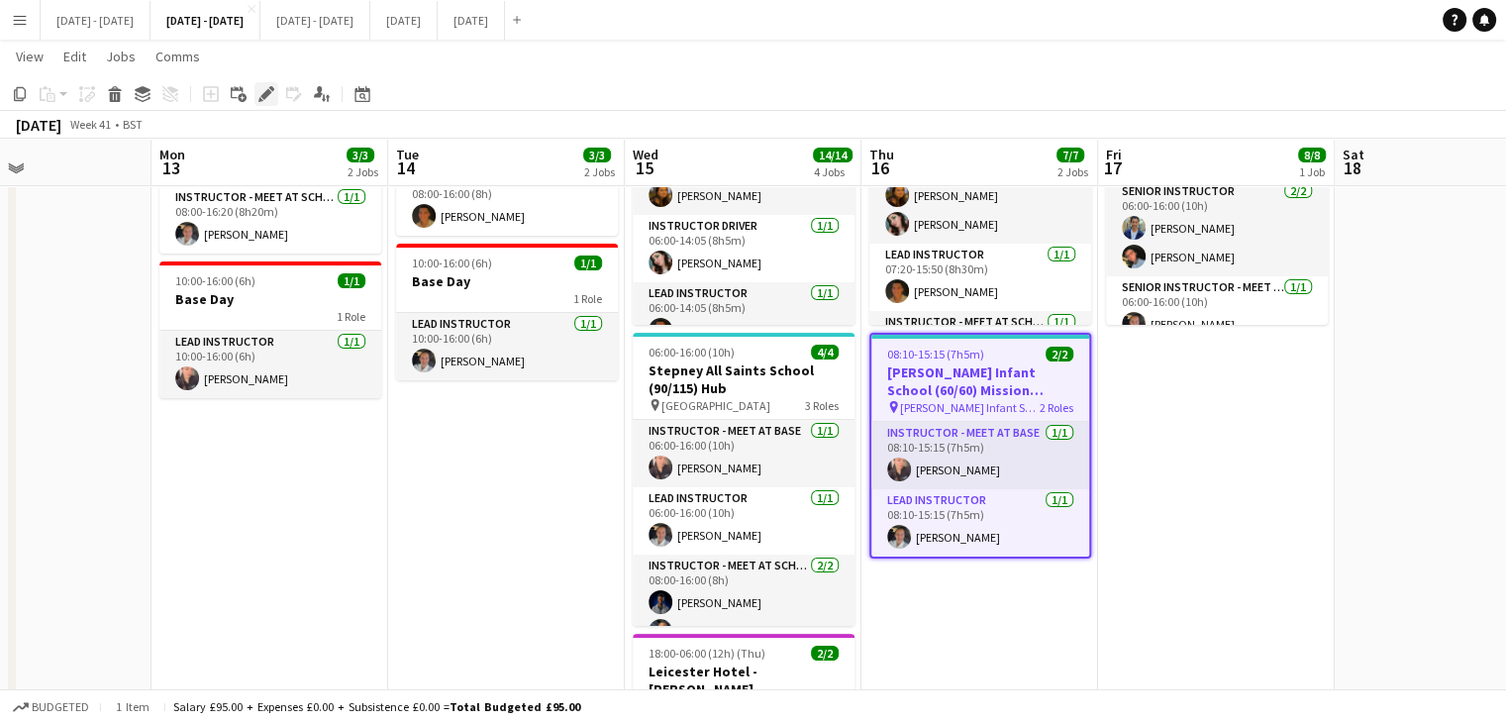
click at [268, 98] on icon "Edit" at bounding box center [266, 94] width 16 height 16
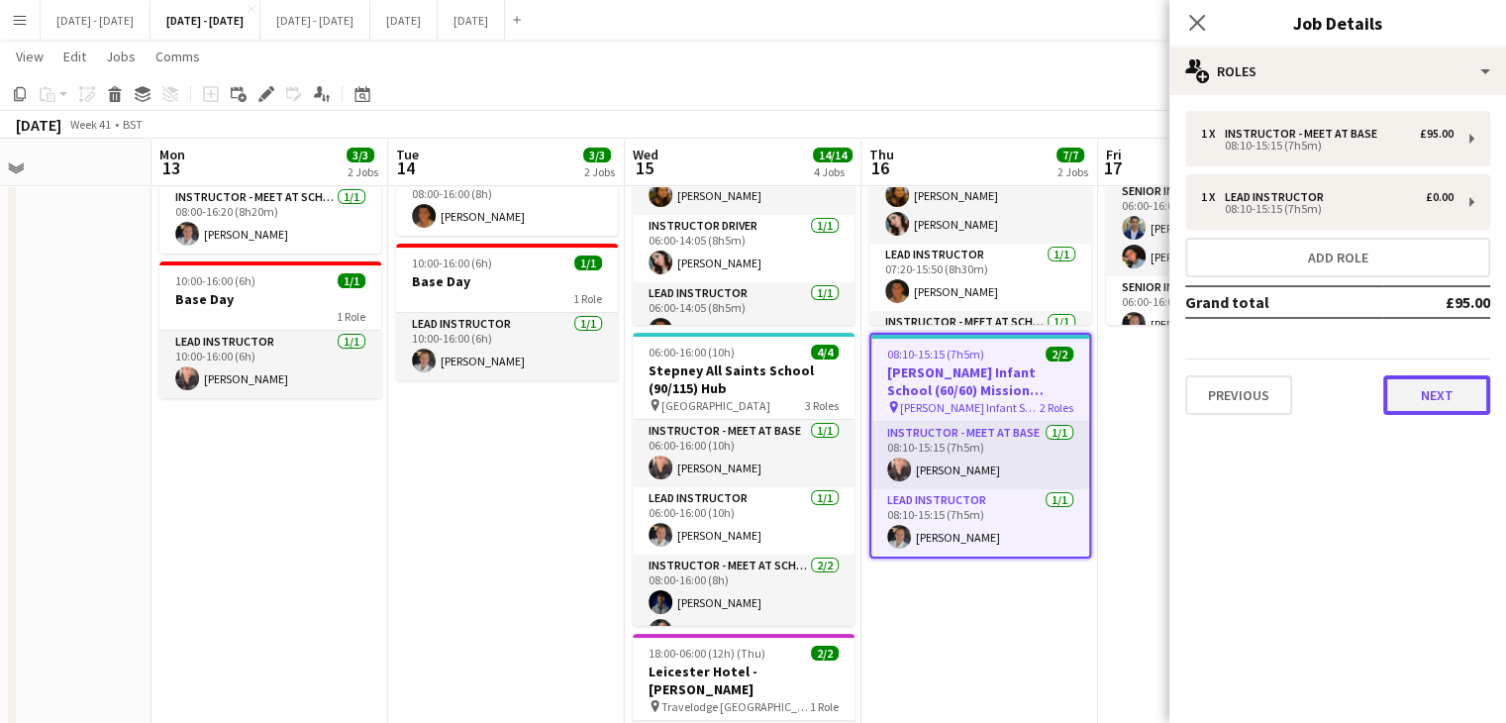
click at [1444, 399] on button "Next" at bounding box center [1437, 395] width 107 height 40
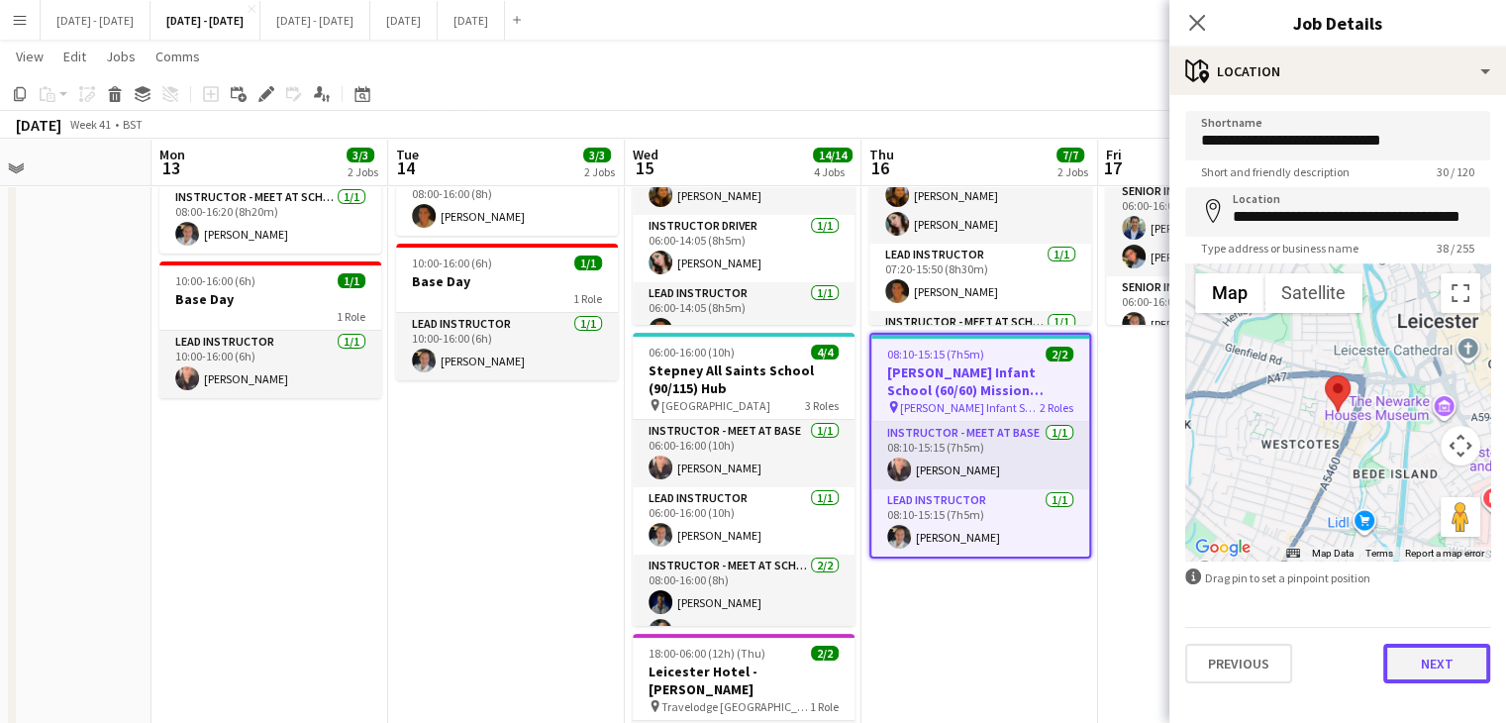
click at [1430, 672] on button "Next" at bounding box center [1437, 664] width 107 height 40
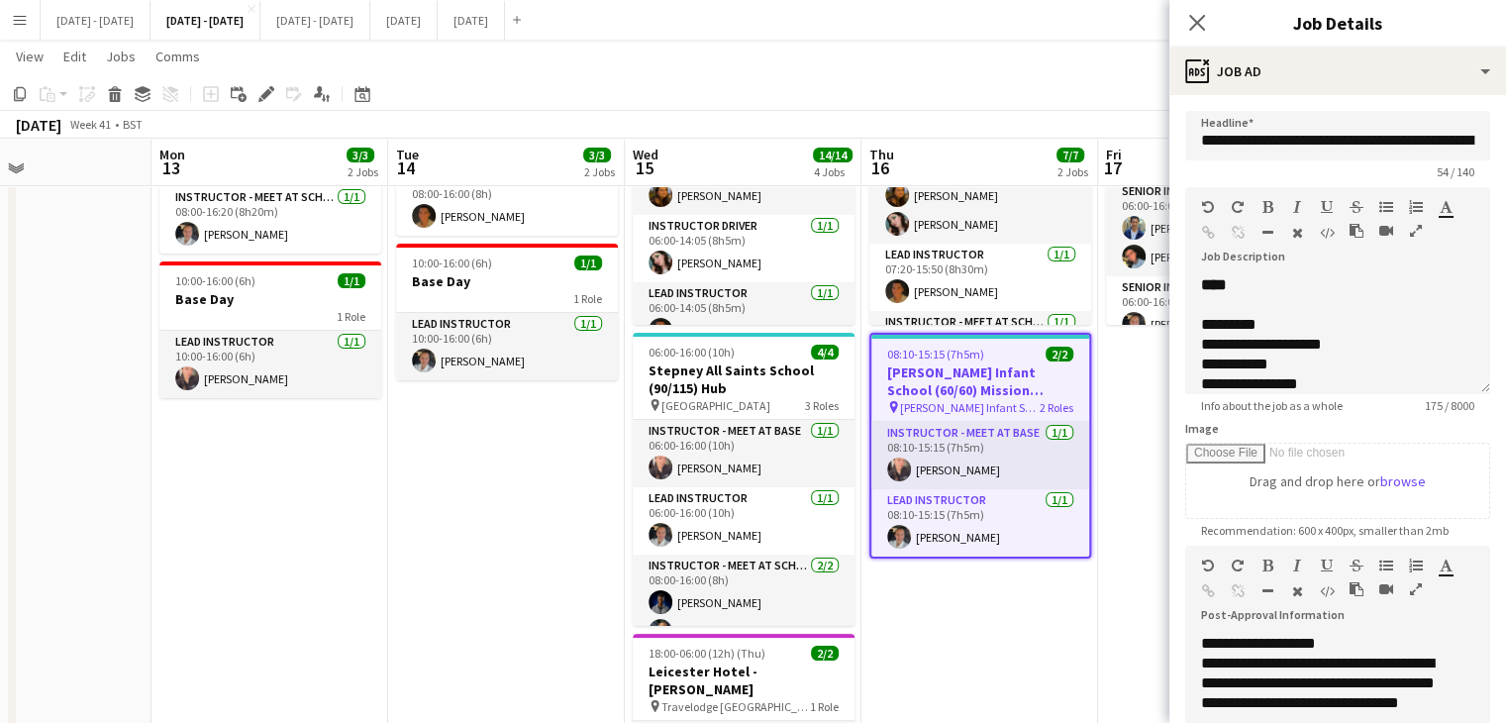
scroll to position [269, 0]
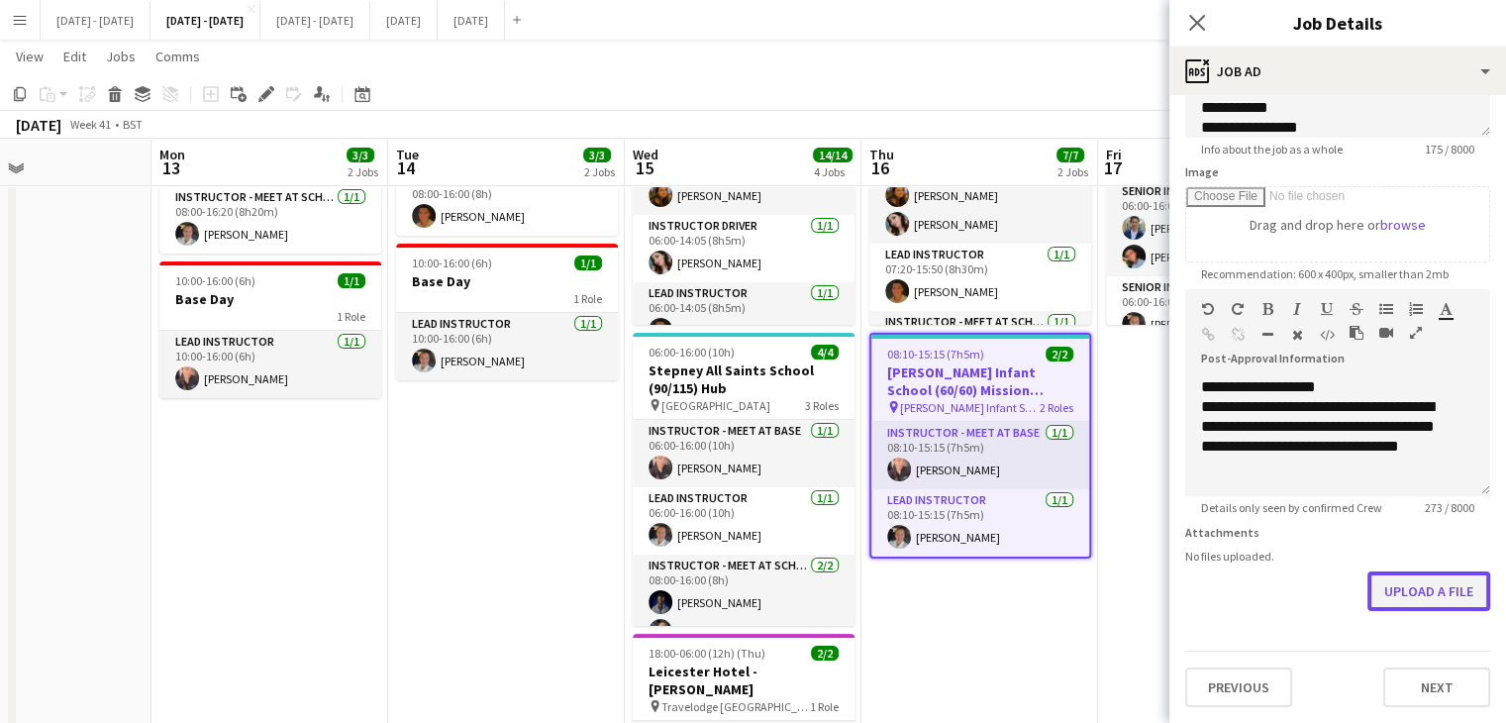
click at [1402, 586] on button "Upload a file" at bounding box center [1429, 591] width 123 height 40
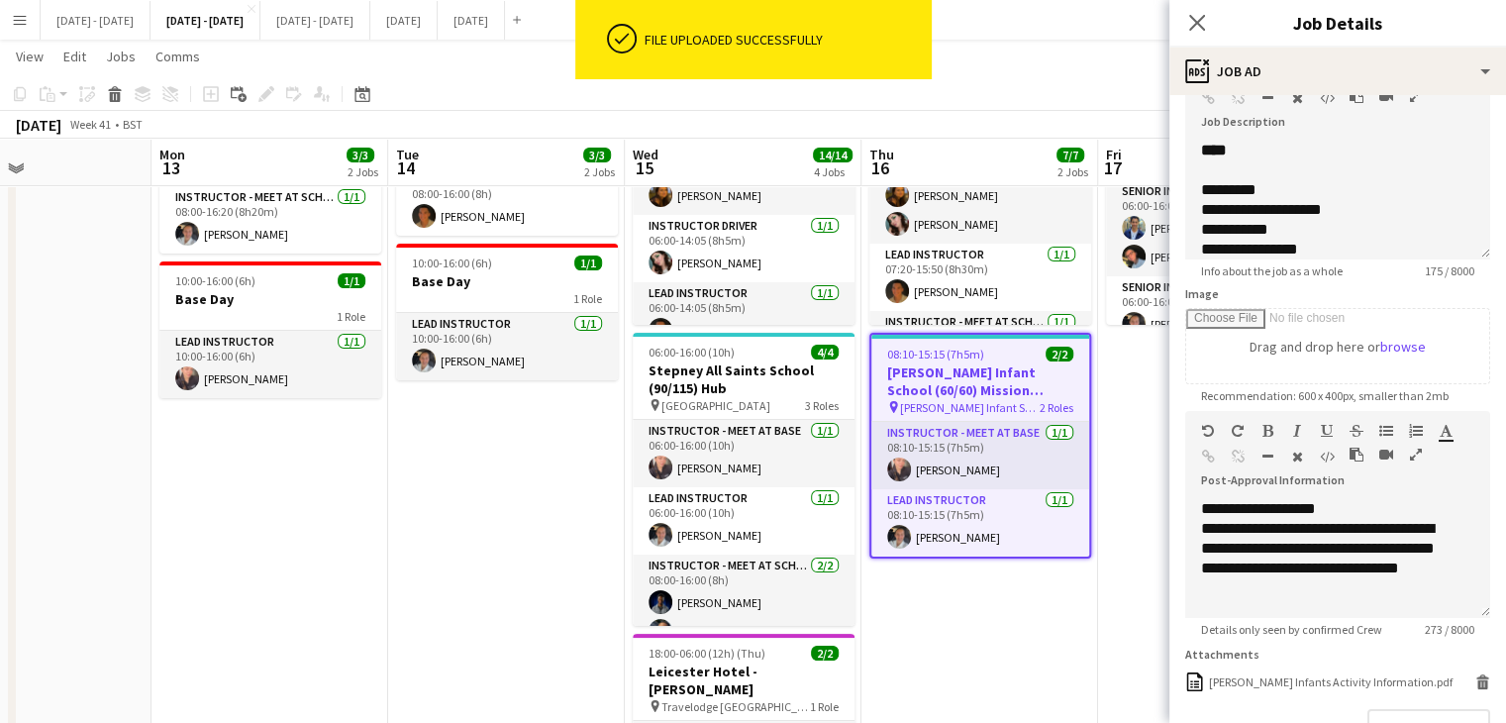
scroll to position [285, 0]
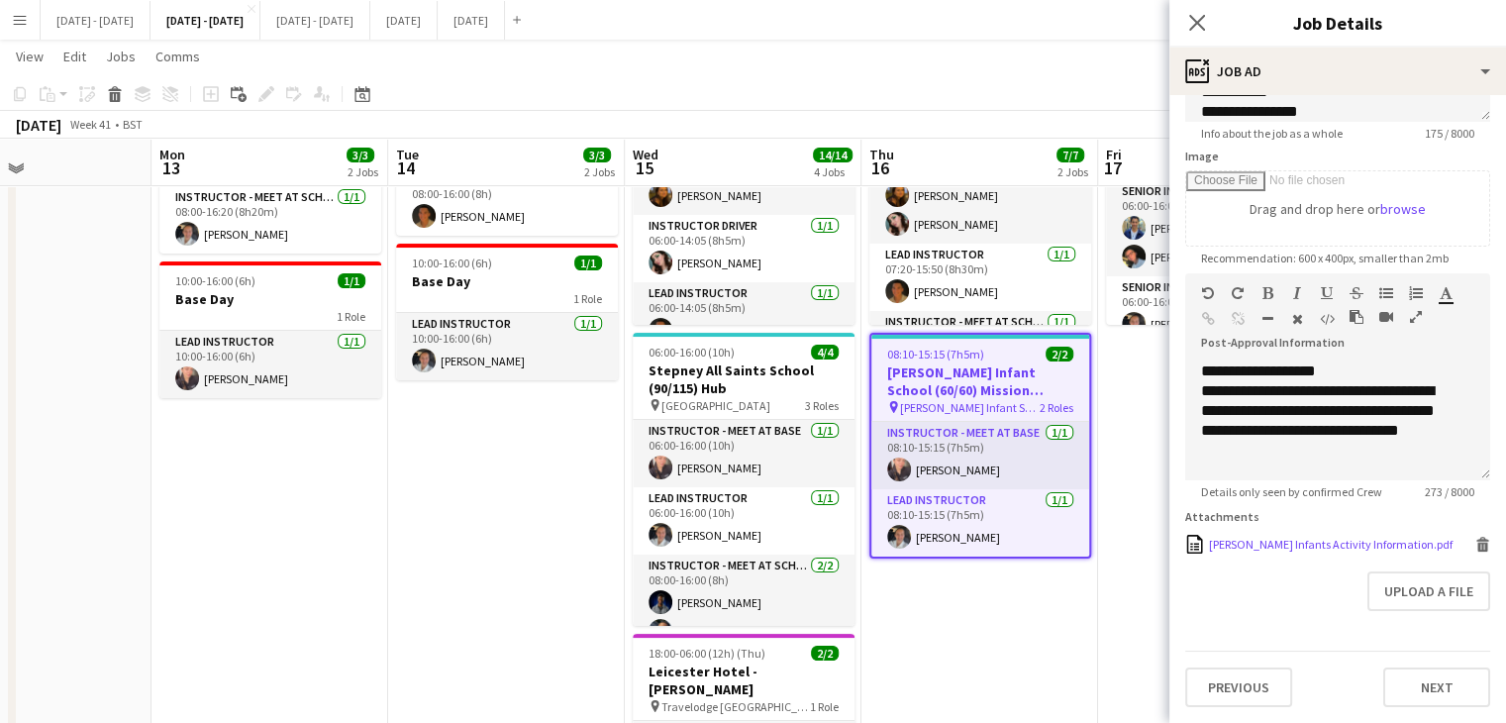
click at [1327, 541] on div "[PERSON_NAME] Infants Activity Information.pdf" at bounding box center [1331, 544] width 244 height 15
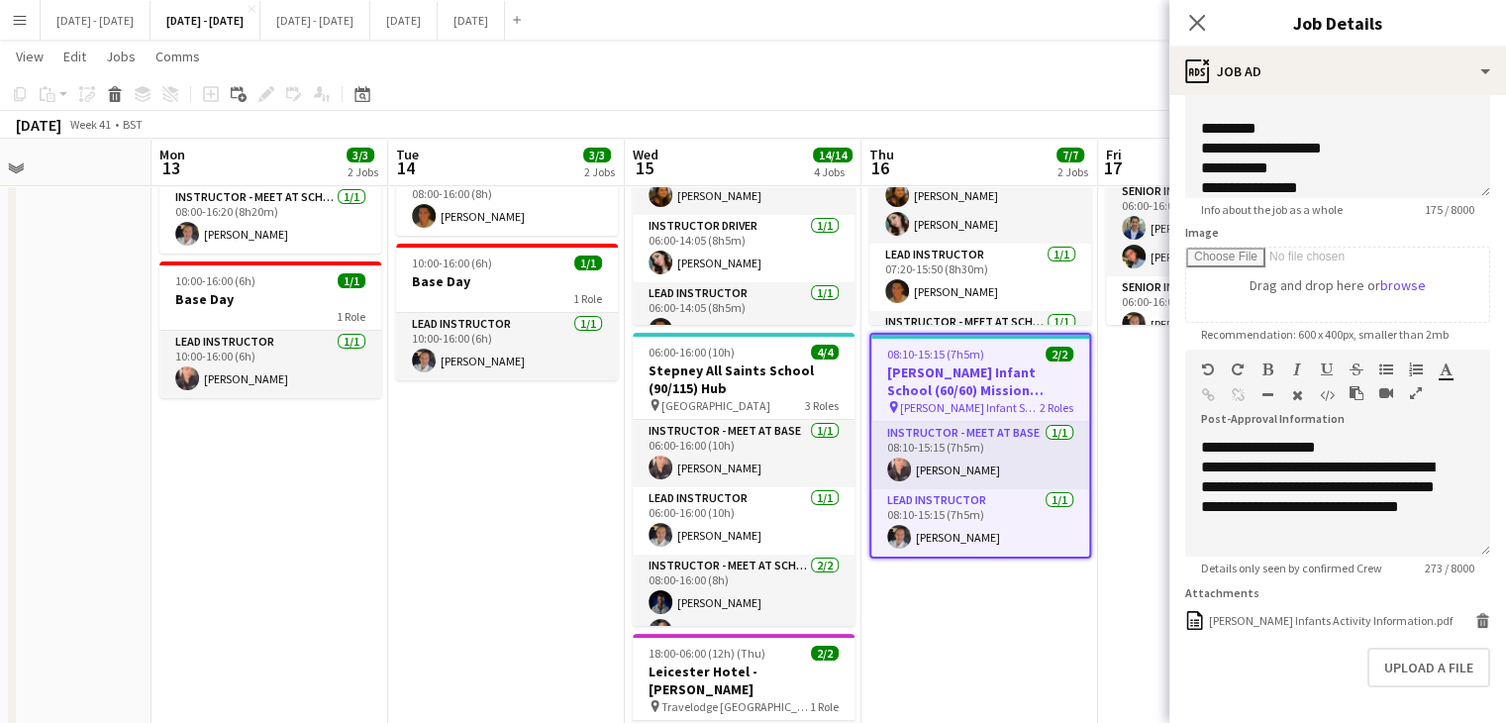
scroll to position [0, 0]
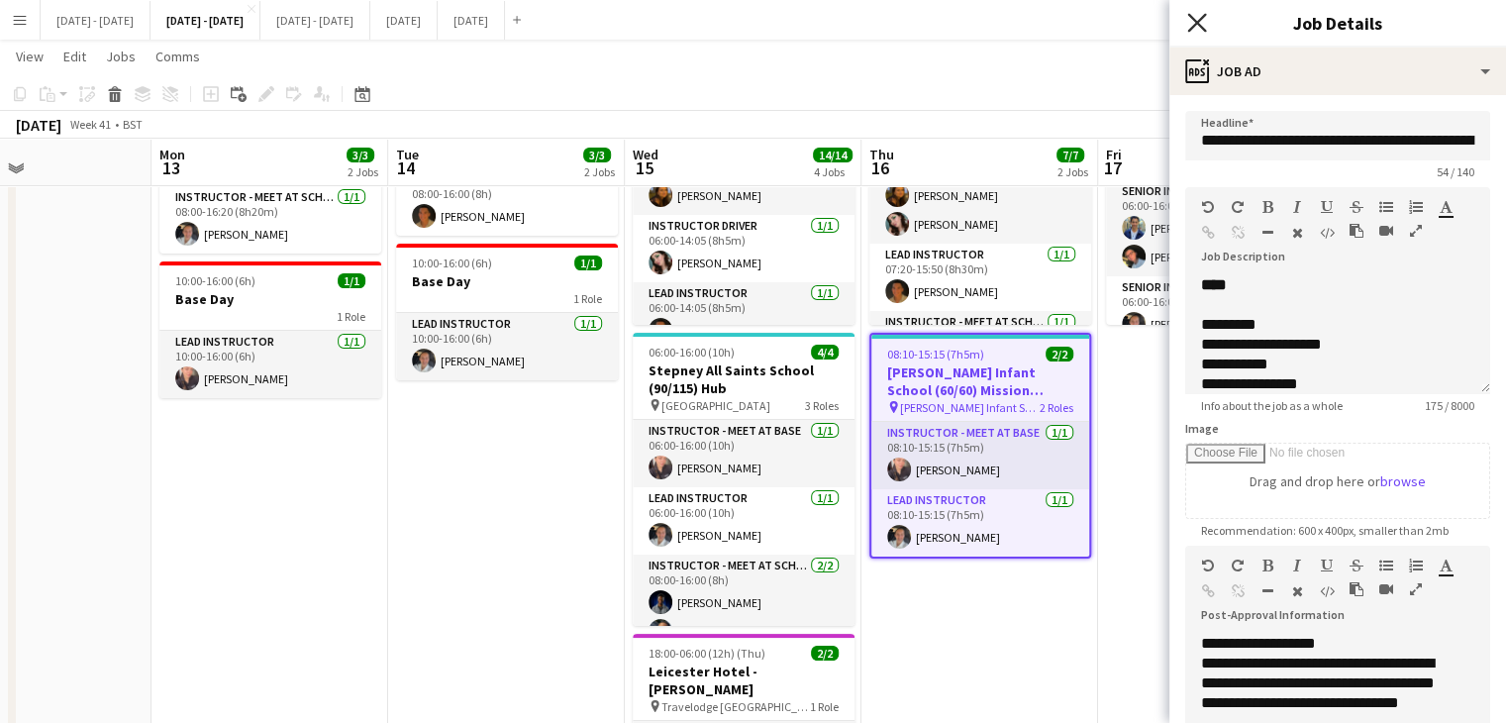
click at [1192, 22] on icon "Close pop-in" at bounding box center [1196, 22] width 19 height 19
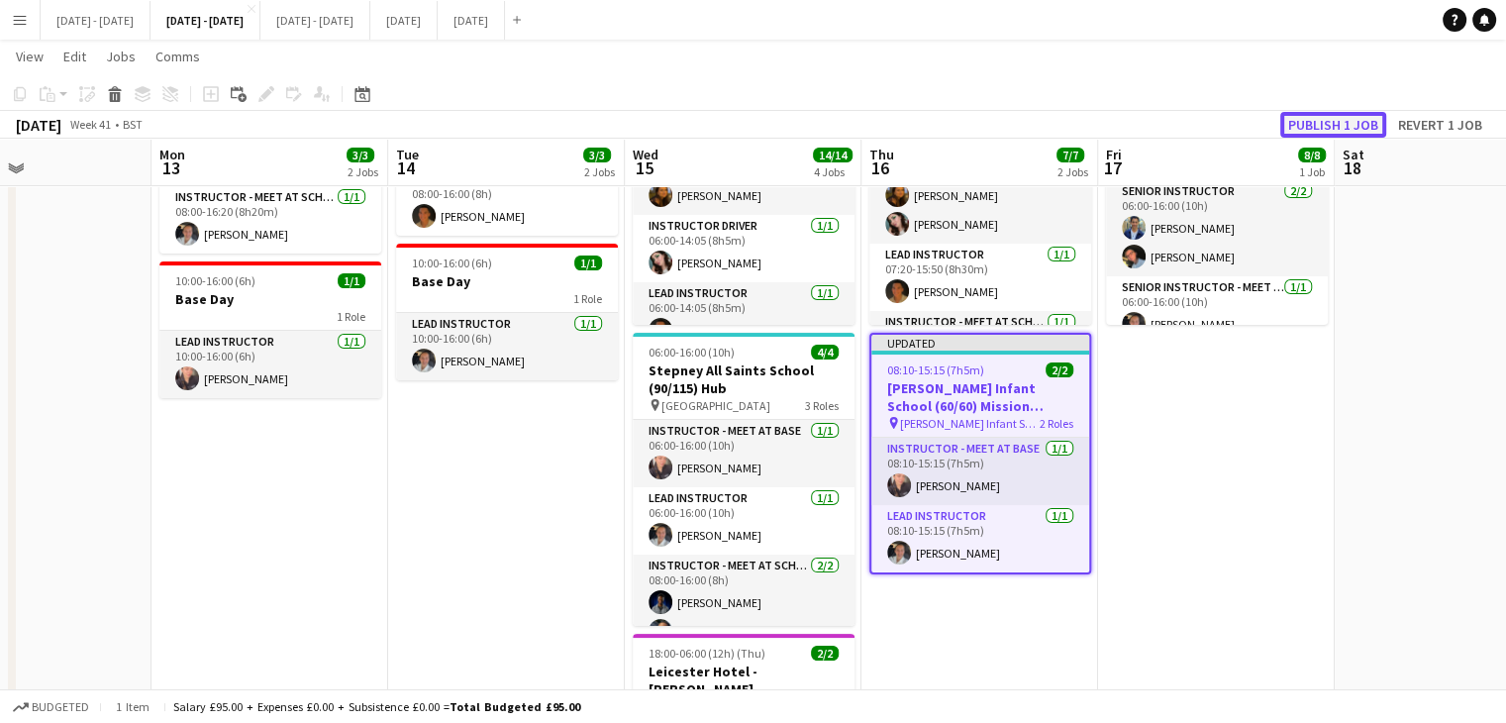
click at [1351, 113] on button "Publish 1 job" at bounding box center [1334, 125] width 106 height 26
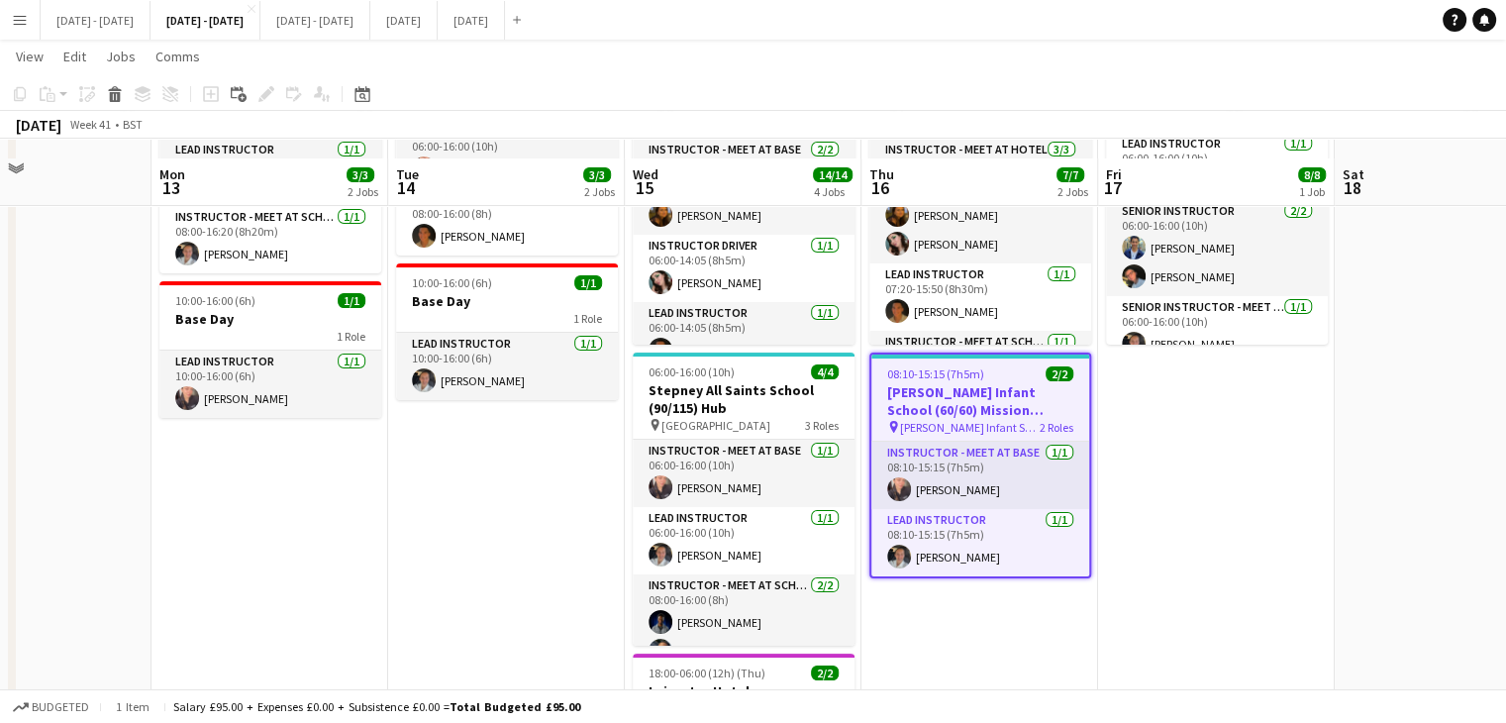
scroll to position [198, 0]
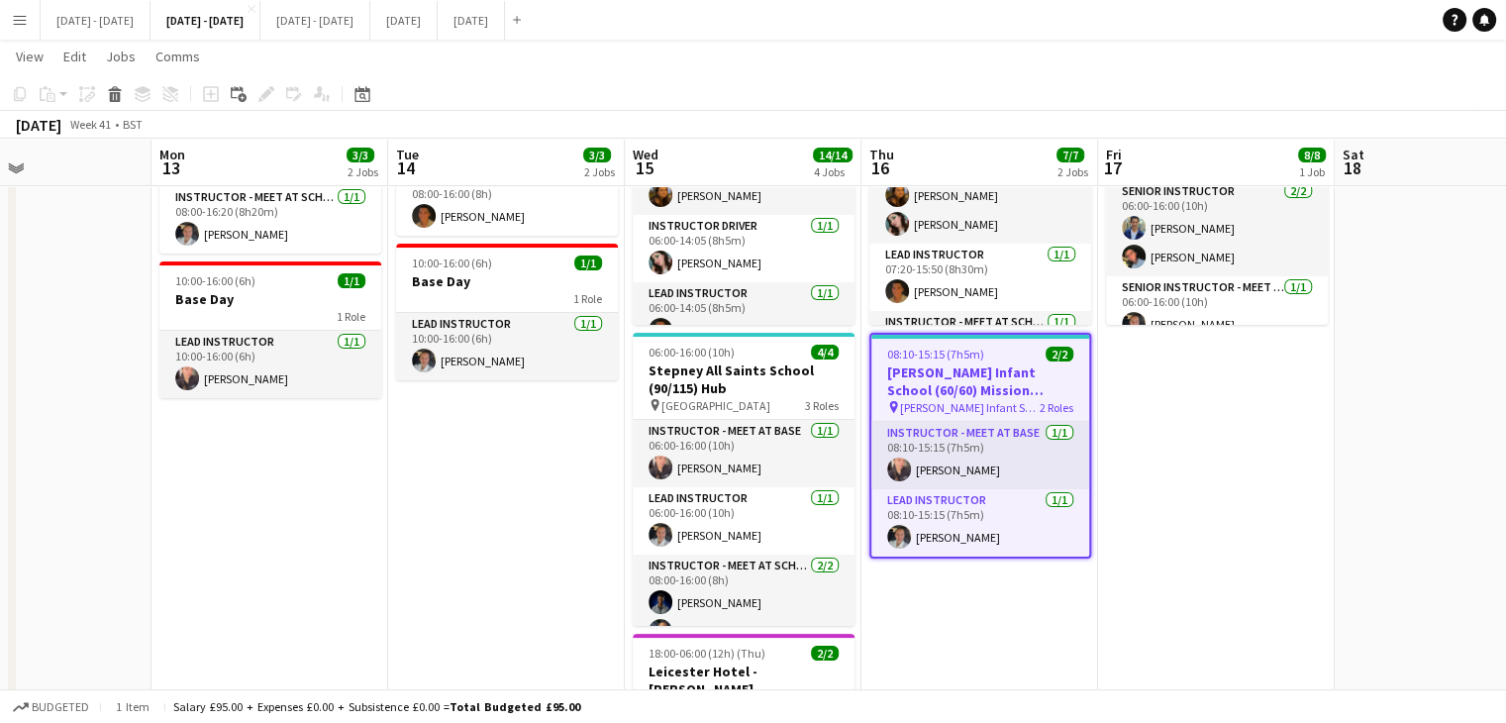
click at [1186, 587] on app-date-cell "06:00-16:00 (10h) 8/8 [GEOGRAPHIC_DATA] (240) Hub pin Thamesview School 4 Roles…" at bounding box center [1216, 566] width 237 height 1084
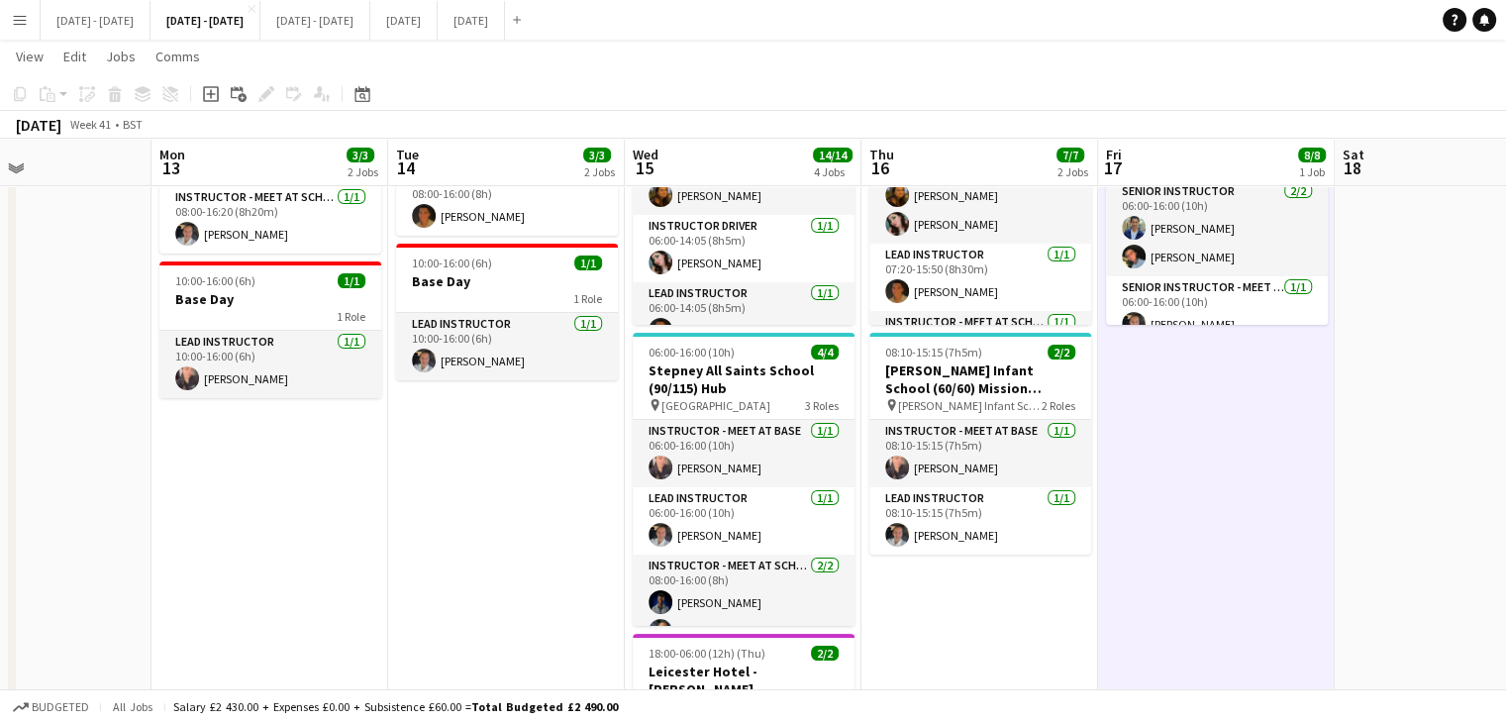
click at [998, 687] on app-date-cell "07:20-15:50 (8h30m) 5/5 [GEOGRAPHIC_DATA] (144) Hub pin [GEOGRAPHIC_DATA] 3 Rol…" at bounding box center [980, 566] width 237 height 1084
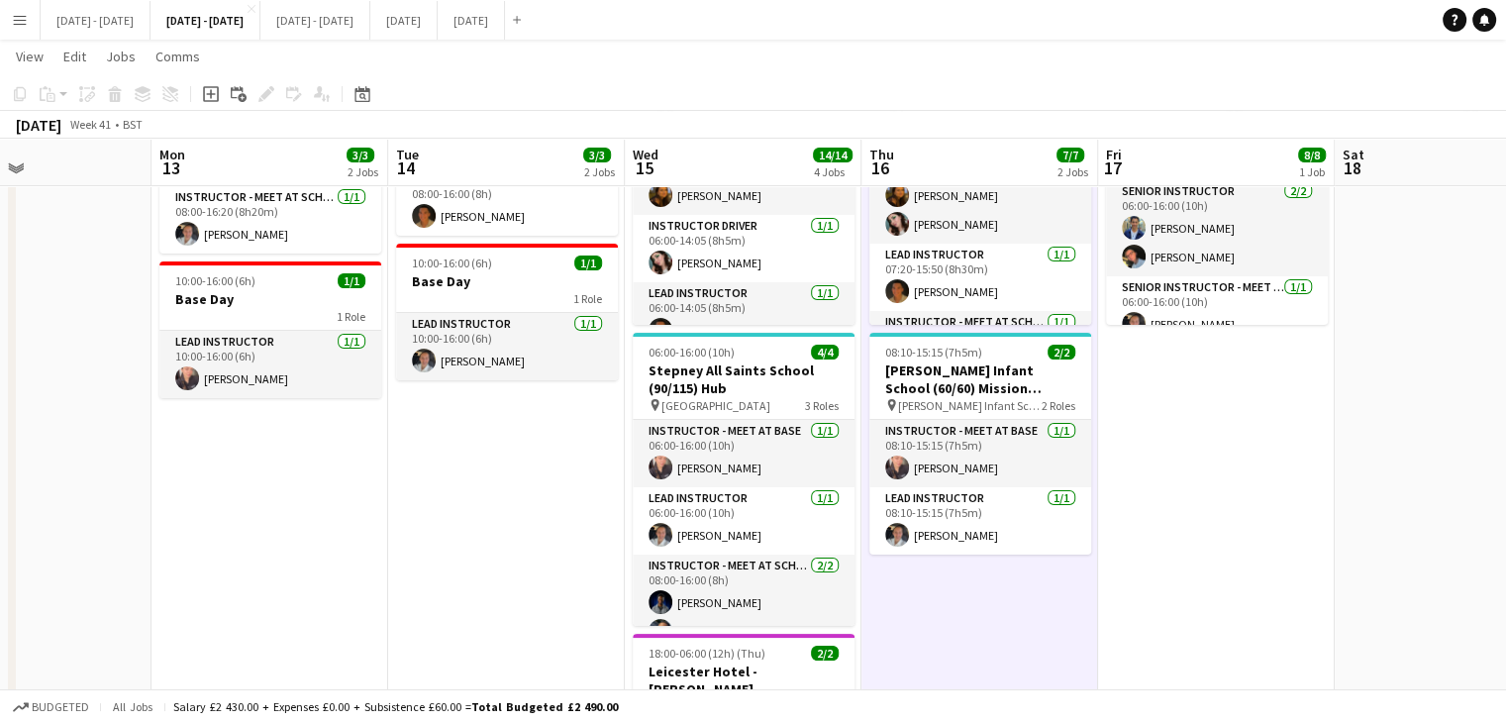
click at [483, 604] on app-date-cell "06:00-16:00 (10h) 2/2 [GEOGRAPHIC_DATA] (45) Hub pin [GEOGRAPHIC_DATA] 2 Roles …" at bounding box center [506, 566] width 237 height 1084
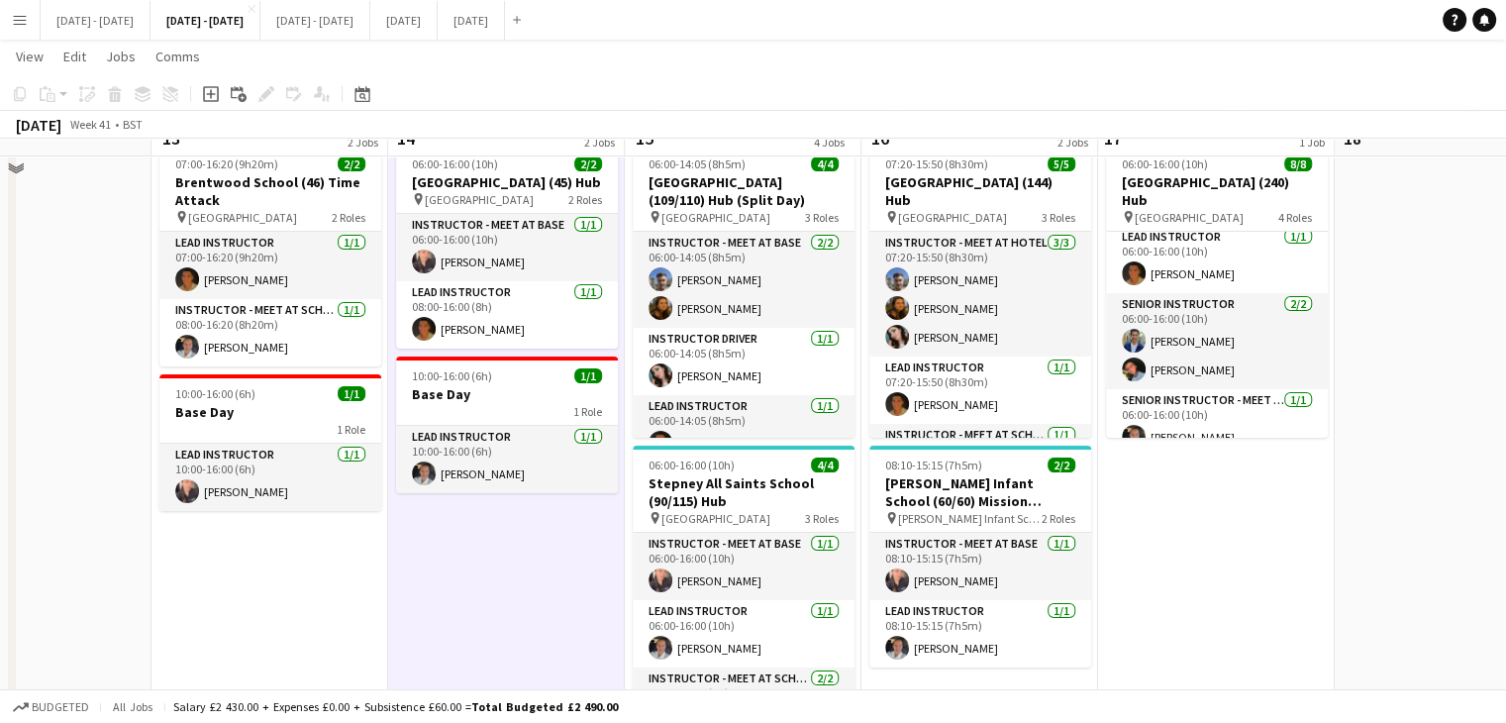
scroll to position [0, 0]
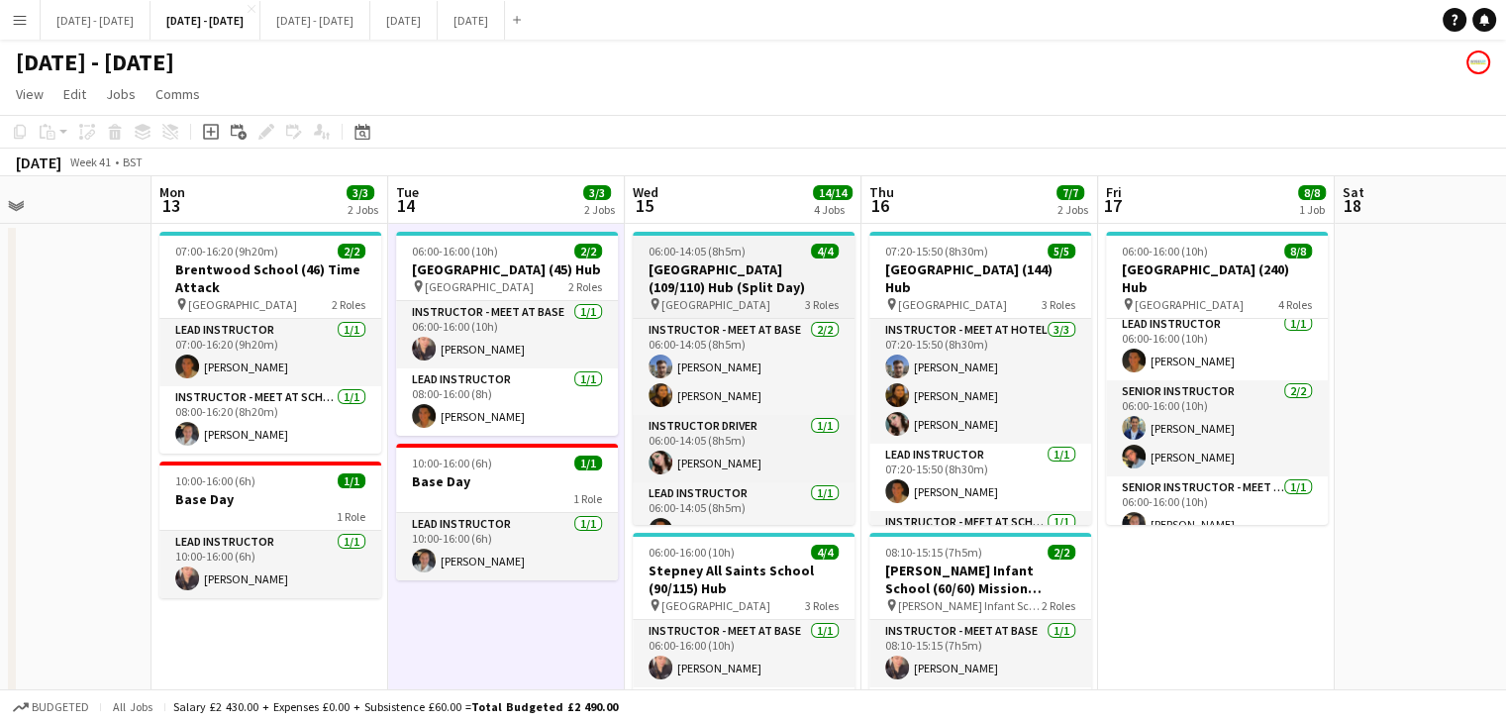
click at [788, 281] on h3 "[GEOGRAPHIC_DATA] (109/110) Hub (Split Day)" at bounding box center [744, 278] width 222 height 36
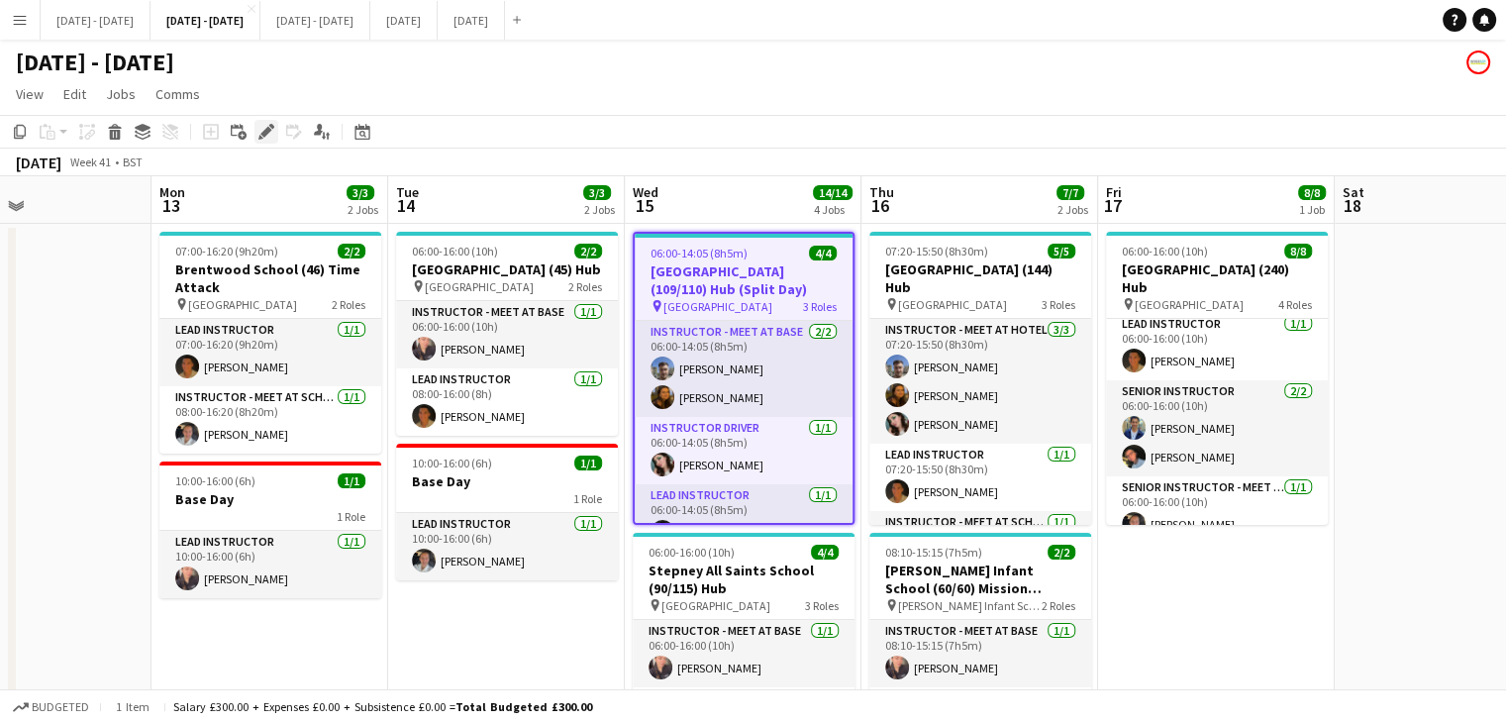
click at [265, 132] on icon at bounding box center [265, 132] width 11 height 11
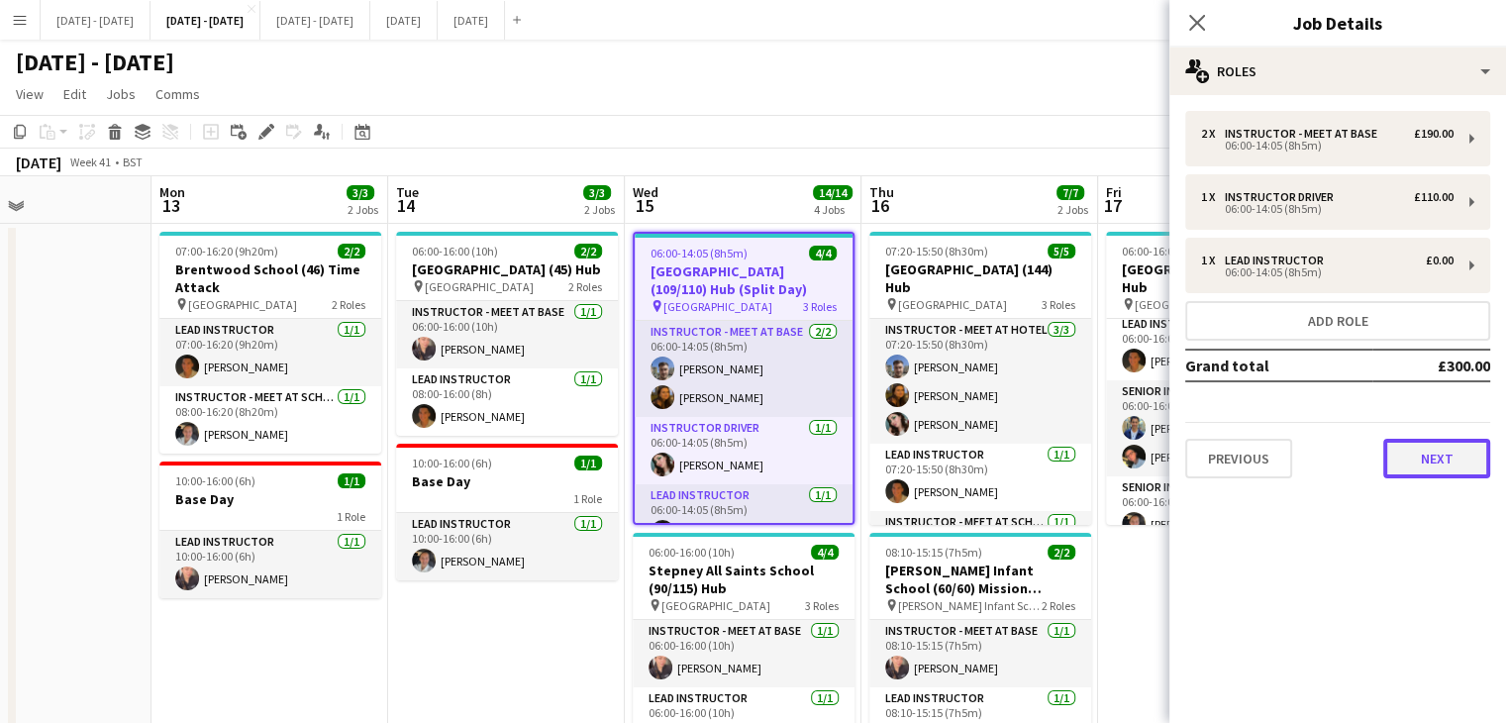
click at [1428, 457] on button "Next" at bounding box center [1437, 459] width 107 height 40
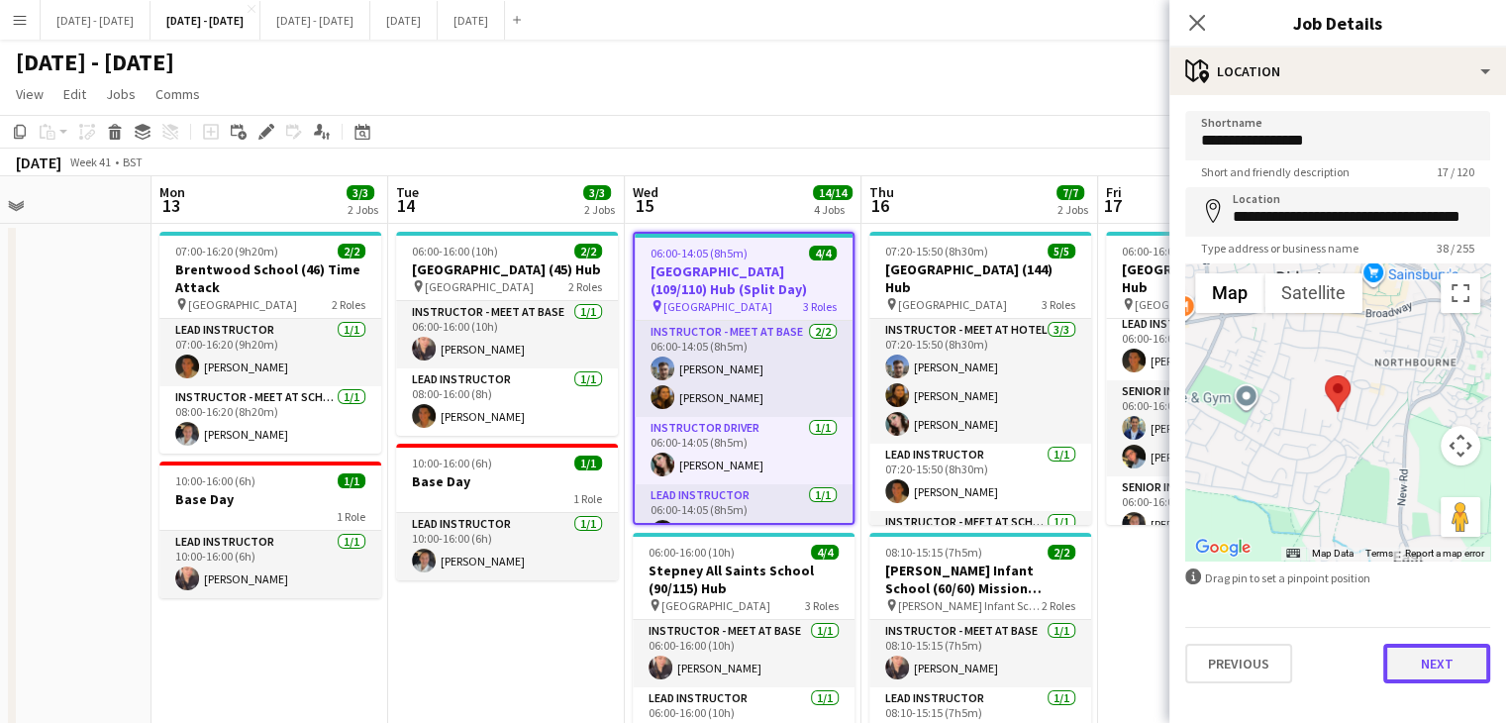
click at [1434, 679] on button "Next" at bounding box center [1437, 664] width 107 height 40
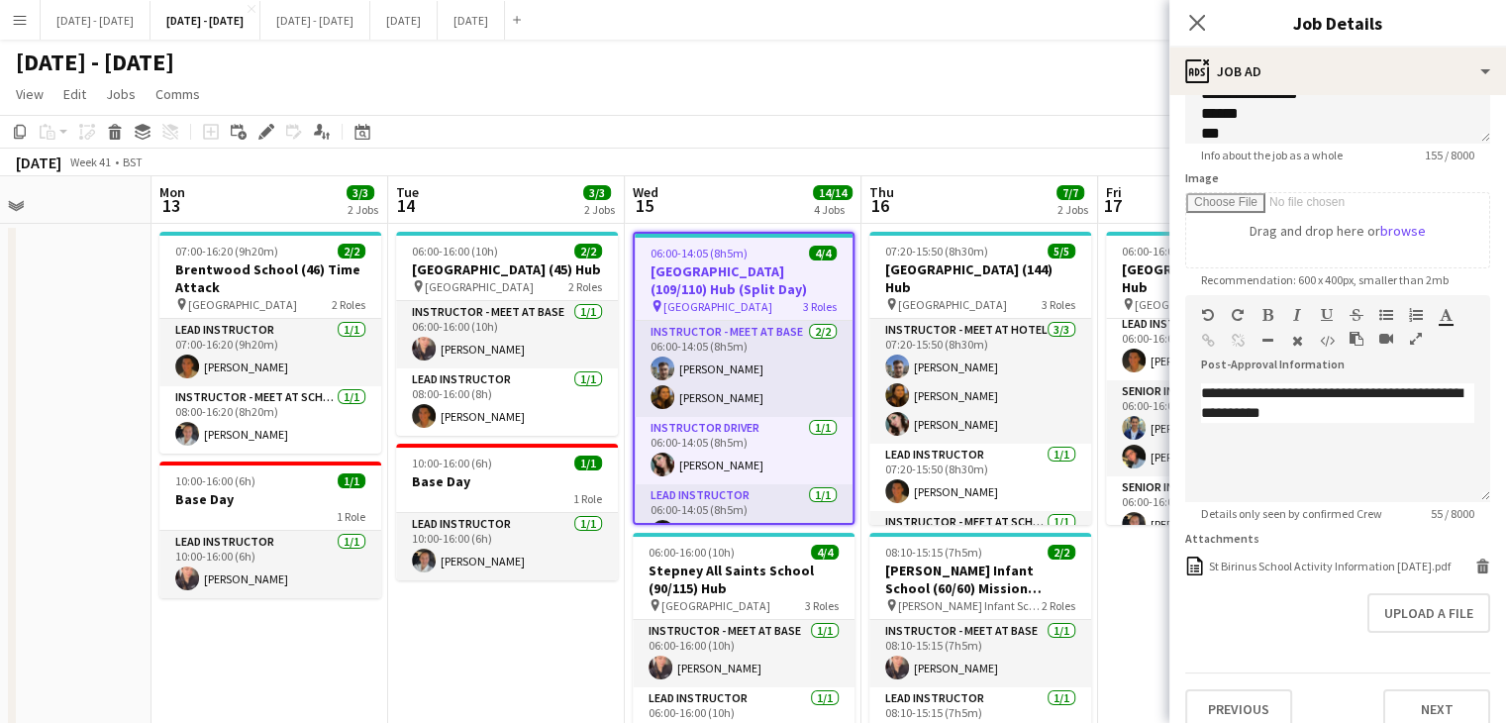
scroll to position [281, 0]
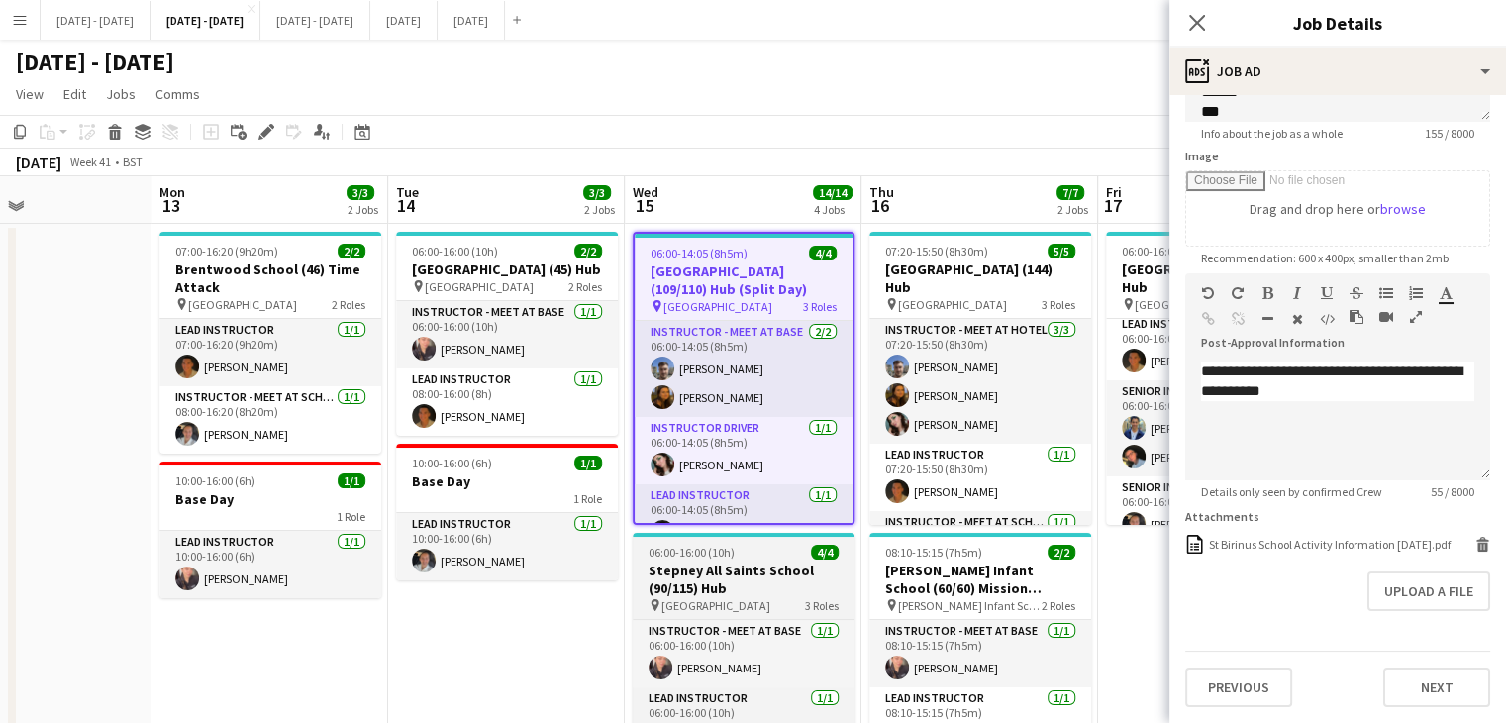
click at [748, 573] on h3 "Stepney All Saints School (90/115) Hub" at bounding box center [744, 580] width 222 height 36
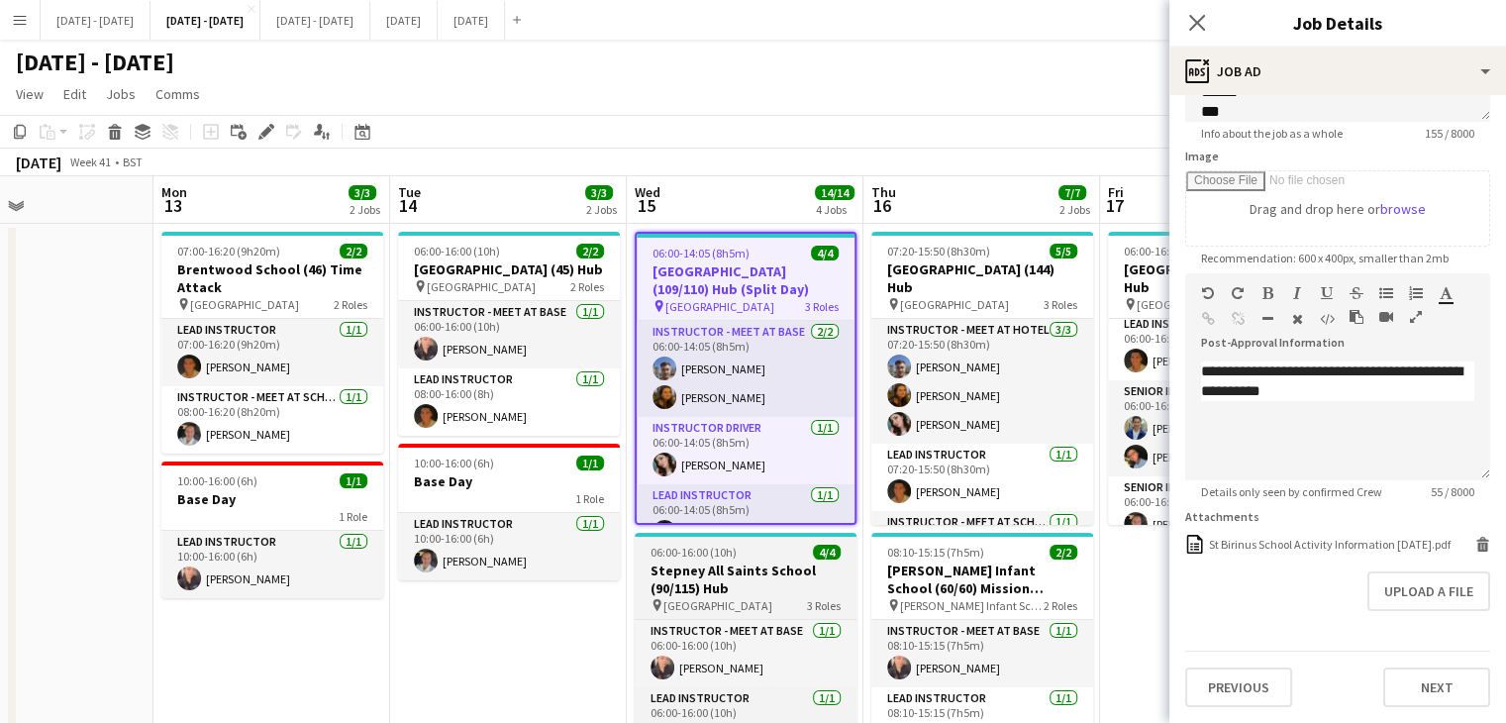
type input "**********"
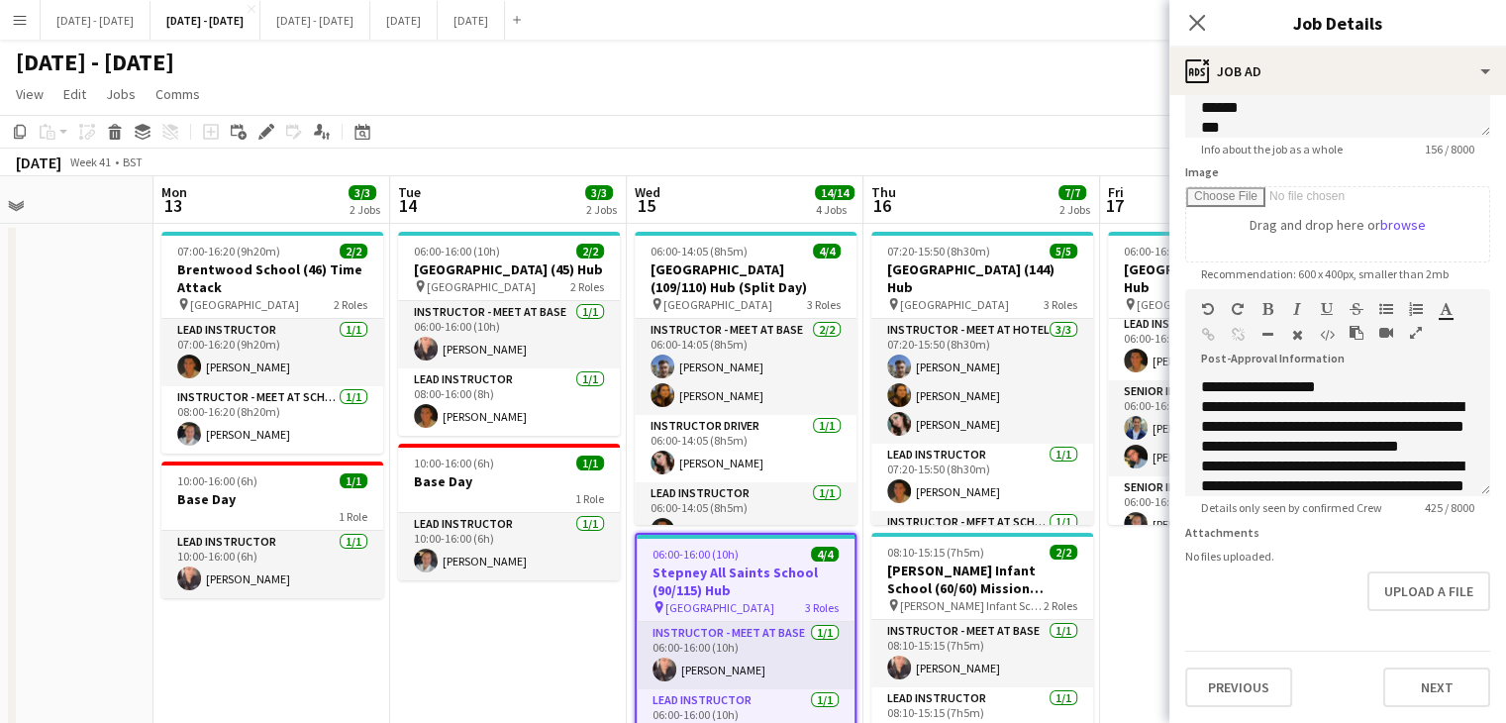
scroll to position [269, 0]
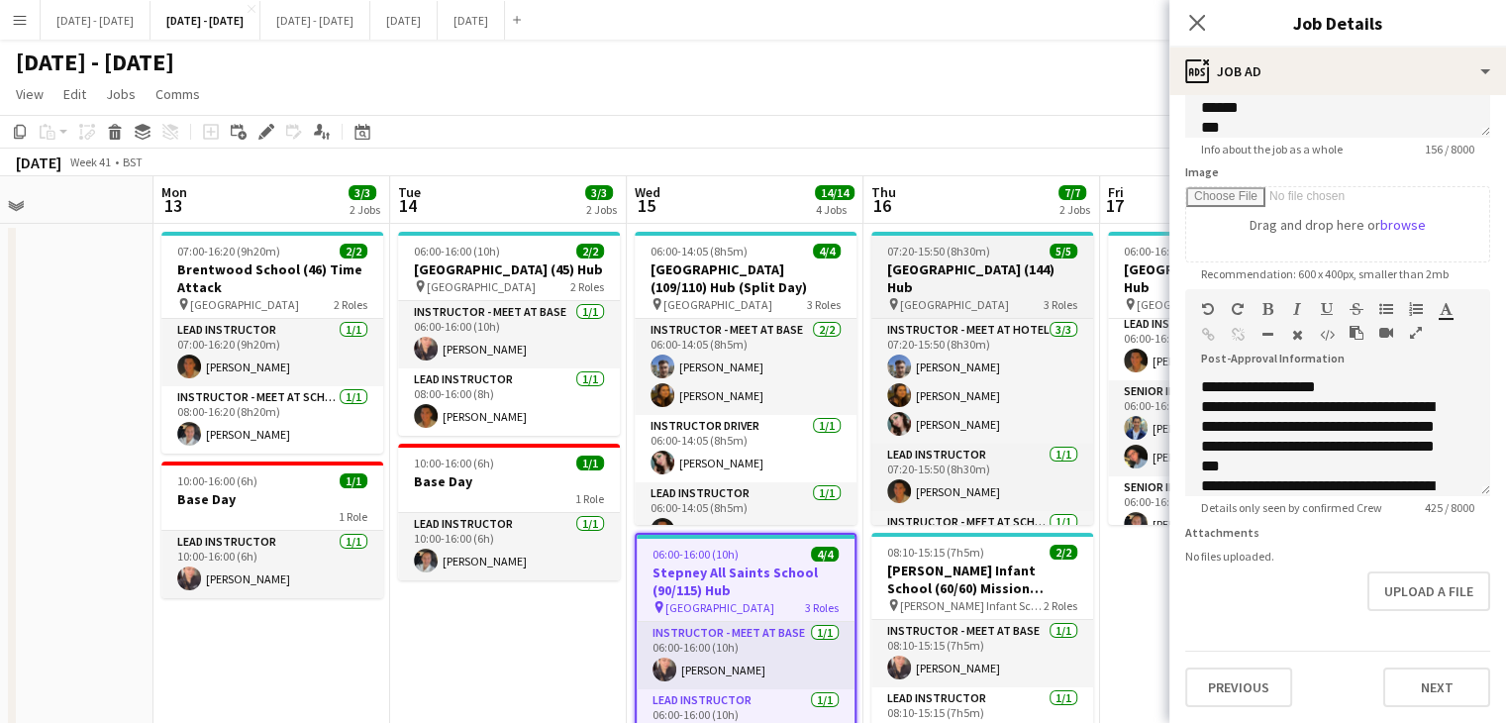
click at [990, 267] on h3 "[GEOGRAPHIC_DATA] (144) Hub" at bounding box center [983, 278] width 222 height 36
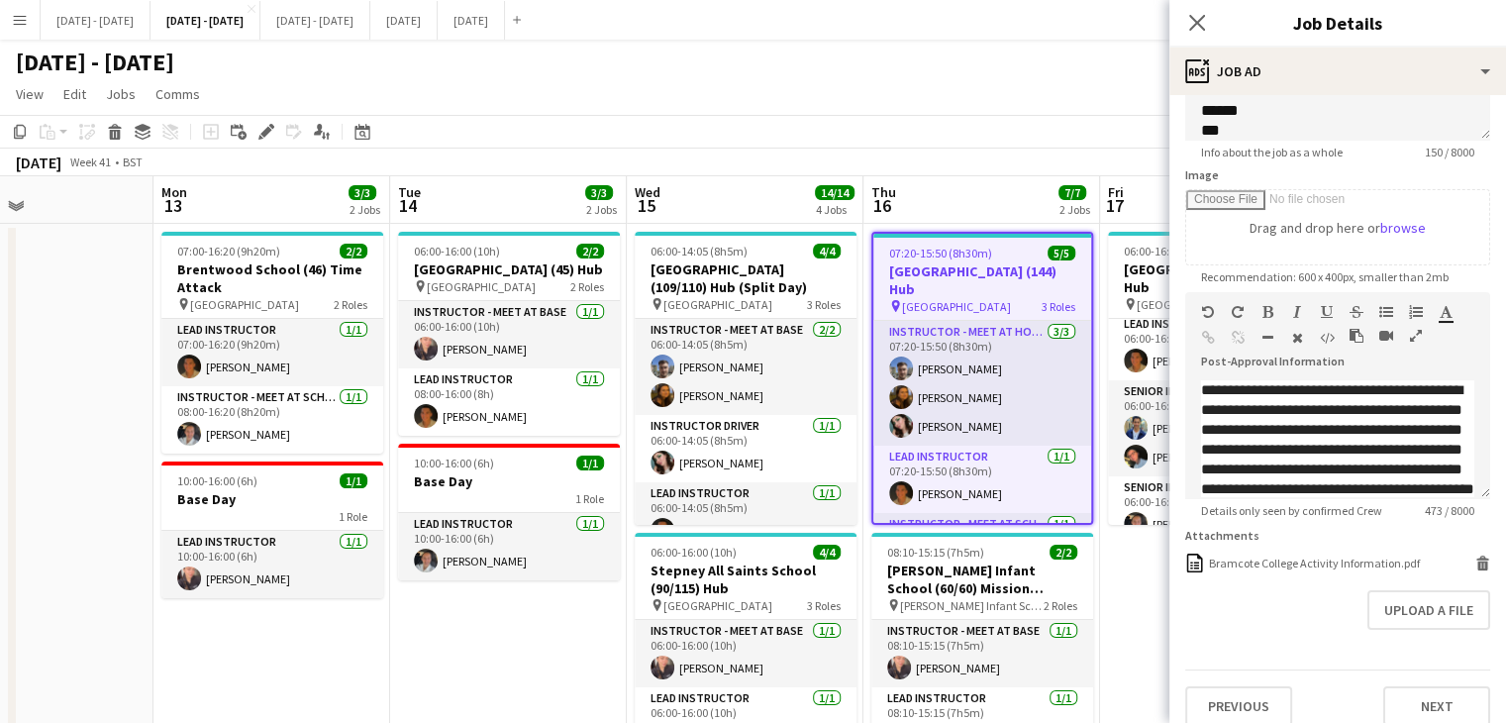
scroll to position [281, 0]
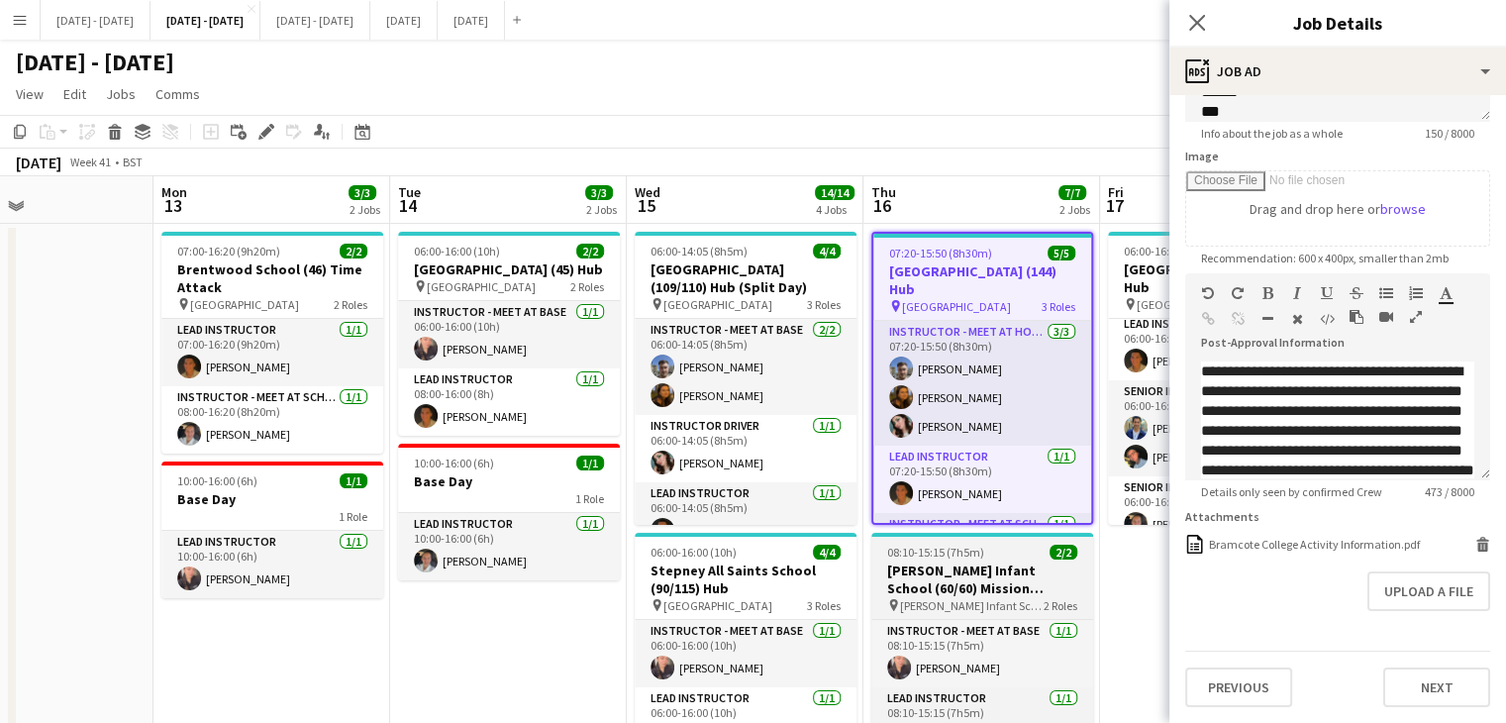
click at [976, 576] on h3 "[PERSON_NAME] Infant School (60/60) Mission Possible" at bounding box center [983, 580] width 222 height 36
type input "**********"
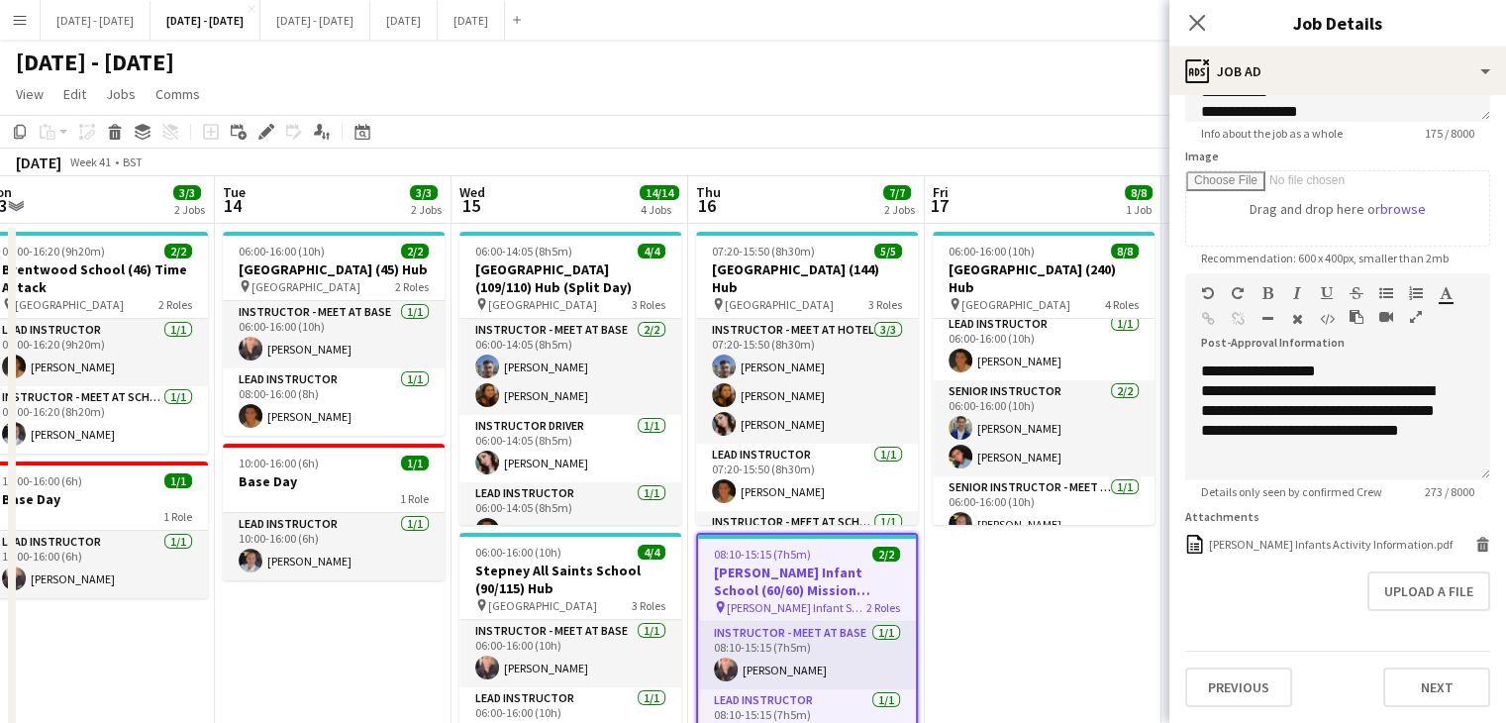
scroll to position [0, 566]
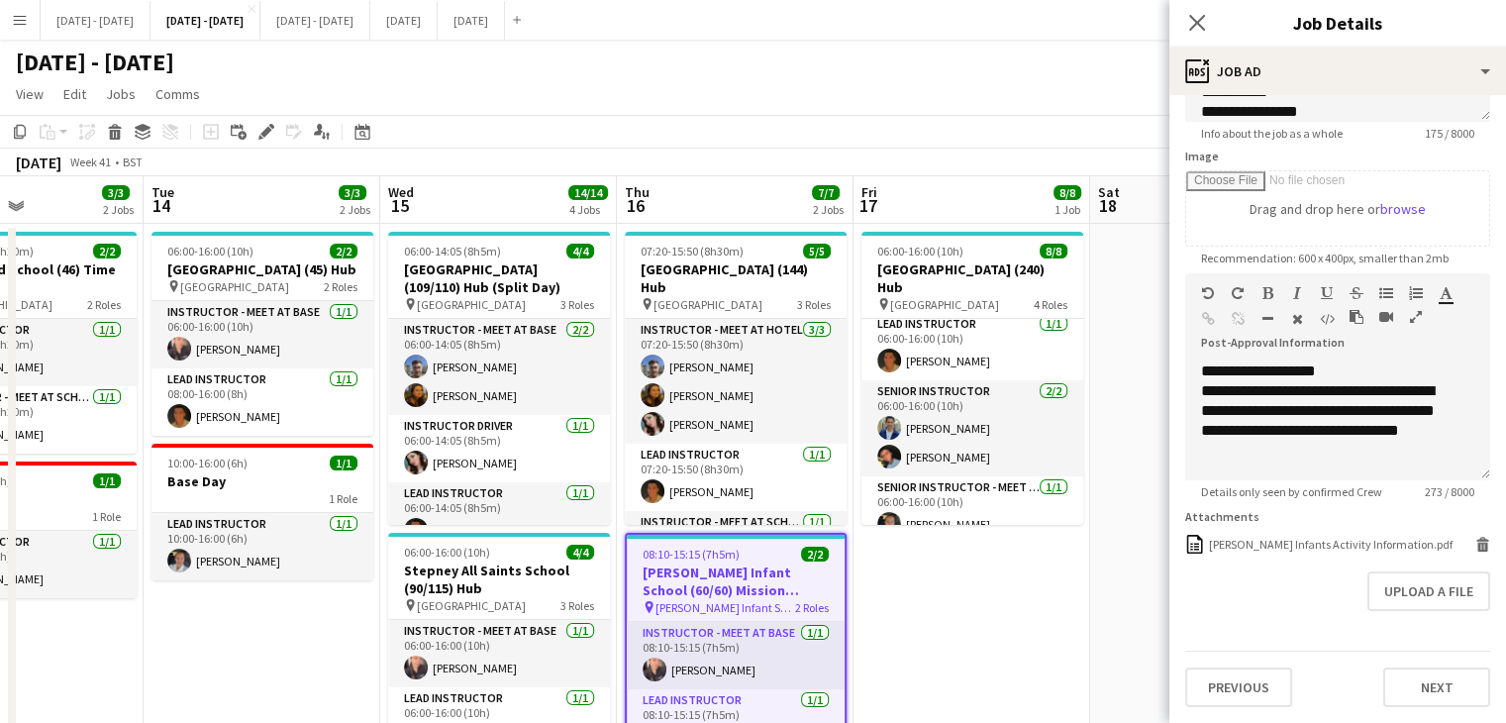
drag, startPoint x: 1137, startPoint y: 579, endPoint x: 889, endPoint y: 571, distance: 247.7
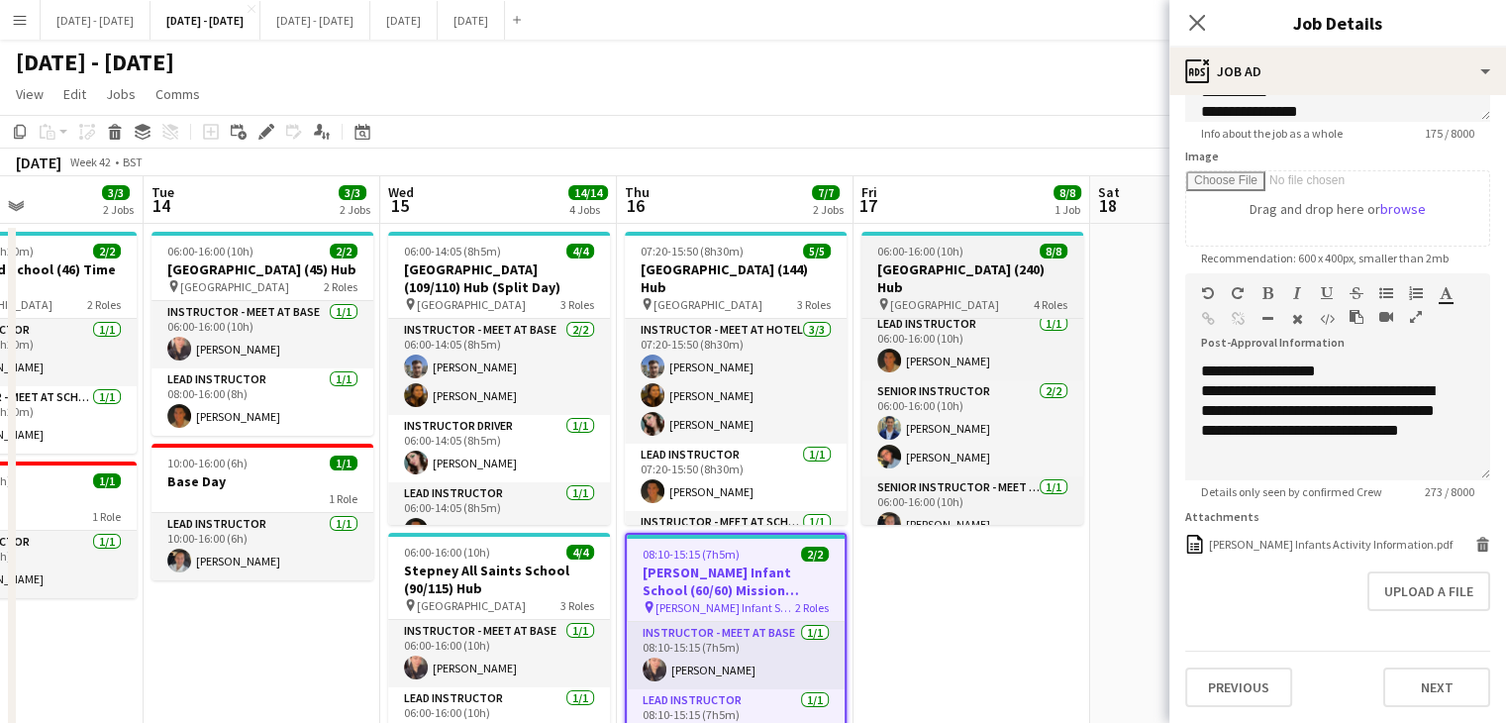
click at [947, 262] on h3 "[GEOGRAPHIC_DATA] (240) Hub" at bounding box center [973, 278] width 222 height 36
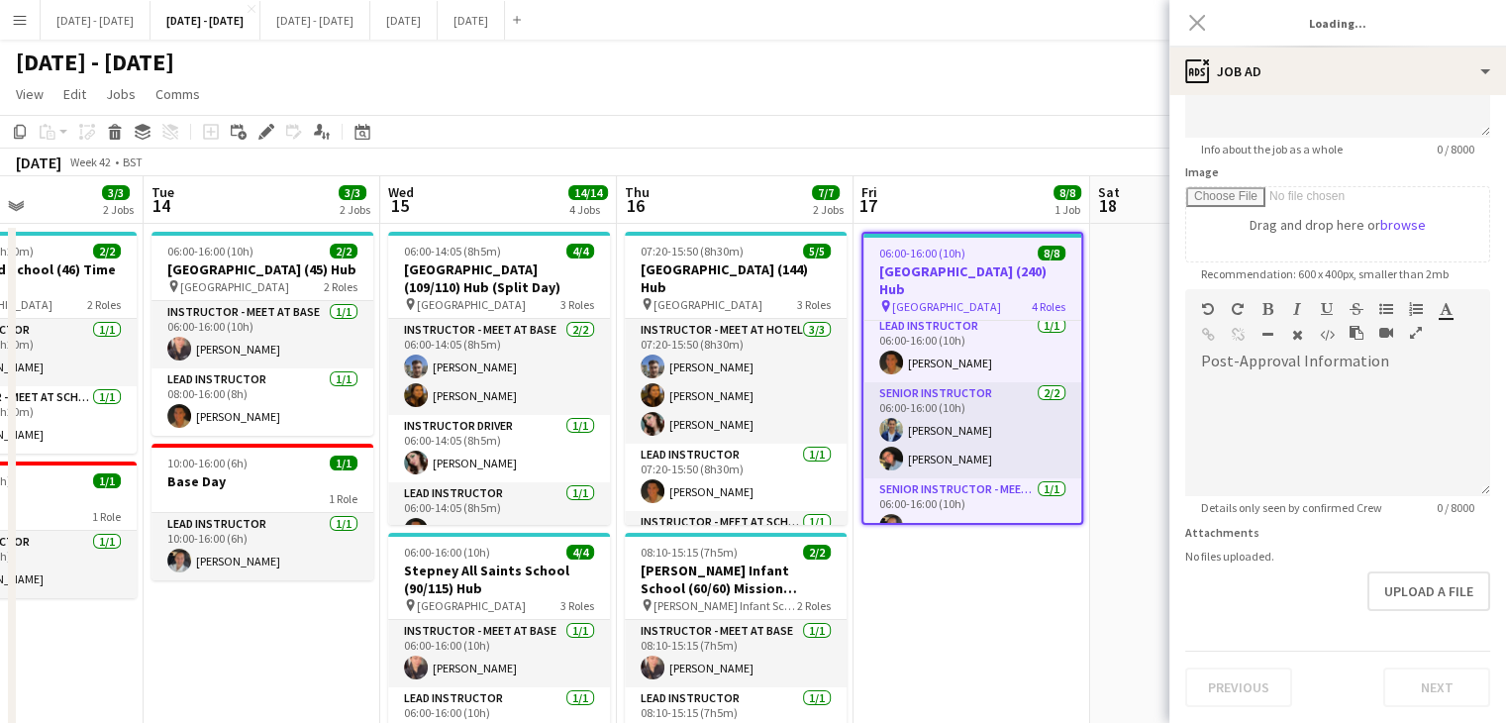
type input "**********"
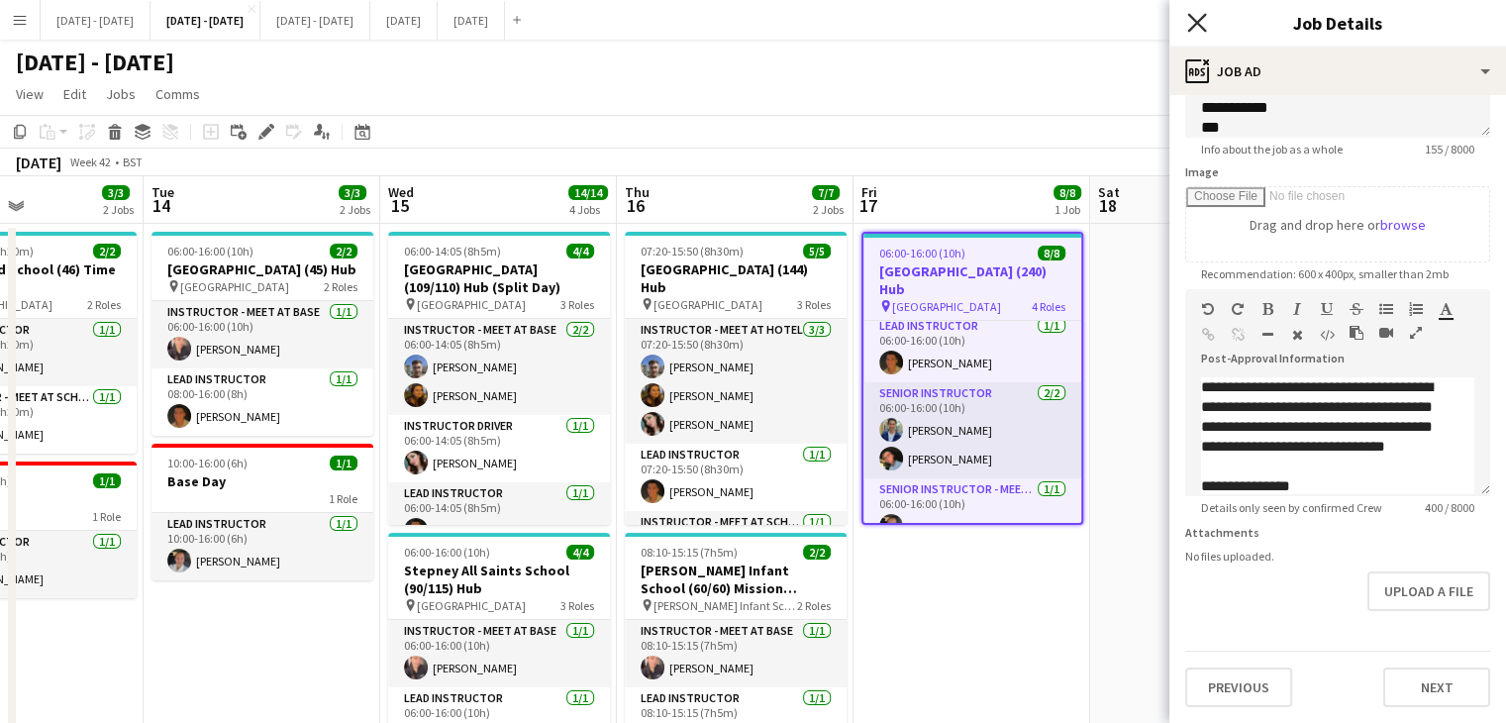
click at [1192, 24] on icon "Close pop-in" at bounding box center [1196, 22] width 19 height 19
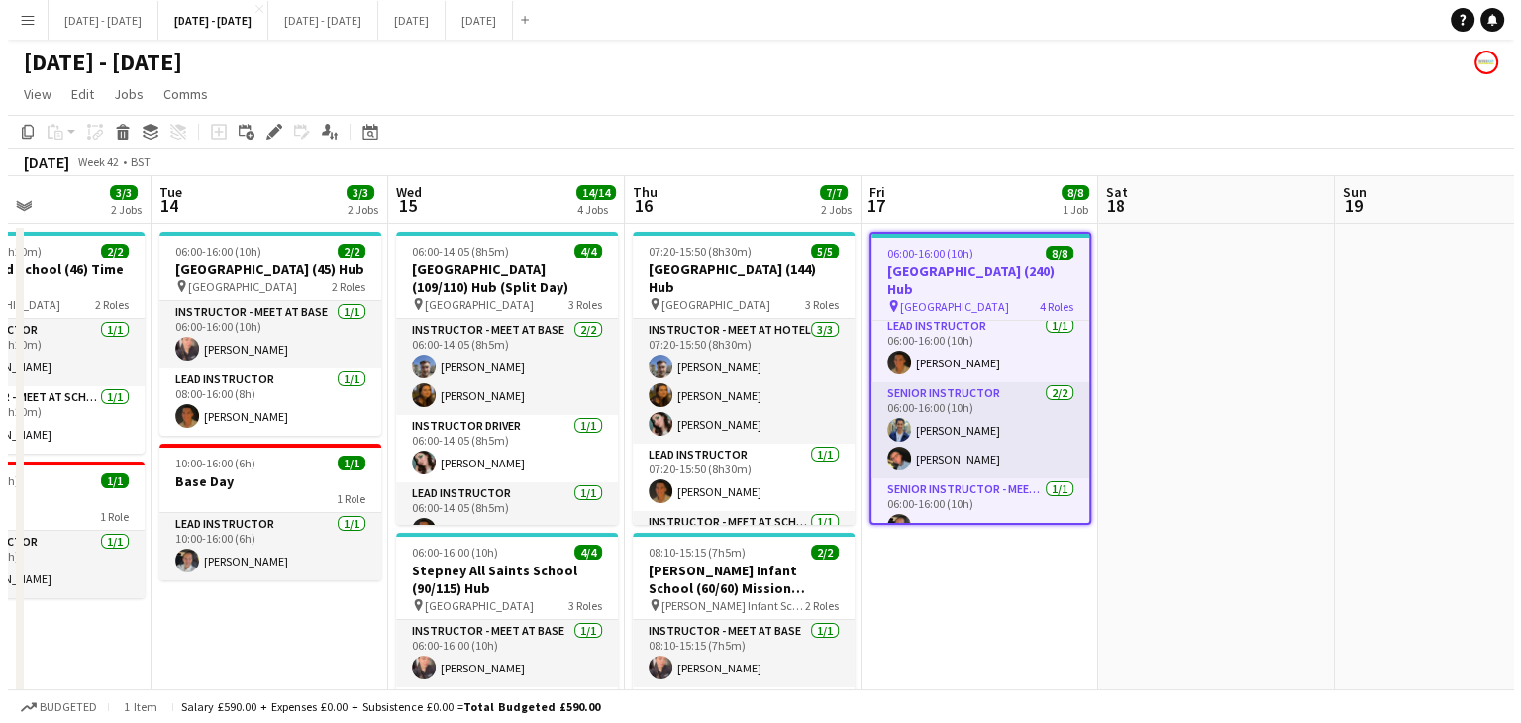
scroll to position [0, 534]
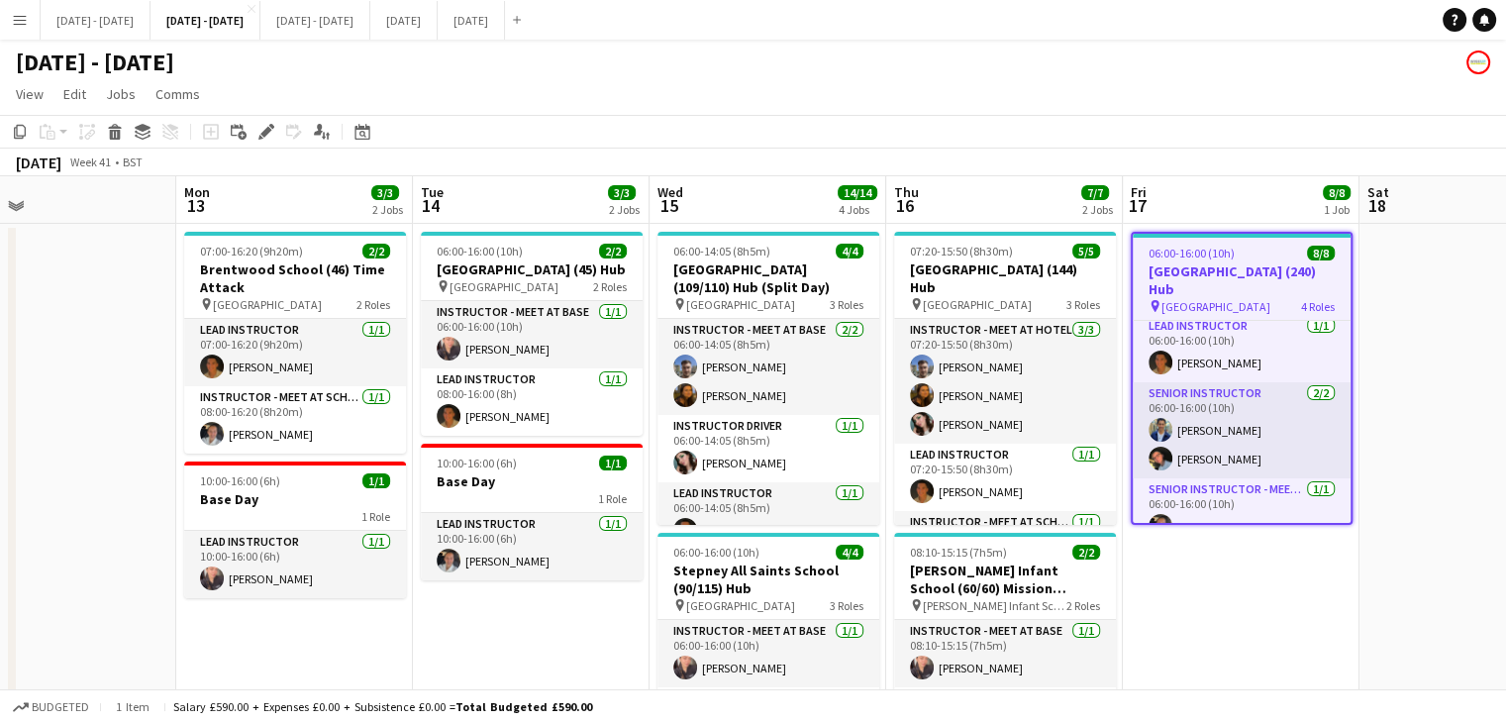
drag, startPoint x: 342, startPoint y: 641, endPoint x: 556, endPoint y: 643, distance: 213.9
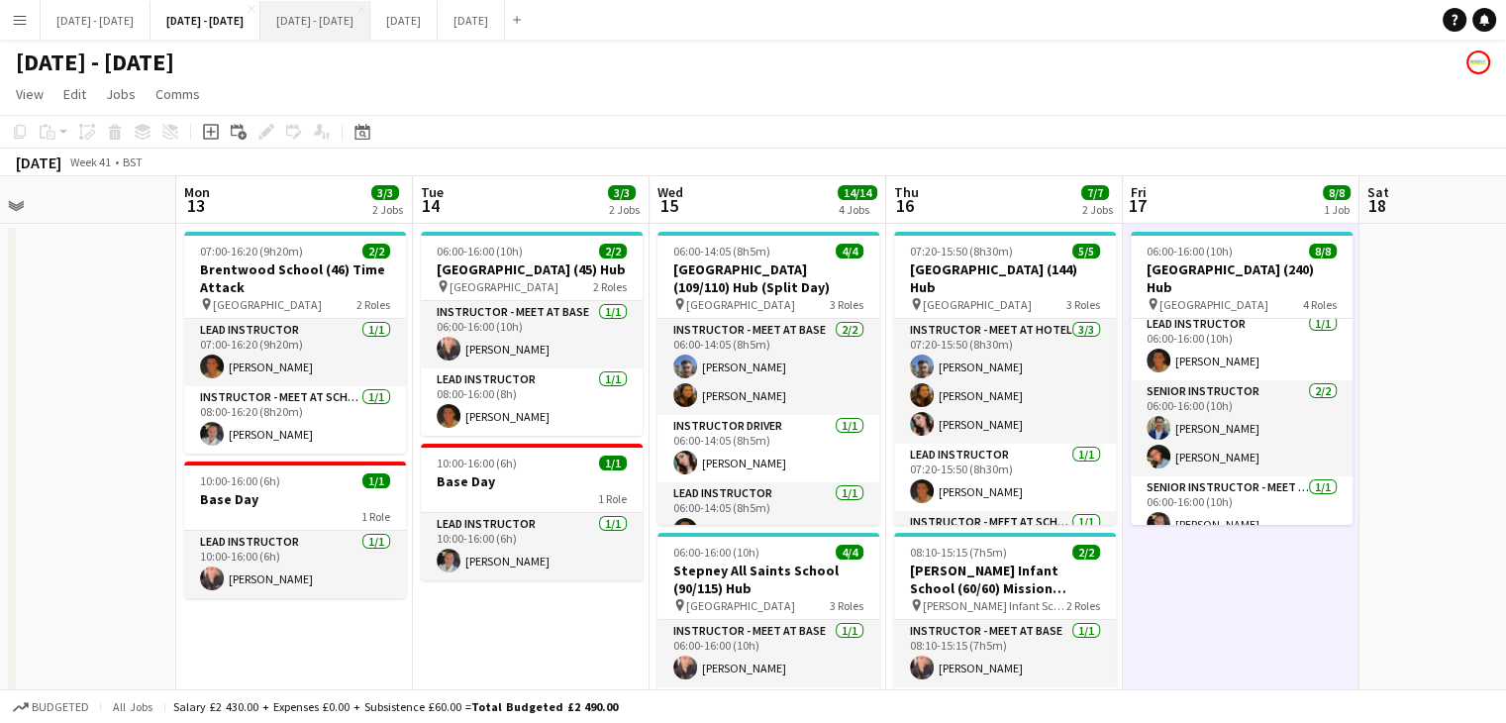
click at [329, 26] on button "[DATE] - [DATE] Close" at bounding box center [315, 20] width 110 height 39
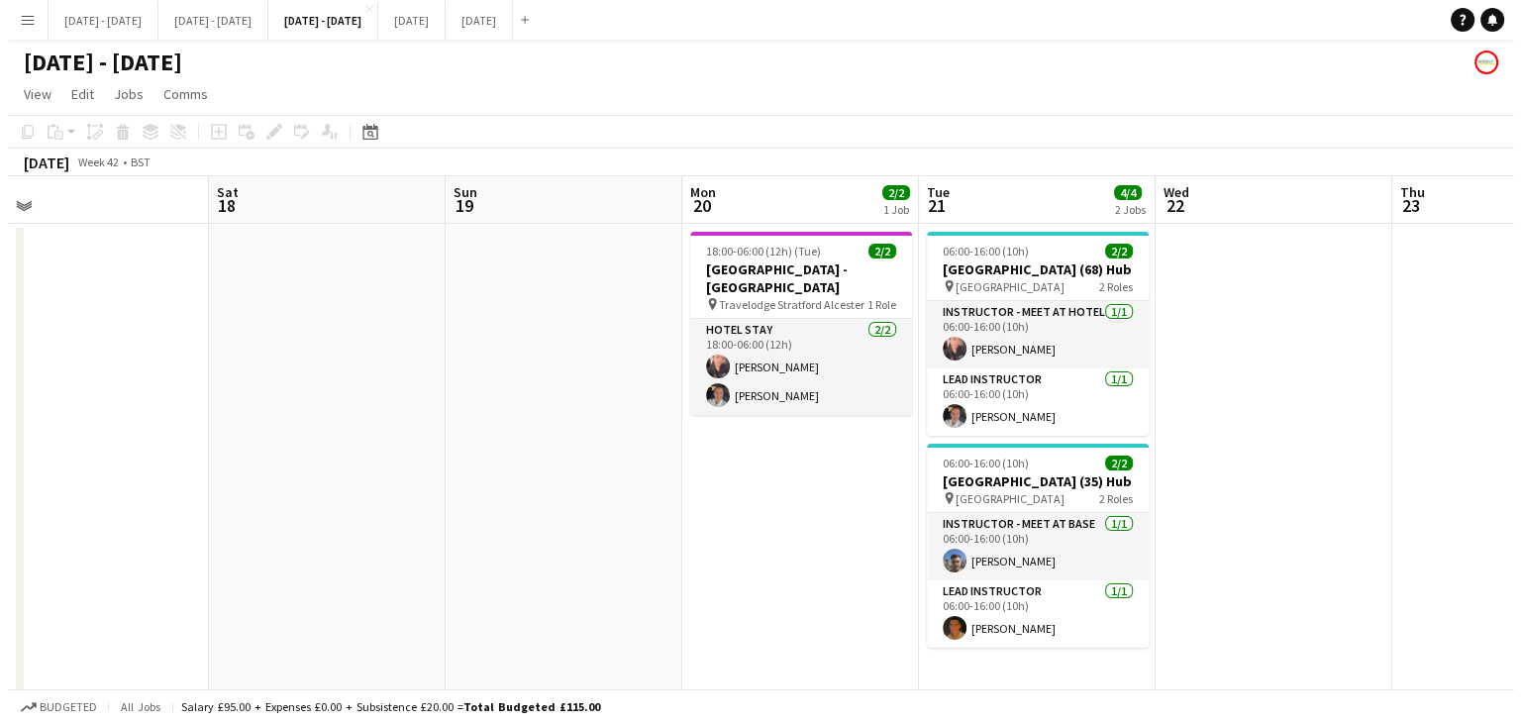
scroll to position [0, 508]
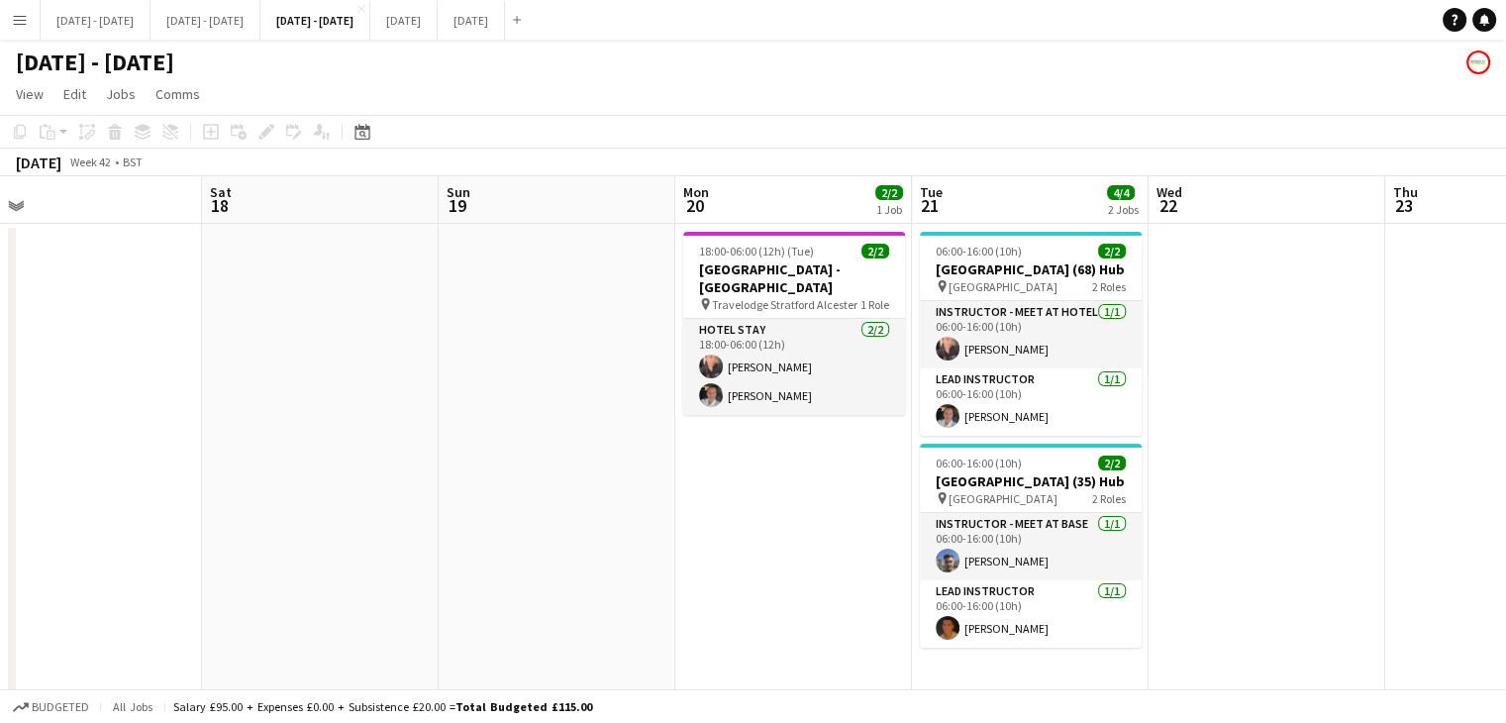
drag, startPoint x: 769, startPoint y: 595, endPoint x: 838, endPoint y: 548, distance: 84.1
click at [838, 548] on app-calendar-viewport "Wed 15 Thu 16 Fri 17 Sat 18 Sun 19 Mon 20 2/2 1 Job Tue 21 4/4 2 Jobs Wed 22 Th…" at bounding box center [753, 451] width 1506 height 550
click at [438, 23] on button "[DATE] Close" at bounding box center [403, 20] width 67 height 39
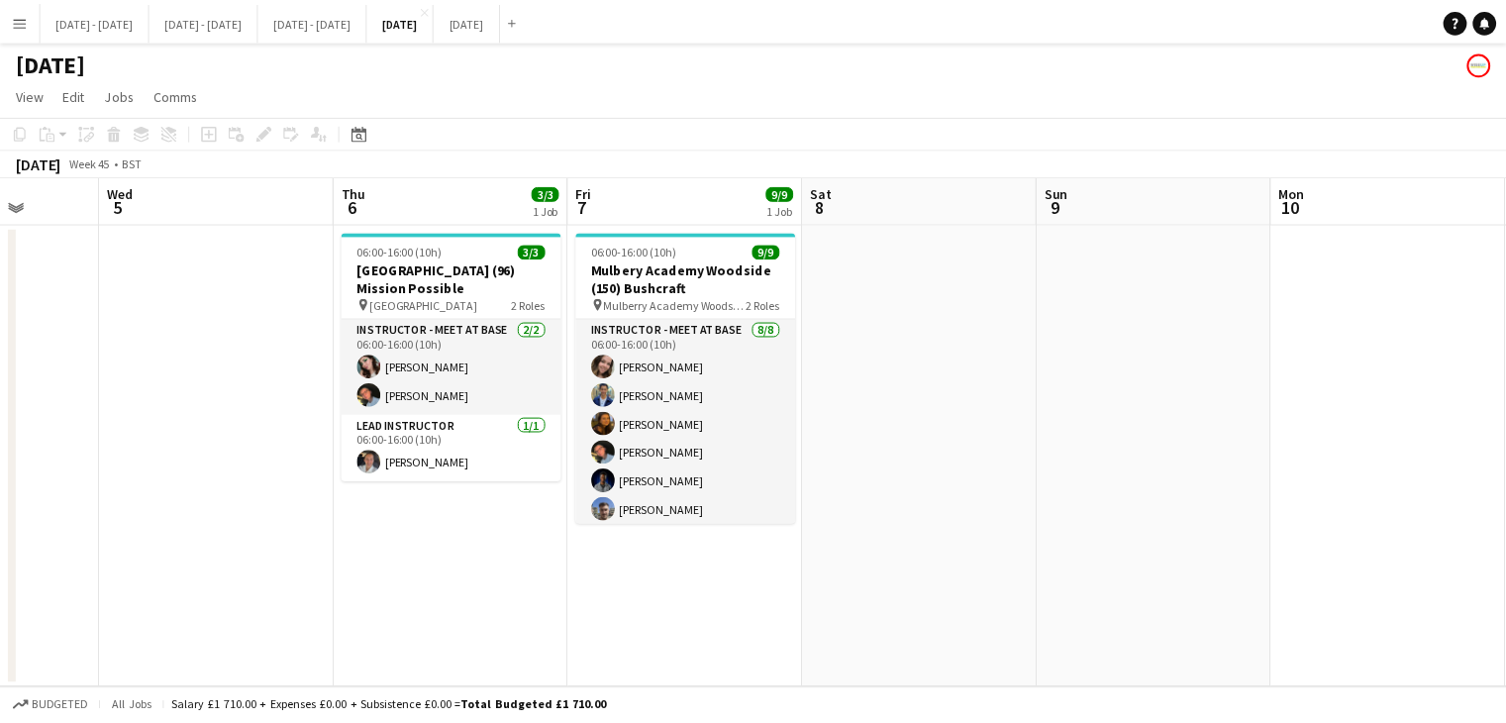
scroll to position [0, 594]
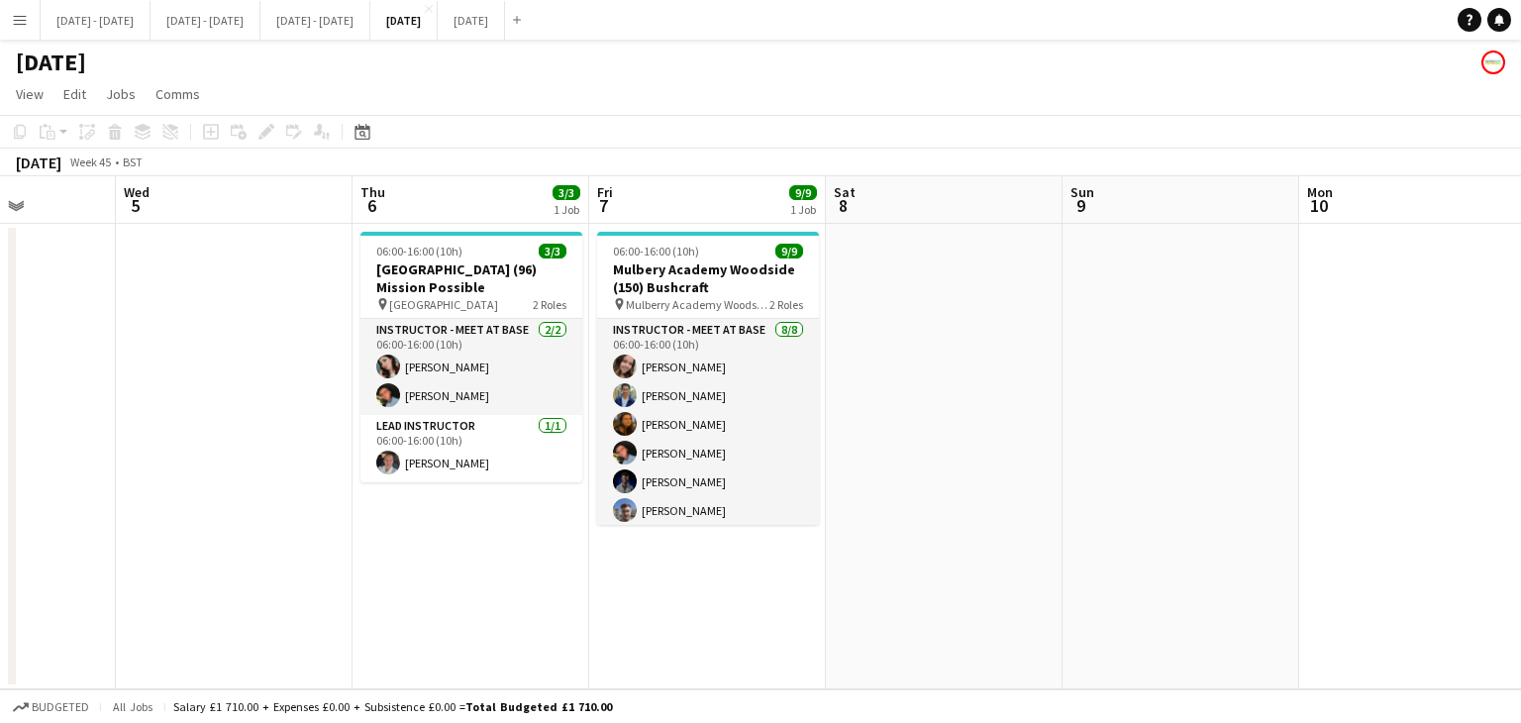
drag, startPoint x: 715, startPoint y: 633, endPoint x: 730, endPoint y: 631, distance: 15.0
click at [730, 631] on app-calendar-viewport "Sun 2 Mon 3 Tue 4 Wed 5 Thu 6 3/3 1 Job Fri 7 9/9 1 Job Sat 8 Sun 9 Mon 10 Tue …" at bounding box center [760, 432] width 1521 height 513
click at [342, 37] on button "[DATE] - [DATE] Close" at bounding box center [315, 20] width 110 height 39
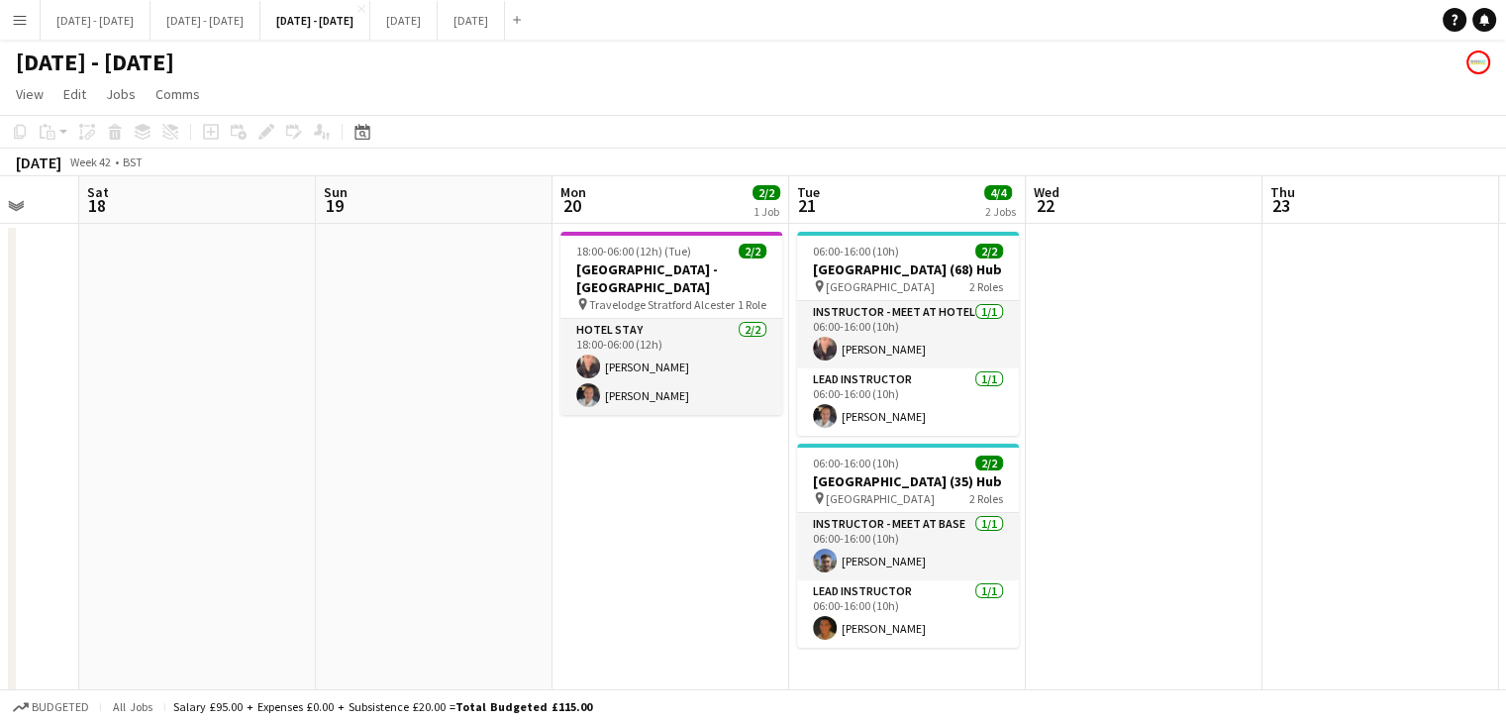
scroll to position [0, 586]
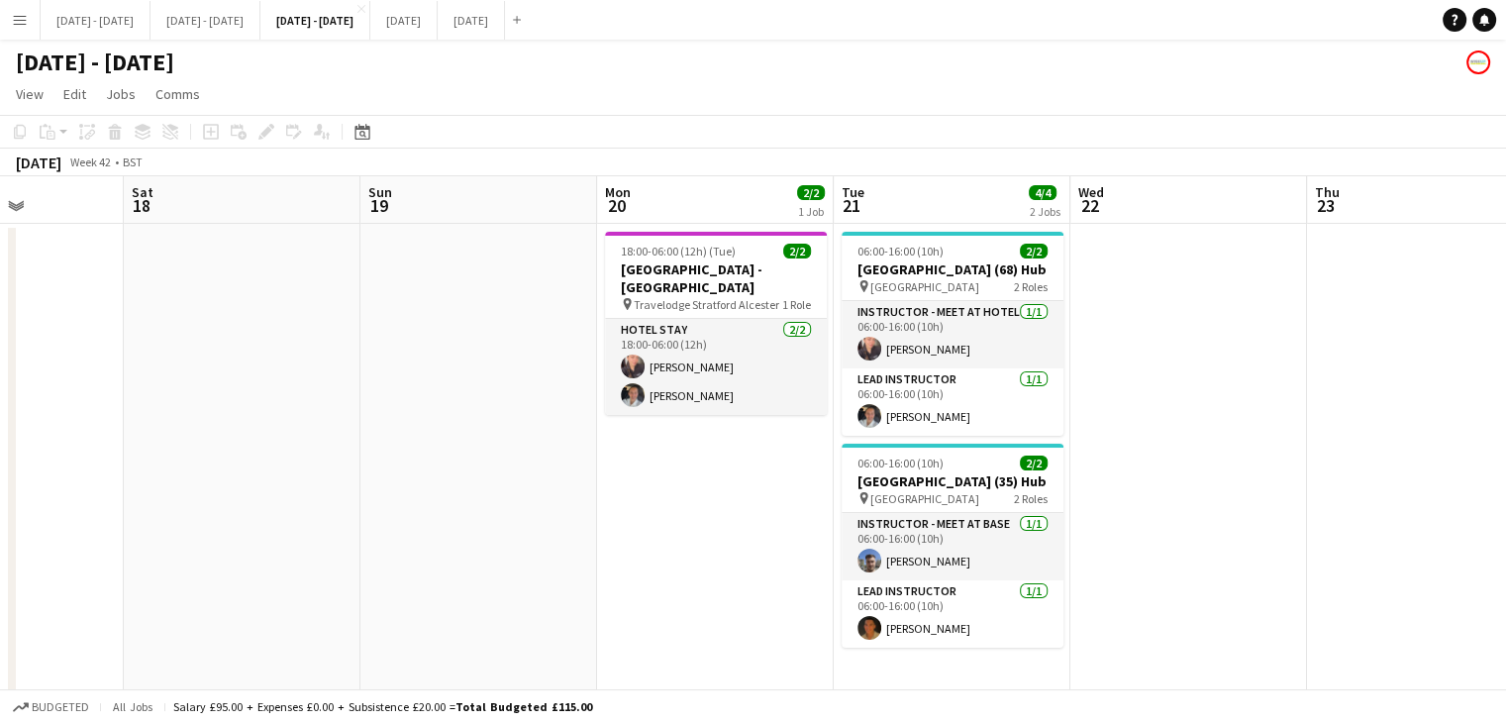
drag, startPoint x: 693, startPoint y: 638, endPoint x: 675, endPoint y: 627, distance: 20.9
click at [675, 627] on app-calendar-viewport "Wed 15 Thu 16 Fri 17 Sat 18 Sun 19 Mon 20 2/2 1 Job Tue 21 4/4 2 Jobs Wed 22 Th…" at bounding box center [753, 451] width 1506 height 550
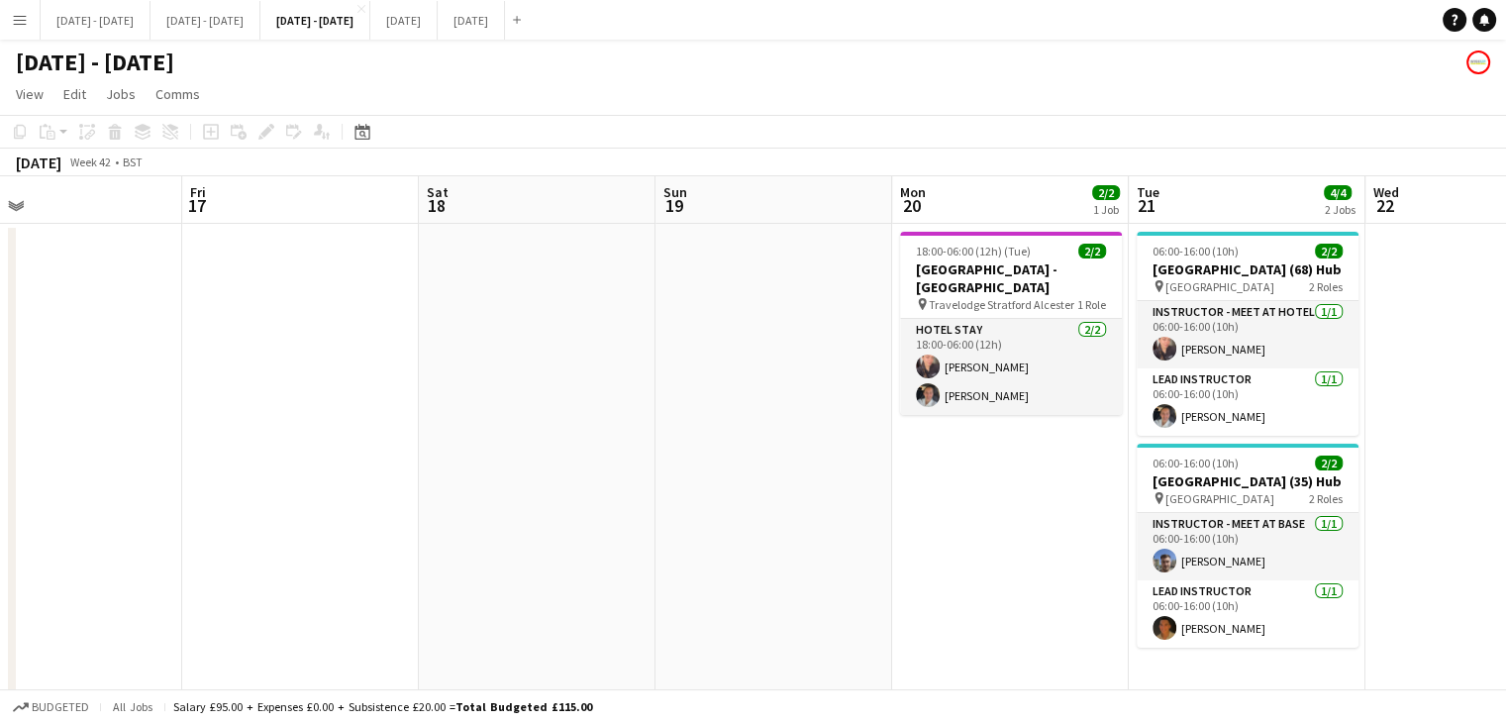
scroll to position [0, 785]
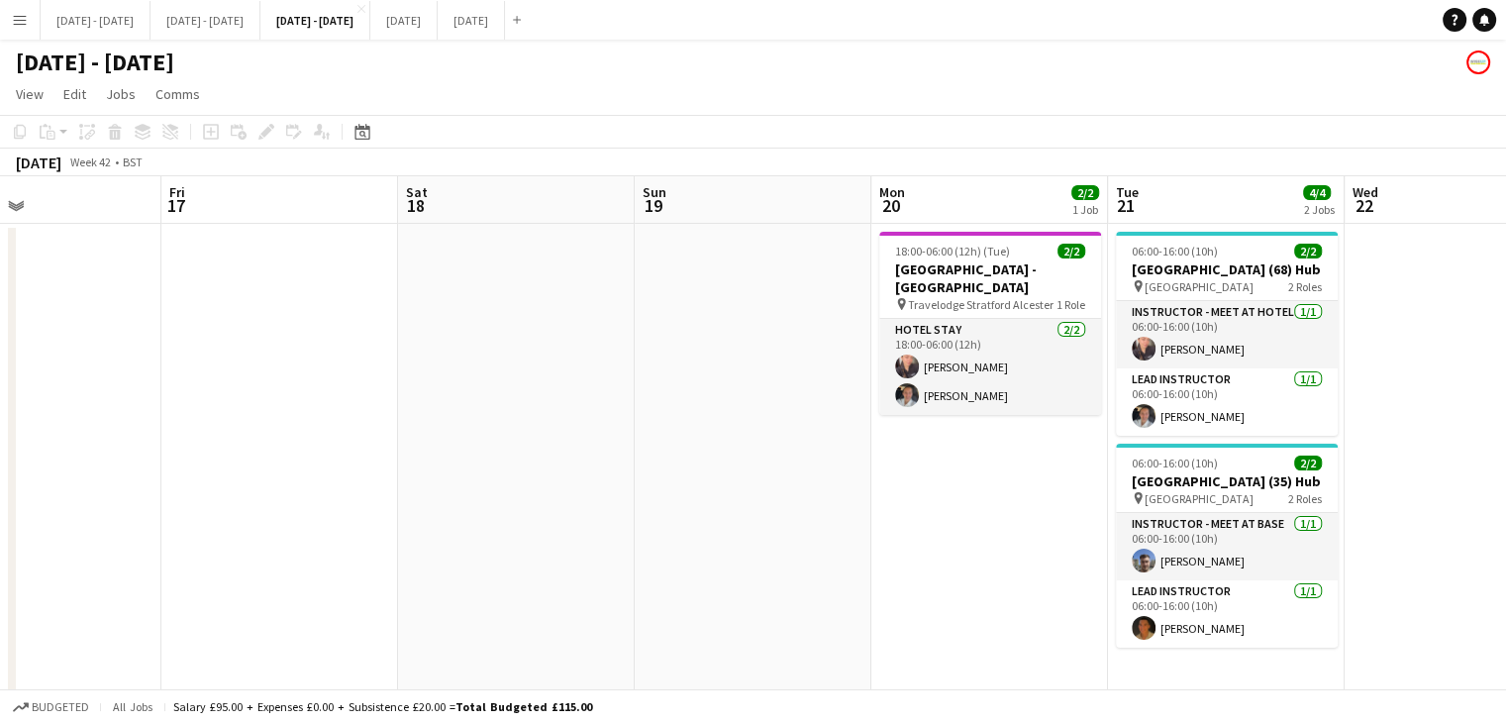
drag, startPoint x: 748, startPoint y: 538, endPoint x: 1077, endPoint y: 1, distance: 629.5
click at [1020, 544] on app-calendar-viewport "Mon 13 Tue 14 Wed 15 Thu 16 Fri 17 Sat 18 Sun 19 Mon 20 2/2 1 Job Tue 21 4/4 2 …" at bounding box center [753, 451] width 1506 height 550
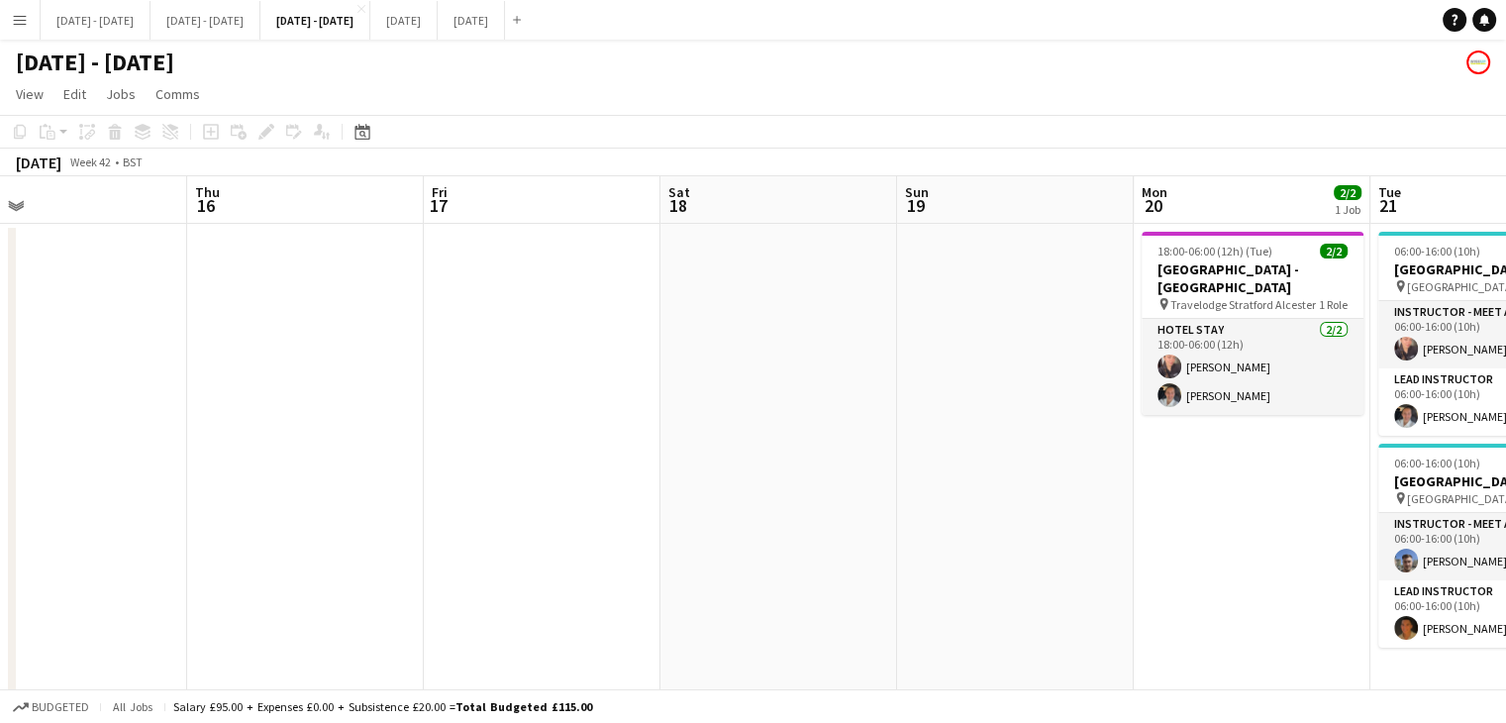
drag, startPoint x: 858, startPoint y: 462, endPoint x: 589, endPoint y: 352, distance: 290.0
click at [647, 418] on app-calendar-viewport "Mon 13 Tue 14 Wed 15 Thu 16 Fri 17 Sat 18 Sun 19 Mon 20 2/2 1 Job Tue 21 4/4 2 …" at bounding box center [753, 451] width 1506 height 550
